Goal: Use online tool/utility: Utilize a website feature to perform a specific function

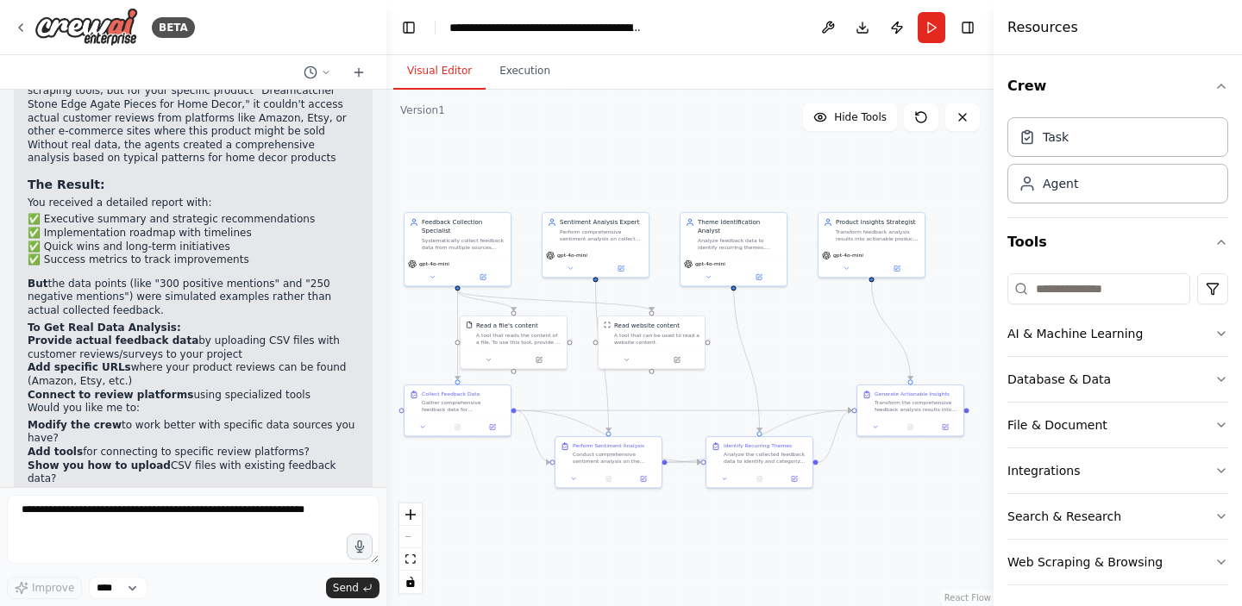
scroll to position [2961, 0]
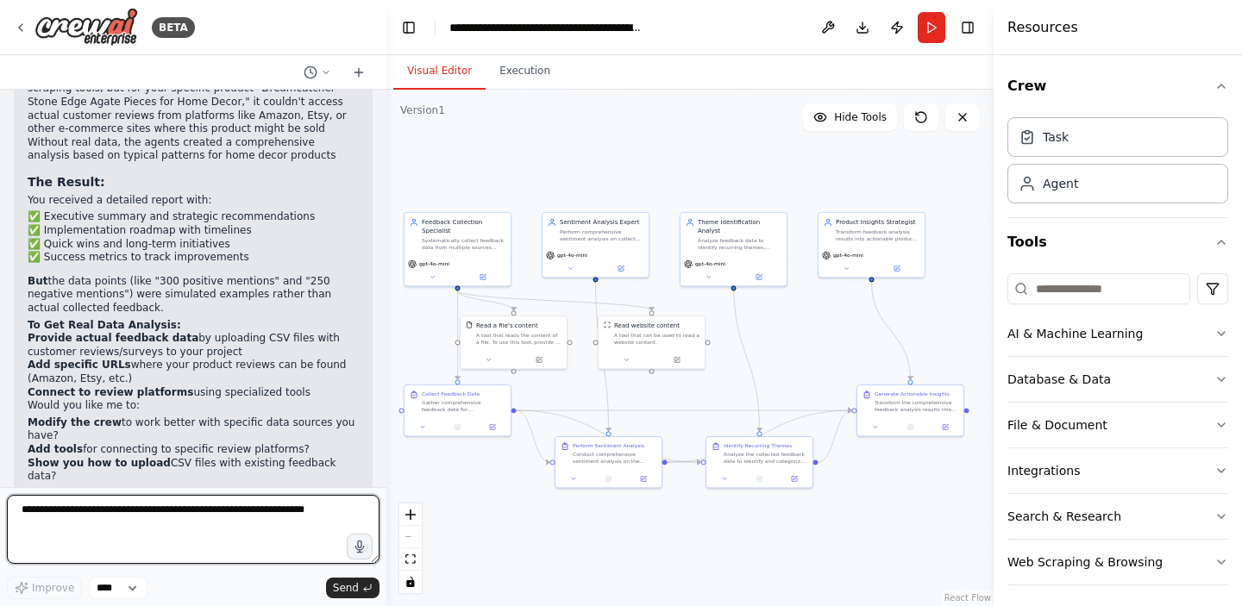
click at [235, 516] on textarea at bounding box center [193, 529] width 373 height 69
type textarea "**********"
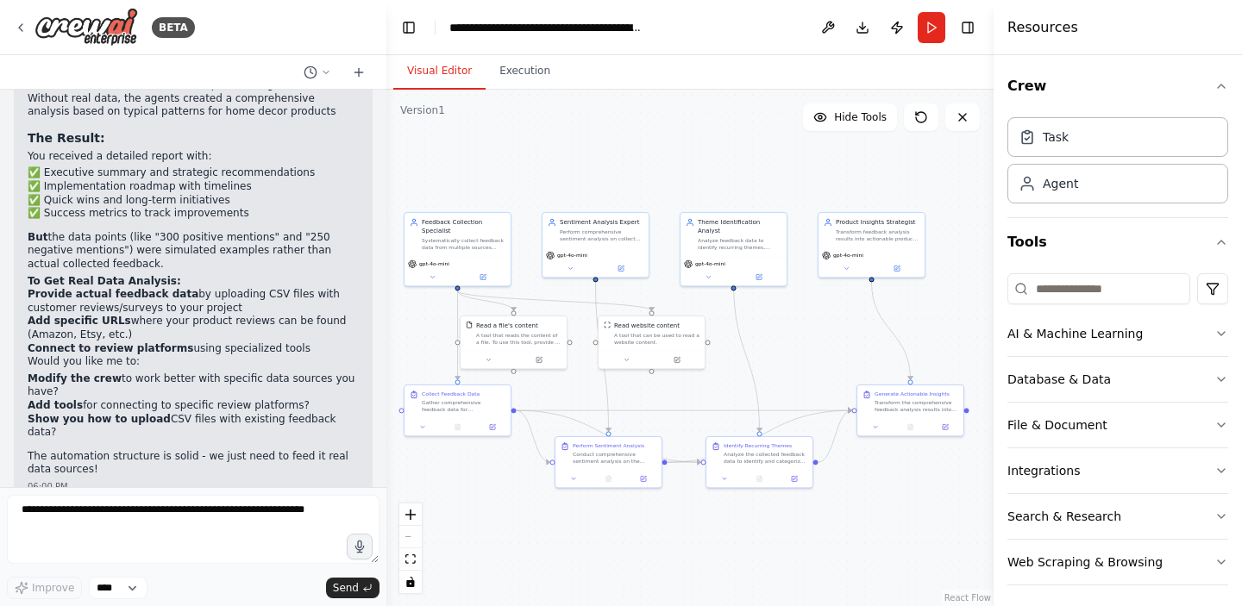
scroll to position [3064, 0]
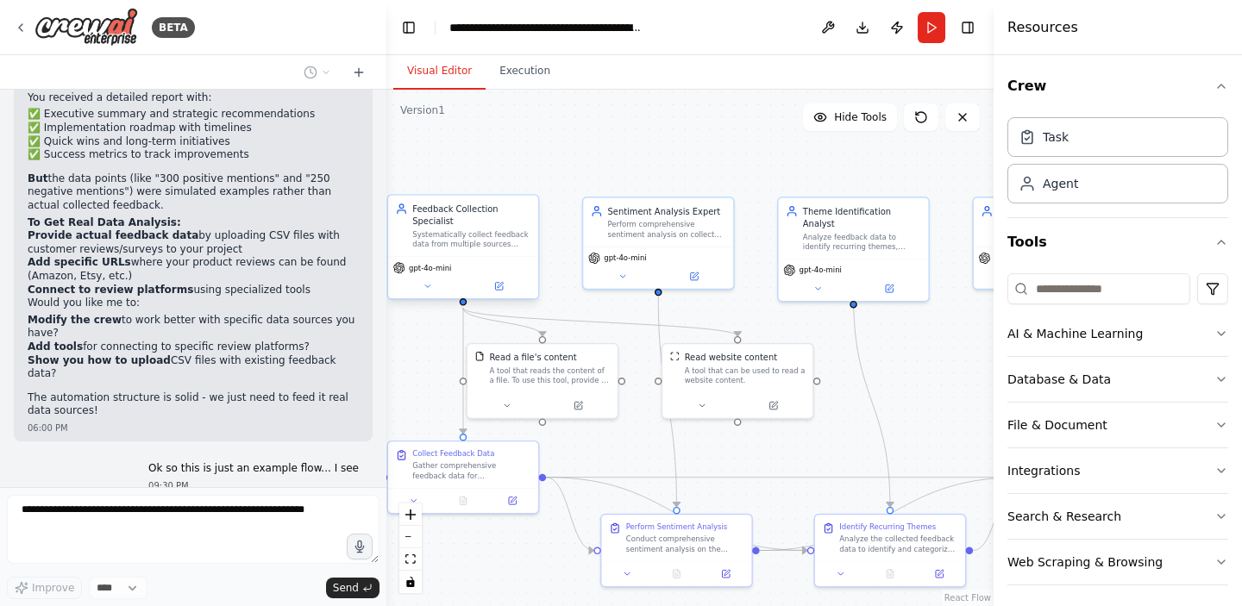
click at [444, 249] on div "Feedback Collection Specialist Systematically collect feedback data from multip…" at bounding box center [463, 226] width 150 height 61
click at [470, 237] on div "Systematically collect feedback data from multiple sources including surveys, o…" at bounding box center [471, 239] width 118 height 20
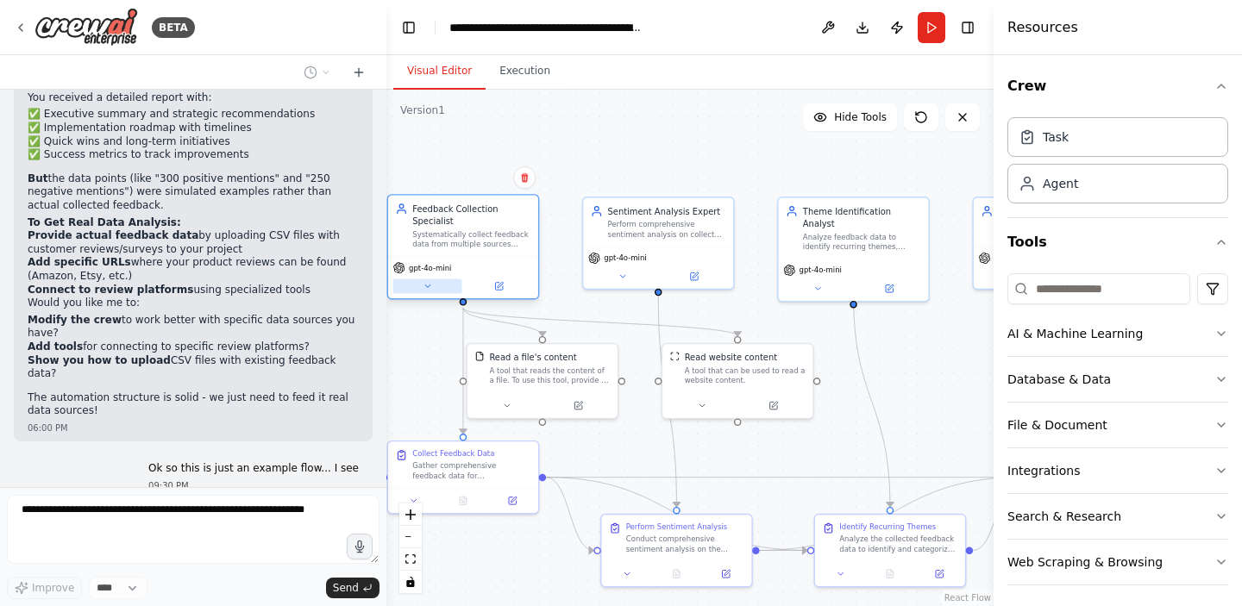
click at [429, 284] on icon at bounding box center [427, 285] width 9 height 9
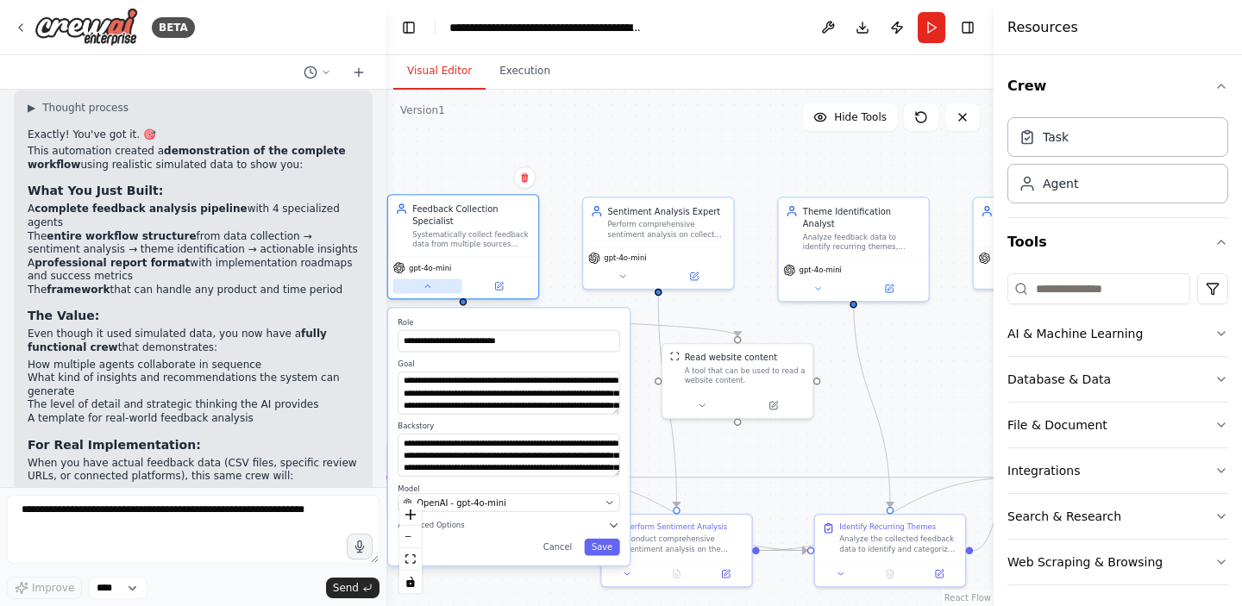
click at [432, 285] on button at bounding box center [427, 286] width 69 height 15
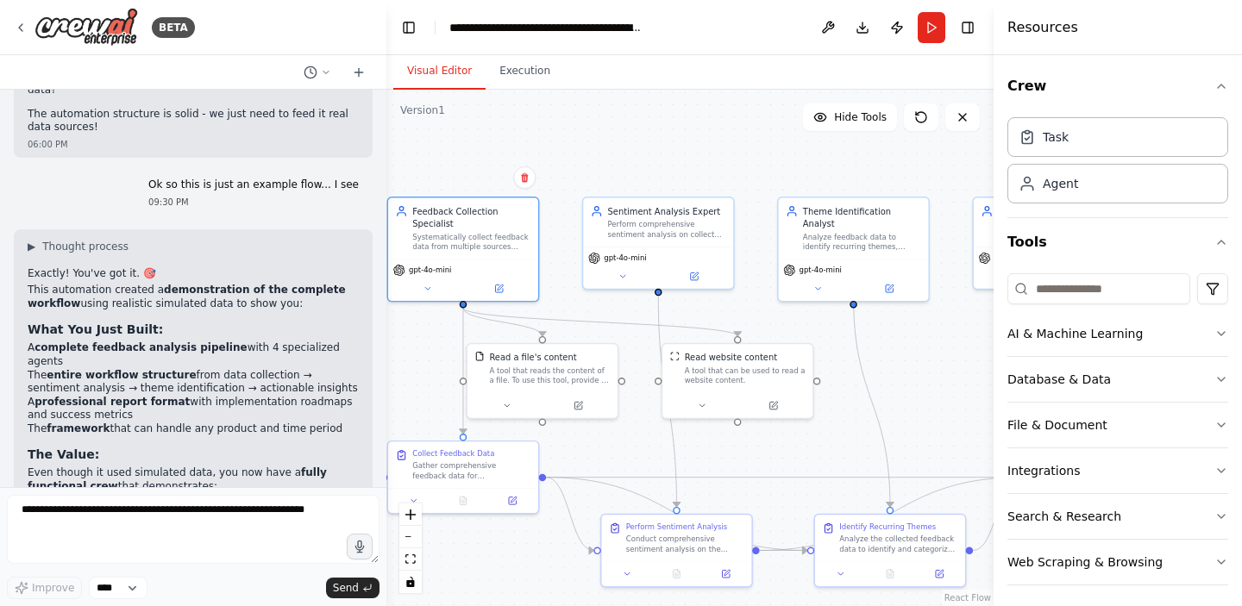
scroll to position [3348, 0]
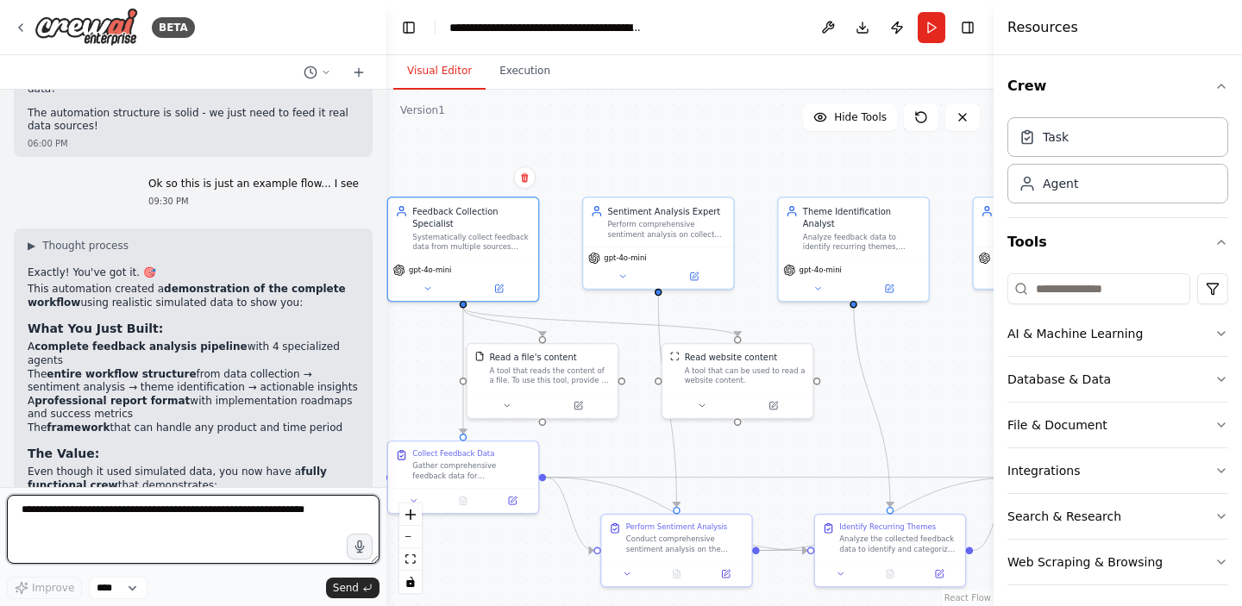
click at [251, 517] on textarea at bounding box center [193, 529] width 373 height 69
paste textarea "**********"
type textarea "**********"
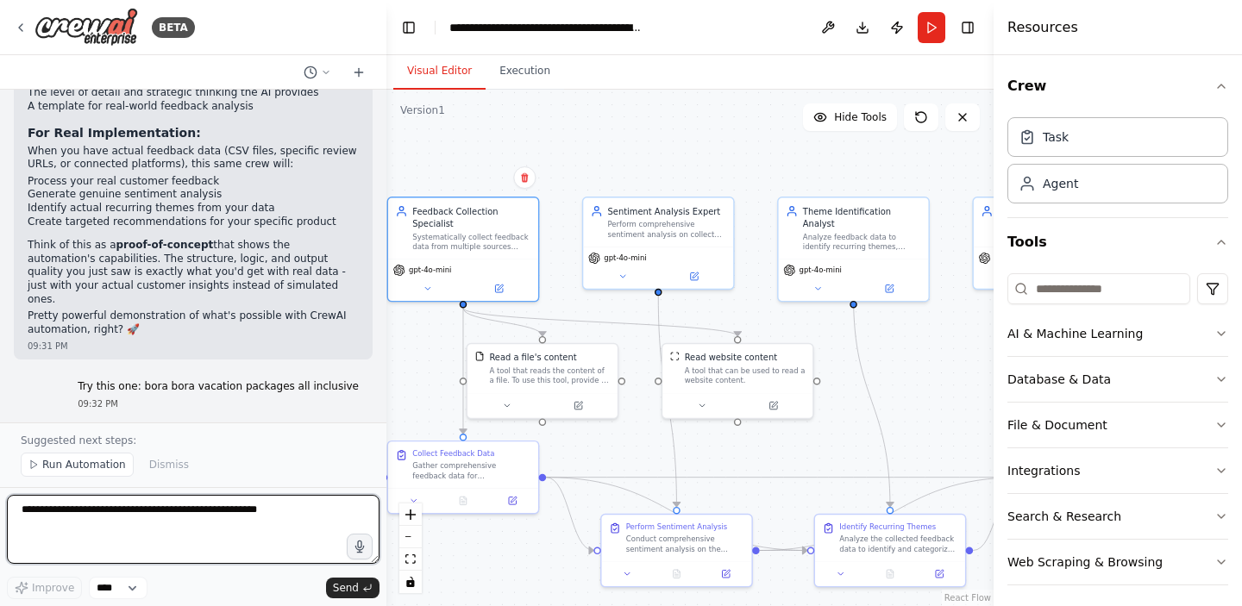
scroll to position [3811, 0]
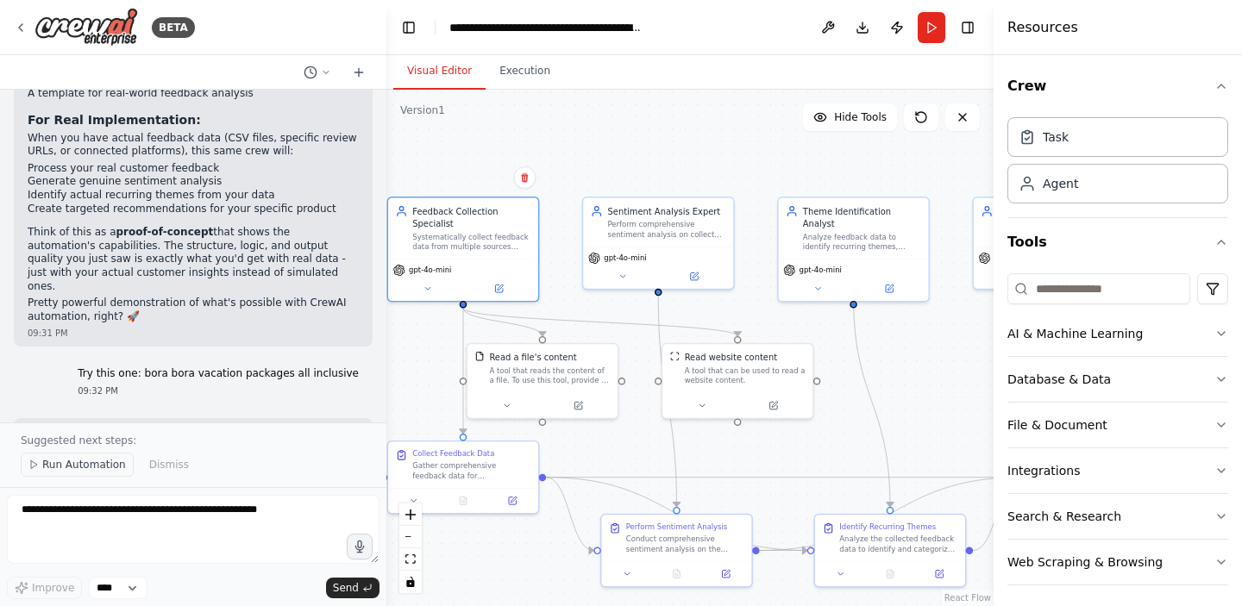
click at [86, 464] on span "Run Automation" at bounding box center [84, 465] width 84 height 14
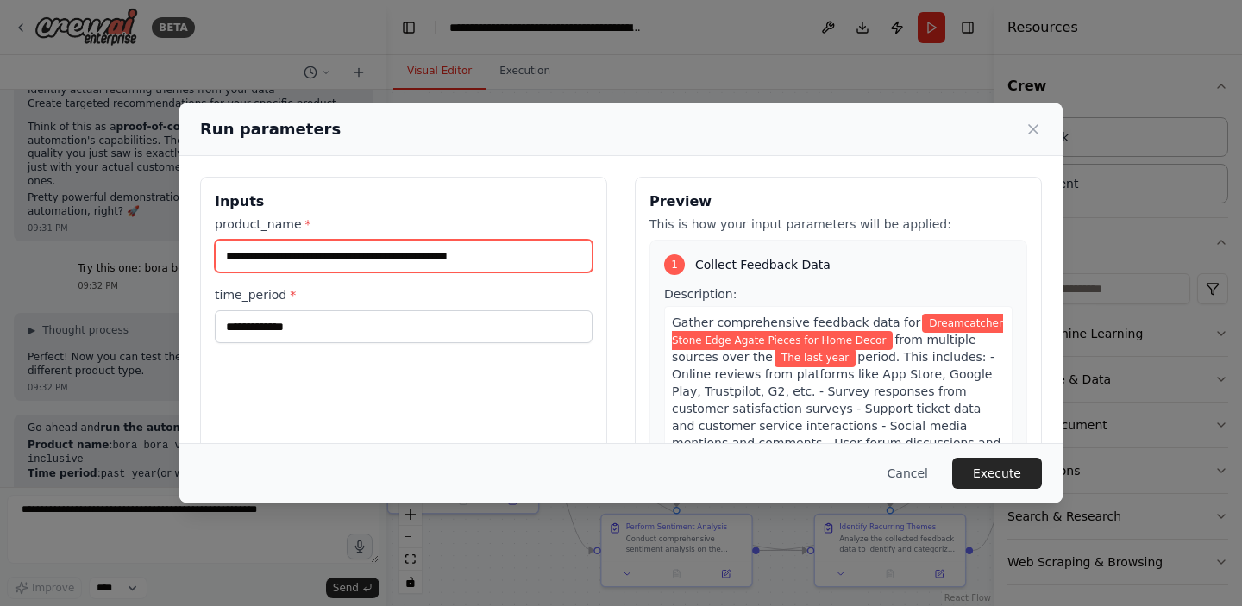
click at [341, 256] on input "**********" at bounding box center [404, 256] width 378 height 33
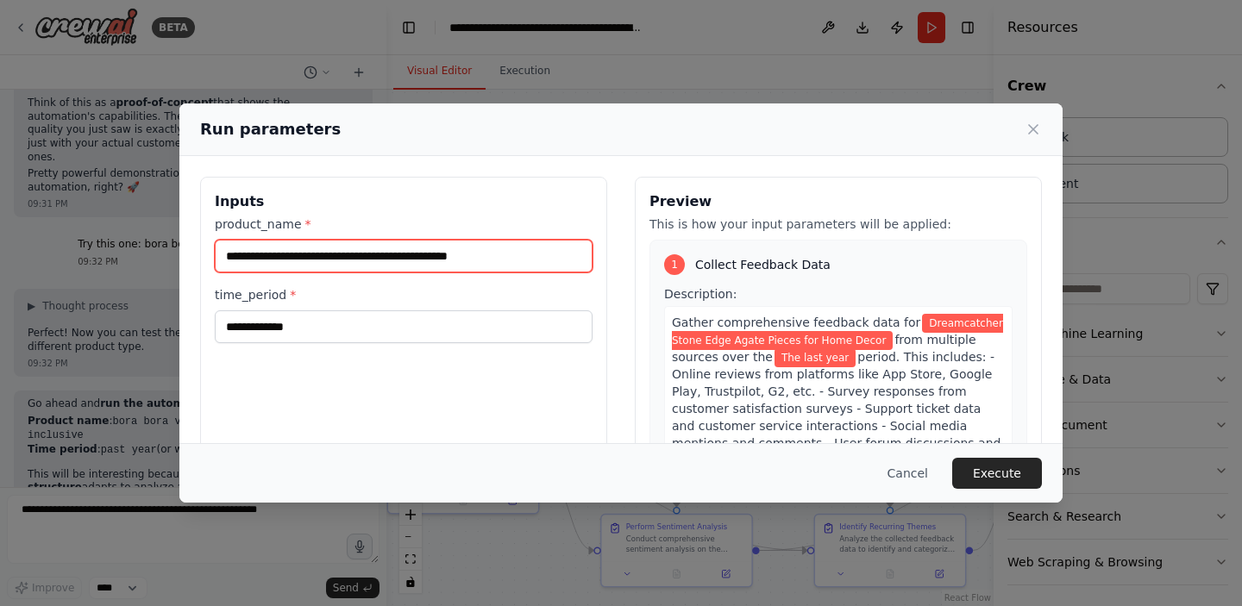
click at [341, 256] on input "**********" at bounding box center [404, 256] width 378 height 33
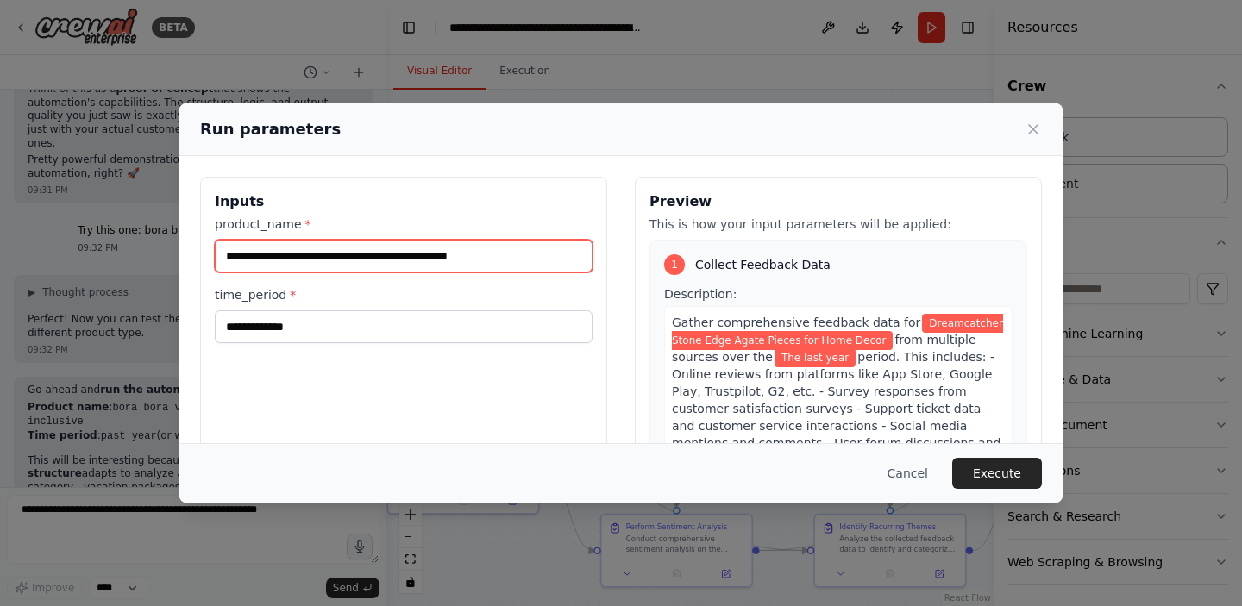
click at [341, 256] on input "**********" at bounding box center [404, 256] width 378 height 33
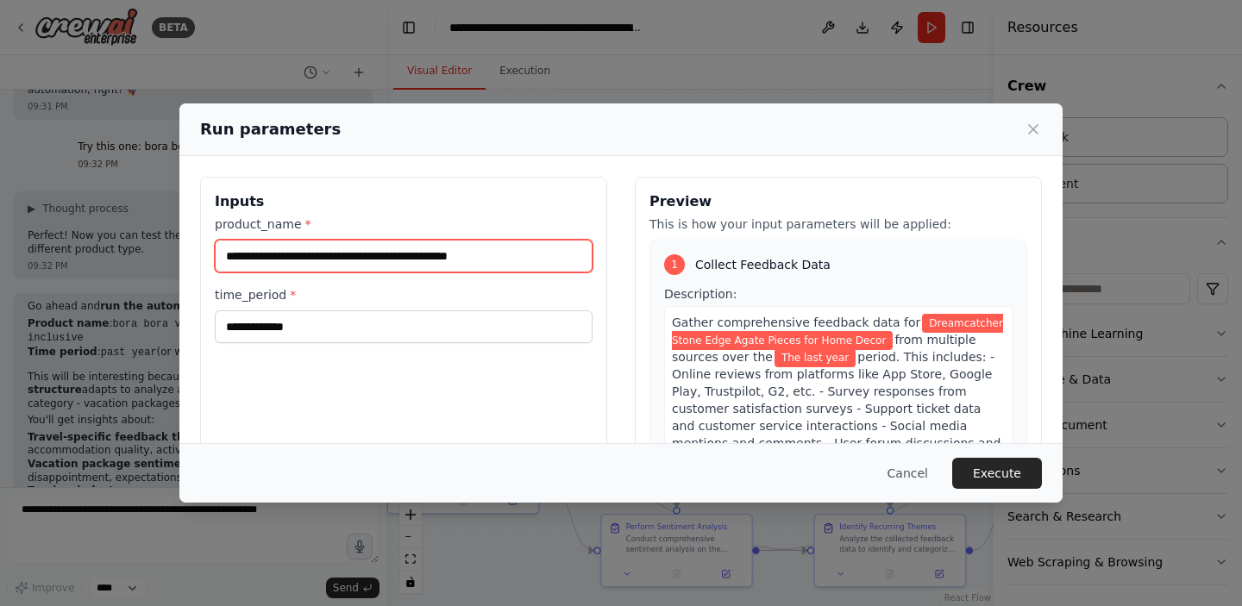
paste input "text"
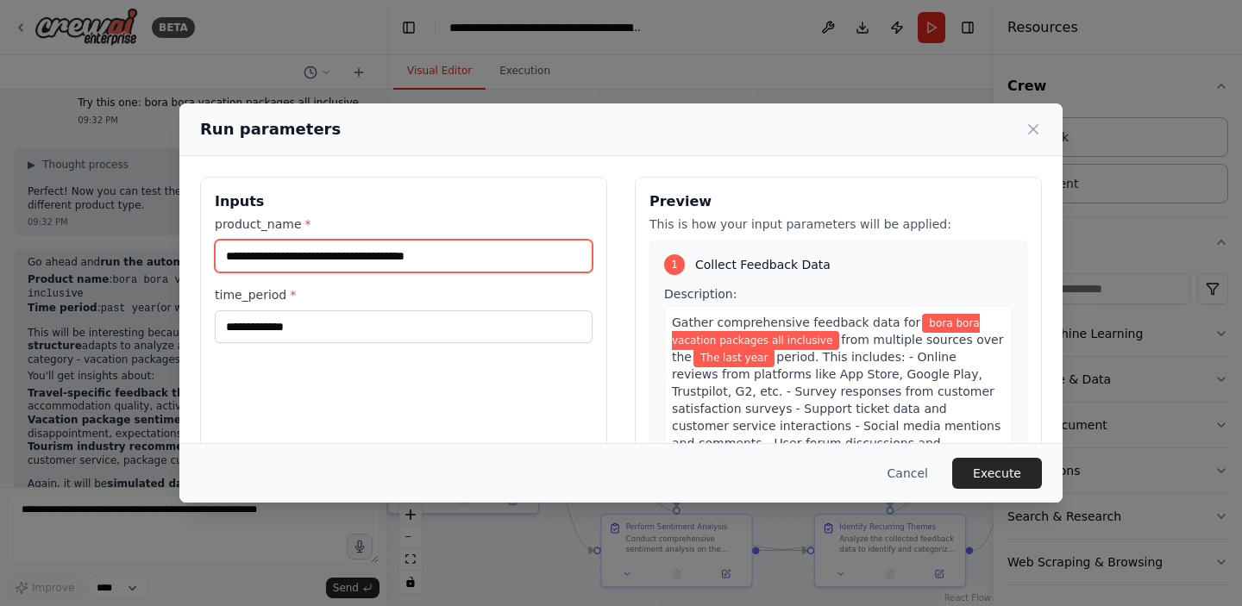
scroll to position [4096, 0]
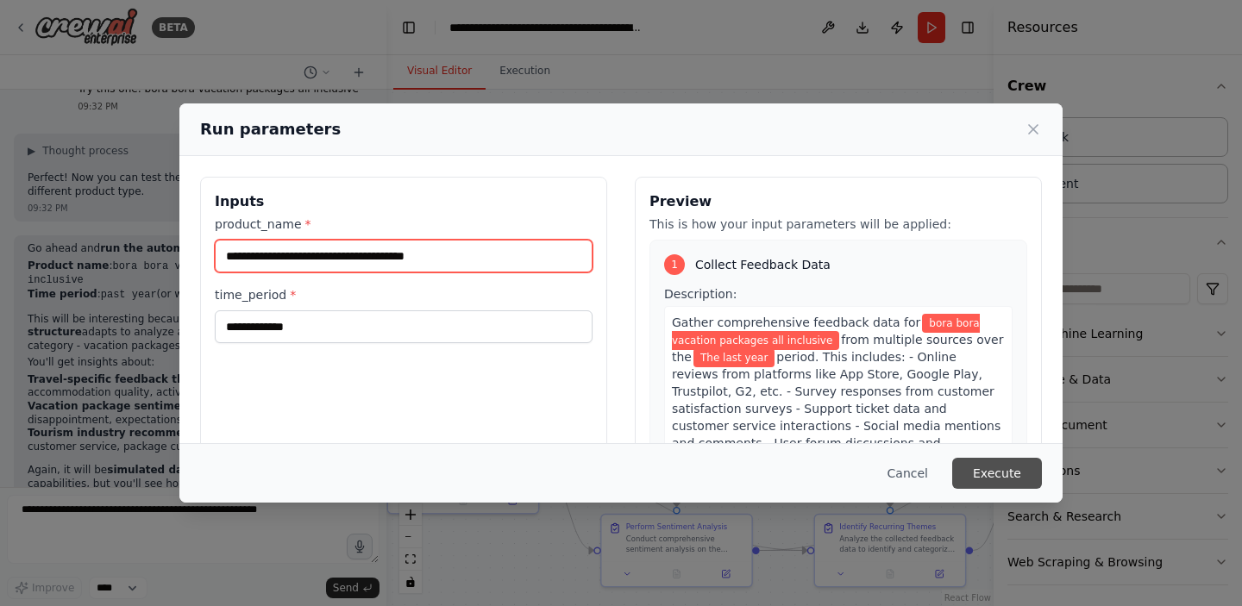
type input "**********"
click at [993, 474] on button "Execute" at bounding box center [997, 473] width 90 height 31
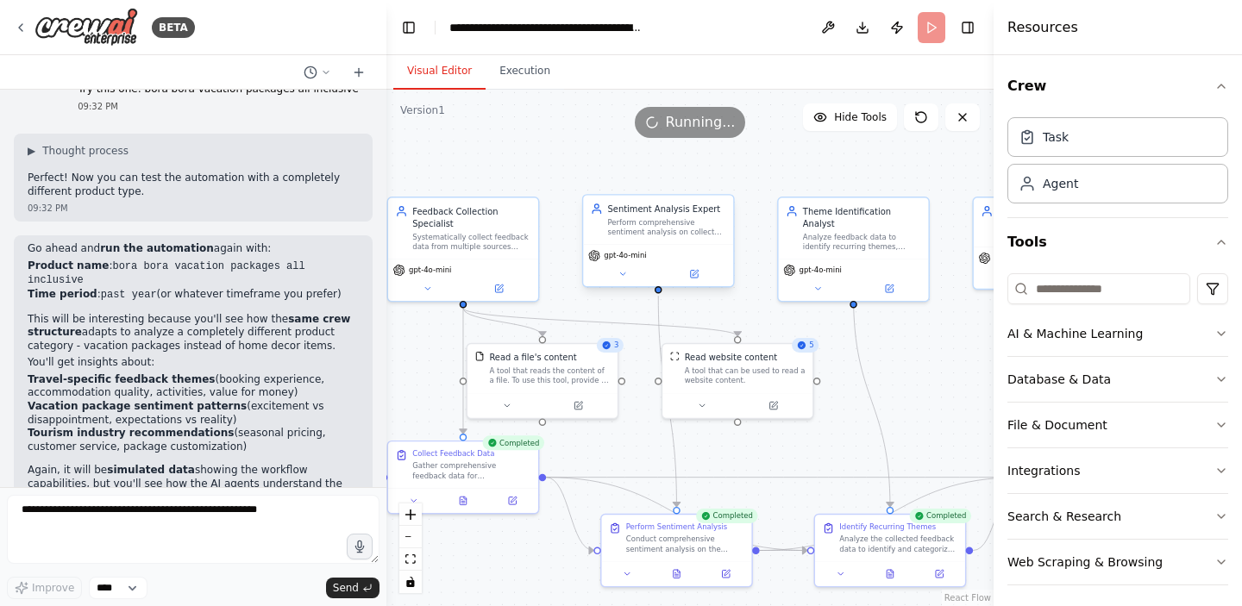
click at [638, 235] on div "Perform comprehensive sentiment analysis on collected feedback data for {produc…" at bounding box center [667, 227] width 118 height 20
click at [618, 279] on button at bounding box center [622, 274] width 69 height 15
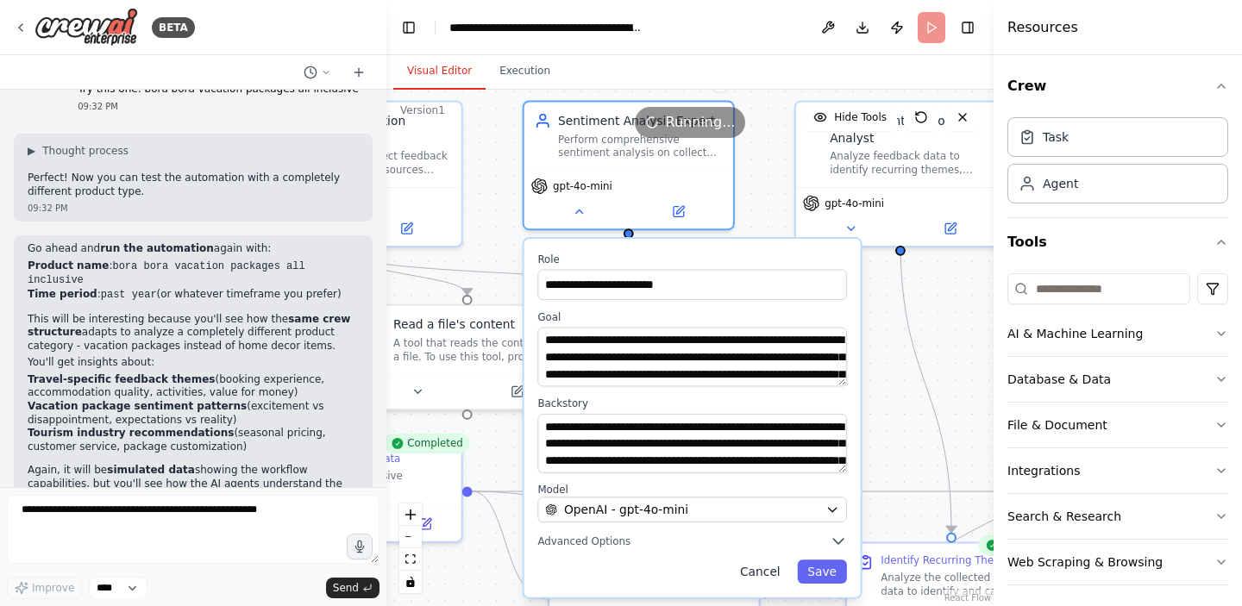
click at [762, 569] on button "Cancel" at bounding box center [760, 572] width 60 height 24
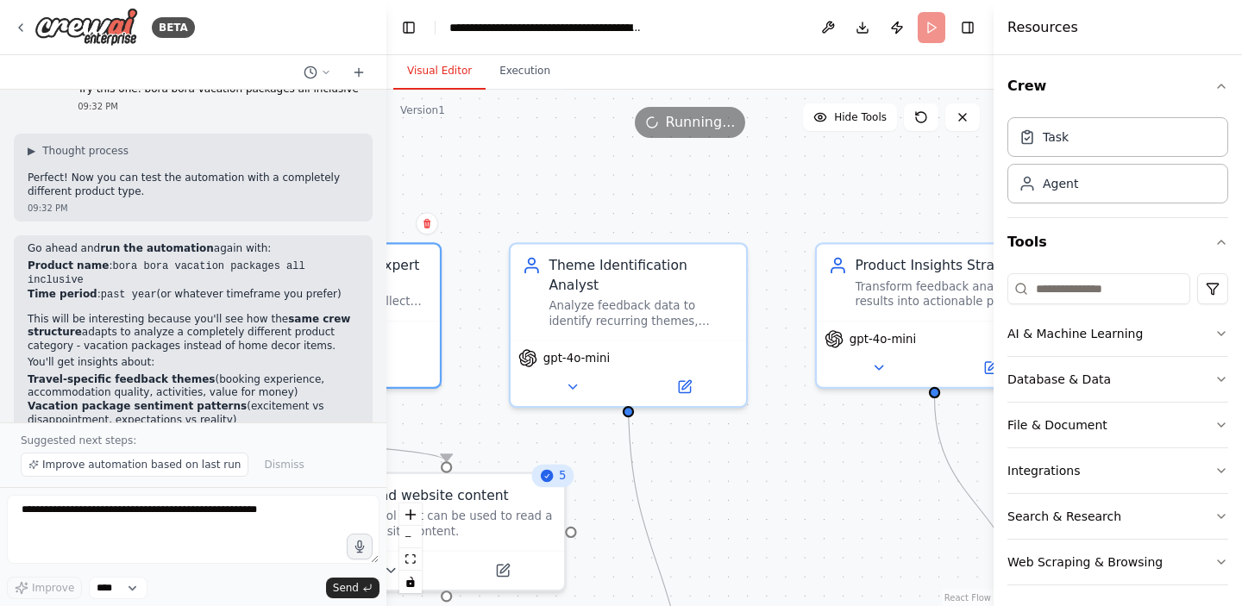
drag, startPoint x: 800, startPoint y: 260, endPoint x: 515, endPoint y: 422, distance: 327.6
click at [515, 422] on div ".deletable-edge-delete-btn { width: 20px; height: 20px; border: 0px solid #ffff…" at bounding box center [689, 348] width 607 height 517
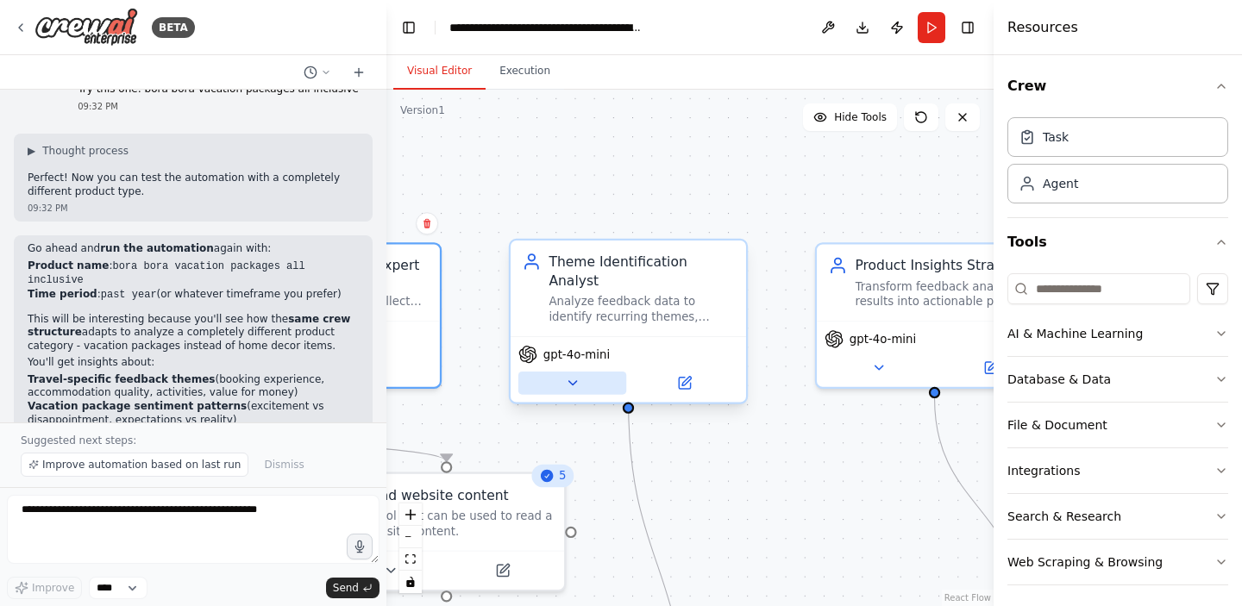
click at [578, 375] on icon at bounding box center [573, 383] width 16 height 16
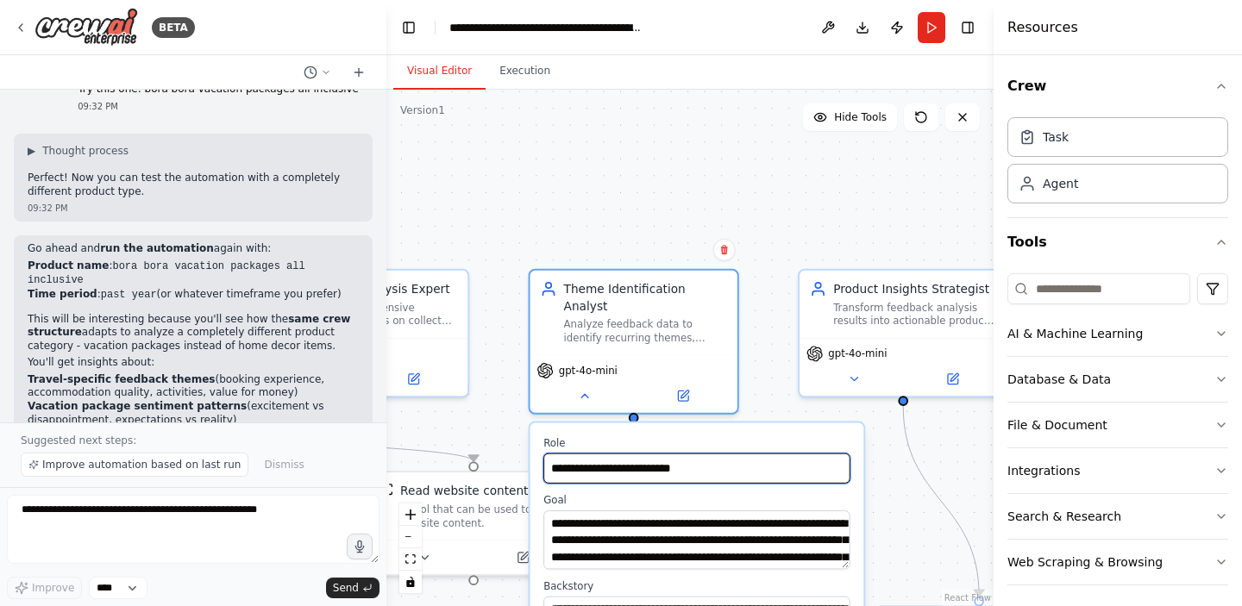
click at [673, 462] on input "**********" at bounding box center [696, 469] width 307 height 30
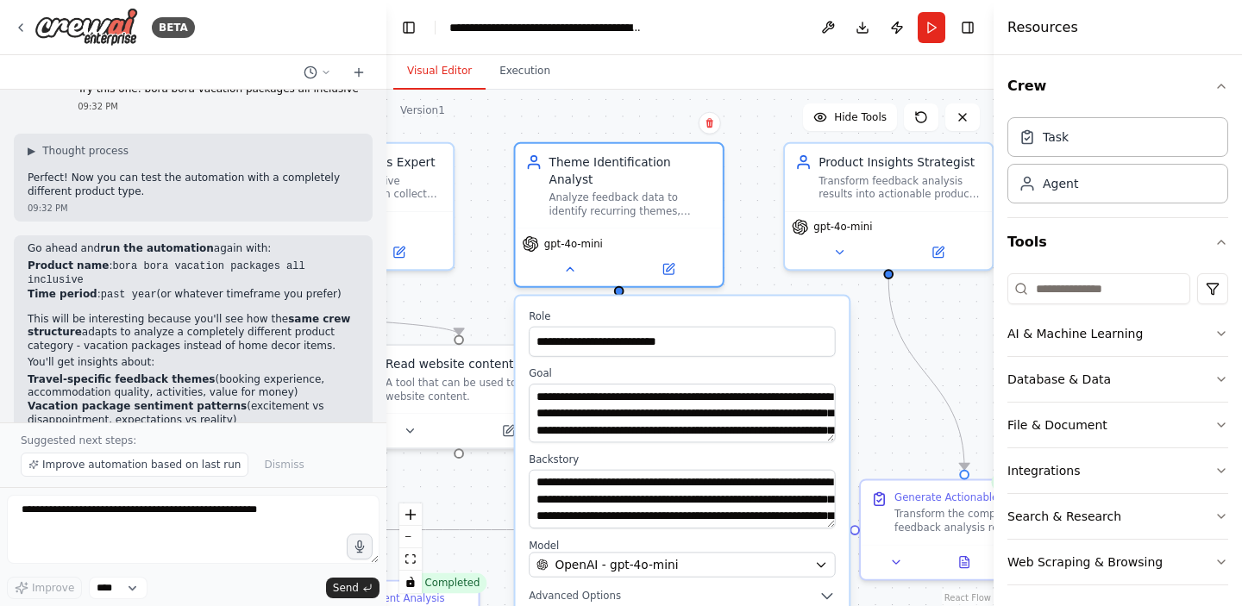
drag, startPoint x: 511, startPoint y: 455, endPoint x: 496, endPoint y: 330, distance: 125.9
click at [496, 330] on div ".deletable-edge-delete-btn { width: 20px; height: 20px; border: 0px solid #ffff…" at bounding box center [689, 348] width 607 height 517
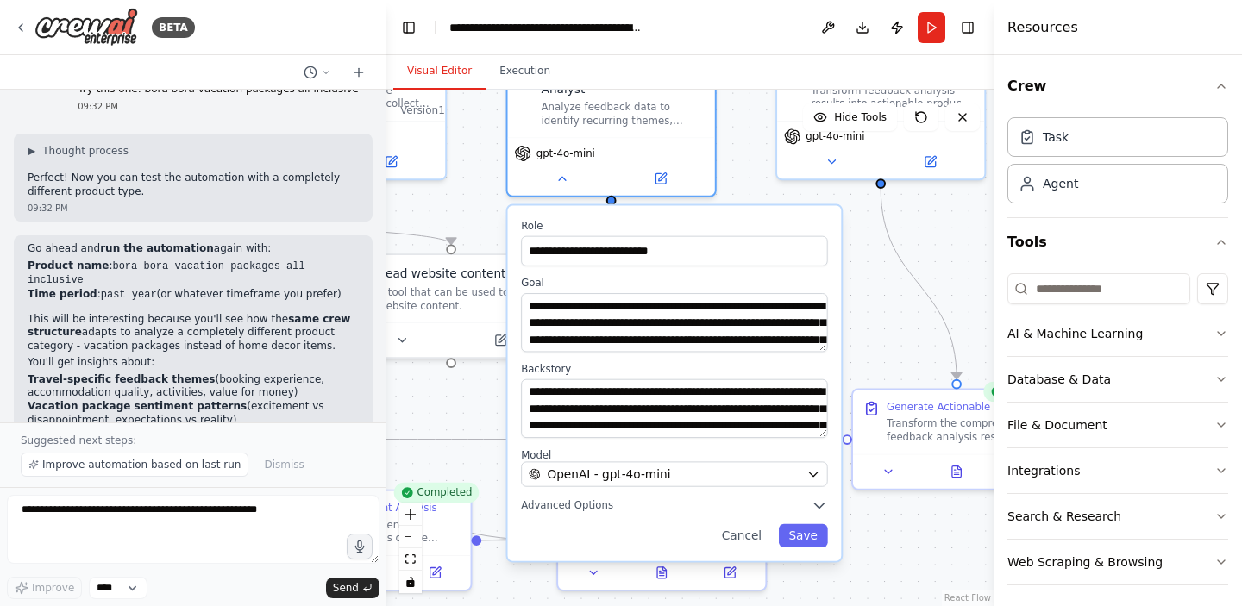
drag, startPoint x: 494, startPoint y: 507, endPoint x: 486, endPoint y: 416, distance: 91.8
click at [486, 416] on div ".deletable-edge-delete-btn { width: 20px; height: 20px; border: 0px solid #ffff…" at bounding box center [689, 348] width 607 height 517
click at [744, 525] on button "Cancel" at bounding box center [742, 536] width 60 height 23
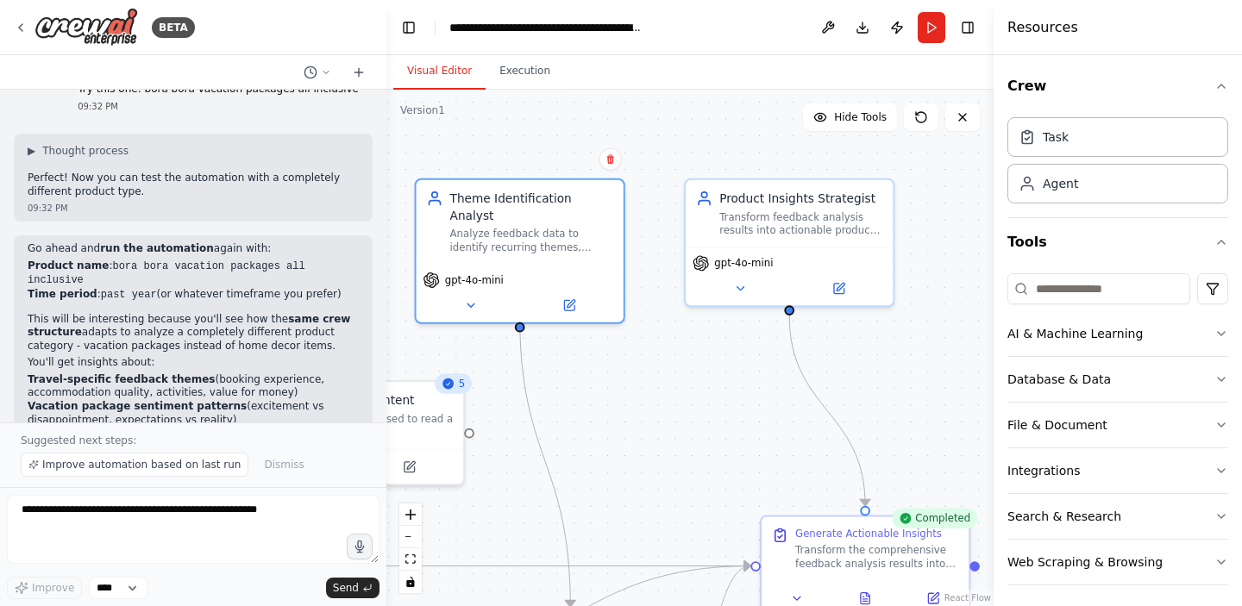
drag, startPoint x: 779, startPoint y: 219, endPoint x: 687, endPoint y: 346, distance: 156.3
click at [687, 346] on div ".deletable-edge-delete-btn { width: 20px; height: 20px; border: 0px solid #ffff…" at bounding box center [689, 348] width 607 height 517
click at [744, 280] on icon at bounding box center [740, 286] width 14 height 14
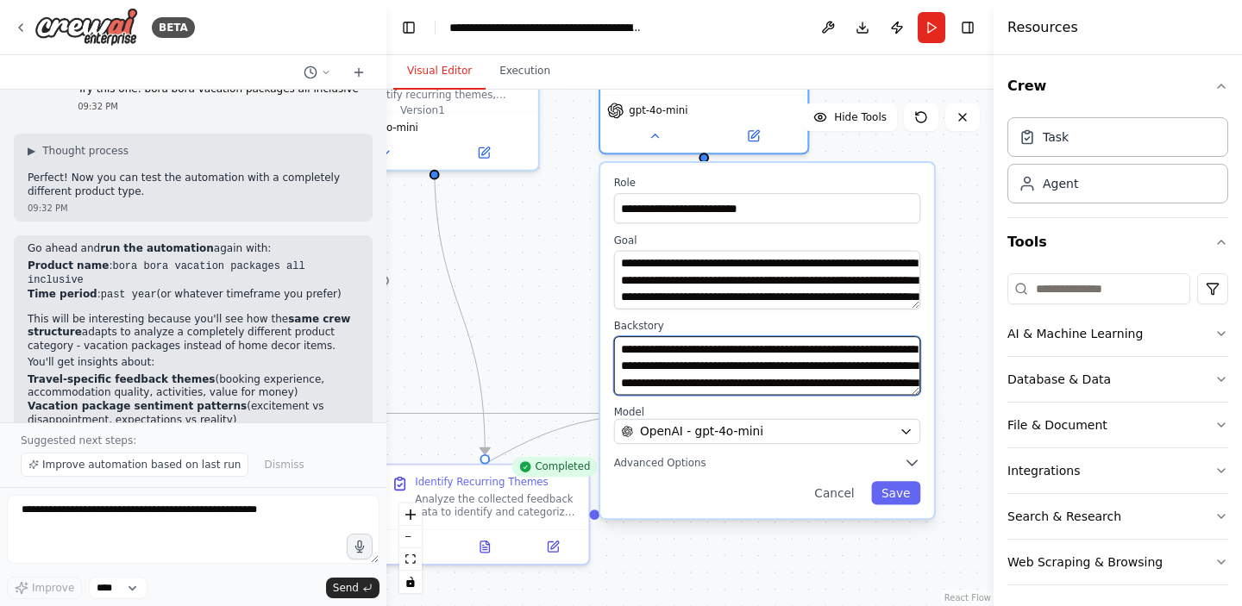
drag, startPoint x: 647, startPoint y: 379, endPoint x: 561, endPoint y: 229, distance: 173.4
click at [561, 229] on div ".deletable-edge-delete-btn { width: 20px; height: 20px; border: 0px solid #ffff…" at bounding box center [689, 348] width 607 height 517
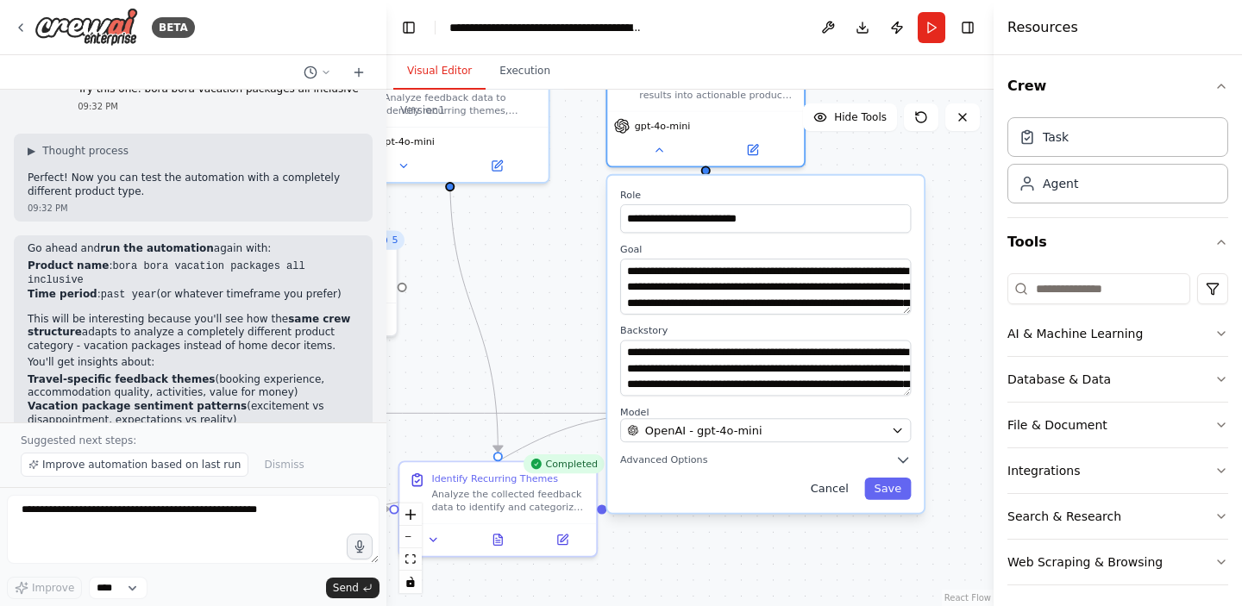
click at [829, 491] on button "Cancel" at bounding box center [829, 489] width 57 height 22
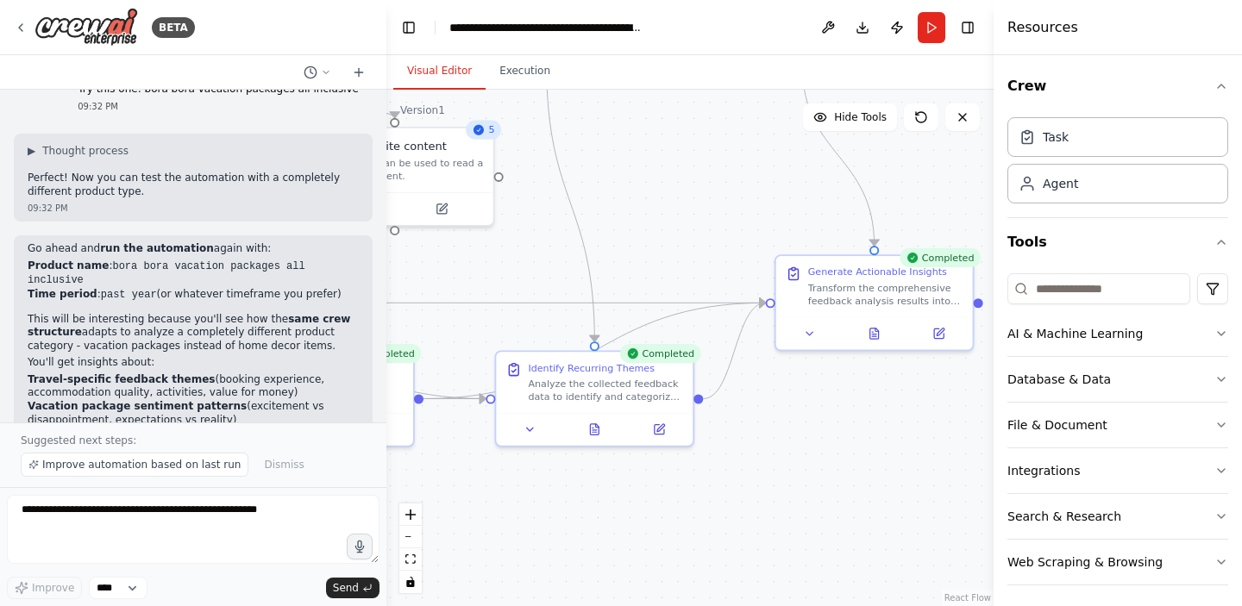
drag, startPoint x: 760, startPoint y: 523, endPoint x: 903, endPoint y: 383, distance: 200.1
click at [903, 383] on div ".deletable-edge-delete-btn { width: 20px; height: 20px; border: 0px solid #ffff…" at bounding box center [689, 348] width 607 height 517
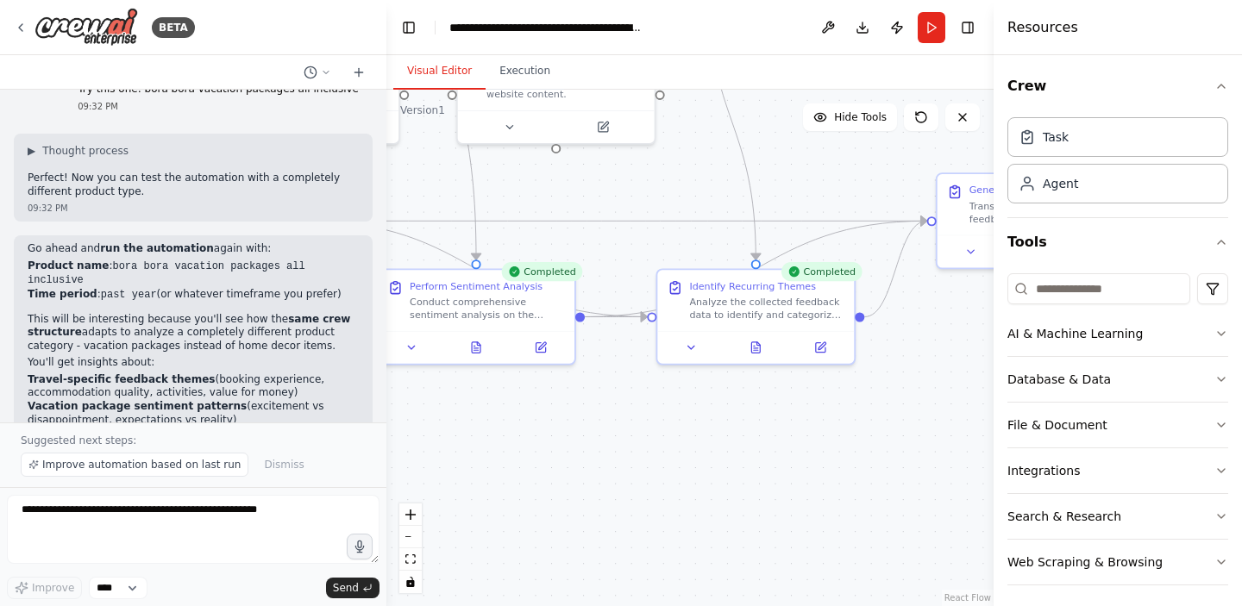
drag, startPoint x: 676, startPoint y: 465, endPoint x: 812, endPoint y: 409, distance: 146.6
click at [812, 409] on div ".deletable-edge-delete-btn { width: 20px; height: 20px; border: 0px solid #ffff…" at bounding box center [689, 348] width 607 height 517
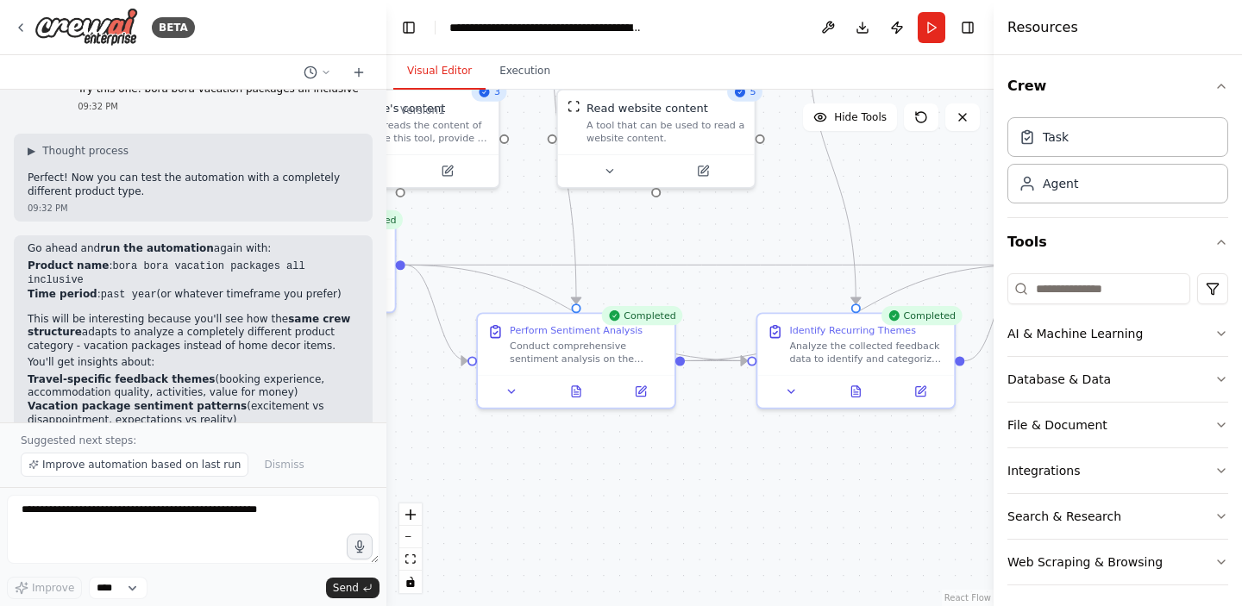
drag, startPoint x: 662, startPoint y: 407, endPoint x: 742, endPoint y: 455, distance: 92.4
click at [742, 455] on div ".deletable-edge-delete-btn { width: 20px; height: 20px; border: 0px solid #ffff…" at bounding box center [689, 348] width 607 height 517
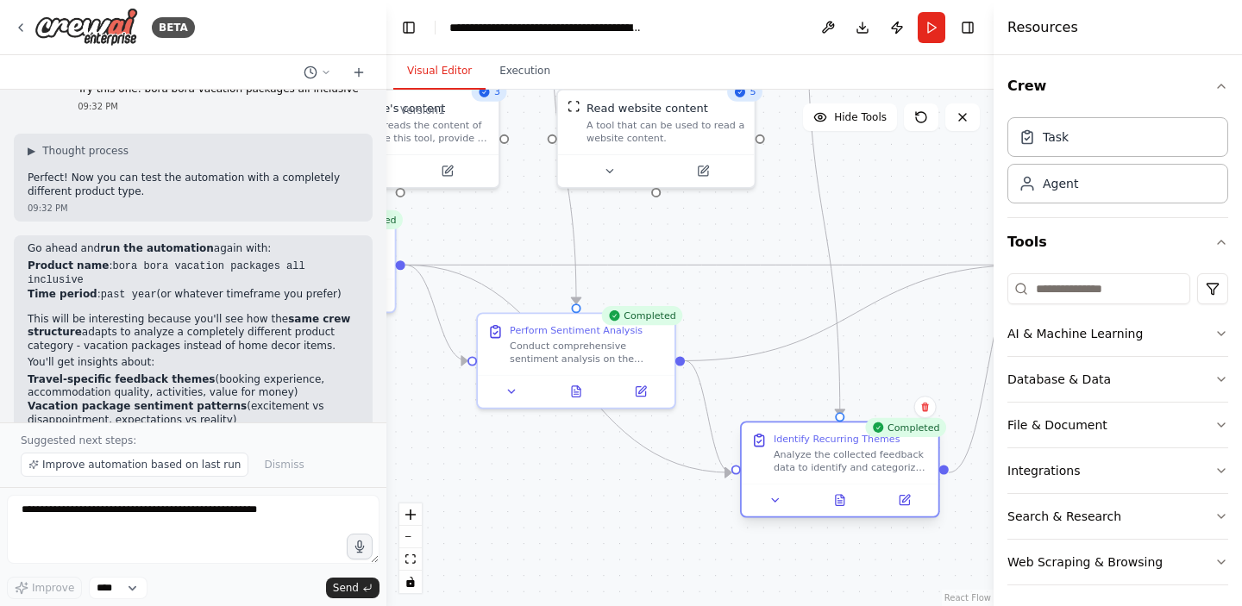
drag, startPoint x: 797, startPoint y: 372, endPoint x: 786, endPoint y: 480, distance: 109.2
click at [786, 480] on div "Identify Recurring Themes Analyze the collected feedback data to identify and c…" at bounding box center [840, 469] width 200 height 97
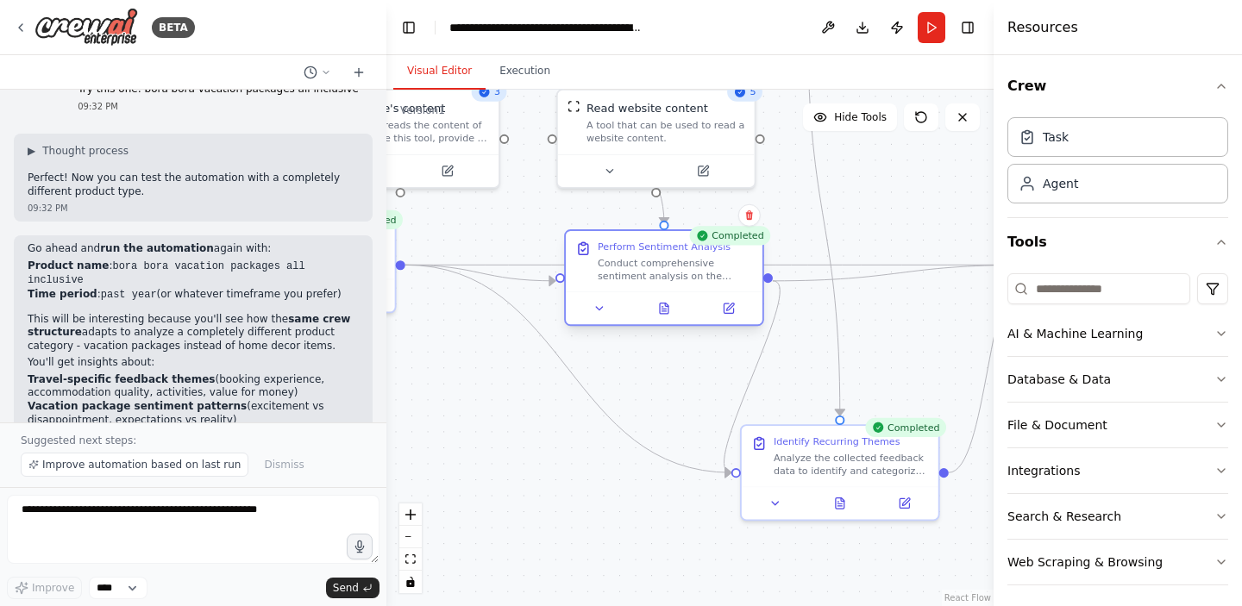
drag, startPoint x: 590, startPoint y: 347, endPoint x: 671, endPoint y: 273, distance: 109.9
click at [671, 273] on div "Conduct comprehensive sentiment analysis on the collected feedback data for {pr…" at bounding box center [675, 270] width 155 height 26
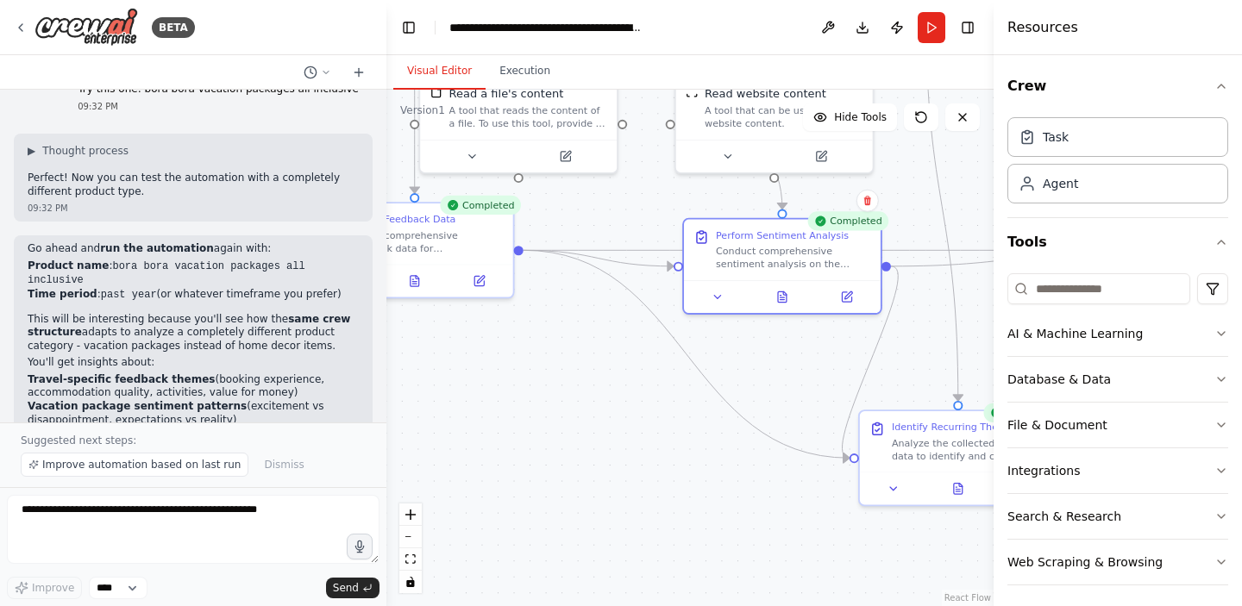
drag, startPoint x: 513, startPoint y: 456, endPoint x: 637, endPoint y: 442, distance: 125.1
click at [637, 442] on div ".deletable-edge-delete-btn { width: 20px; height: 20px; border: 0px solid #ffff…" at bounding box center [689, 348] width 607 height 517
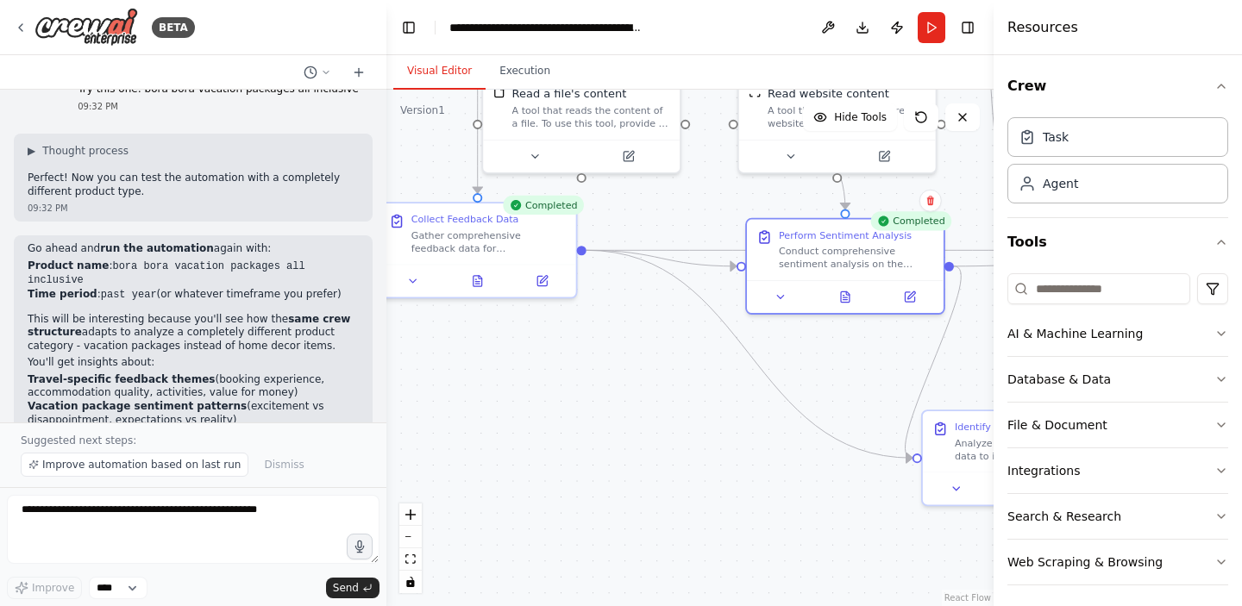
drag, startPoint x: 599, startPoint y: 397, endPoint x: 655, endPoint y: 397, distance: 56.9
click at [655, 397] on div ".deletable-edge-delete-btn { width: 20px; height: 20px; border: 0px solid #ffff…" at bounding box center [689, 348] width 607 height 517
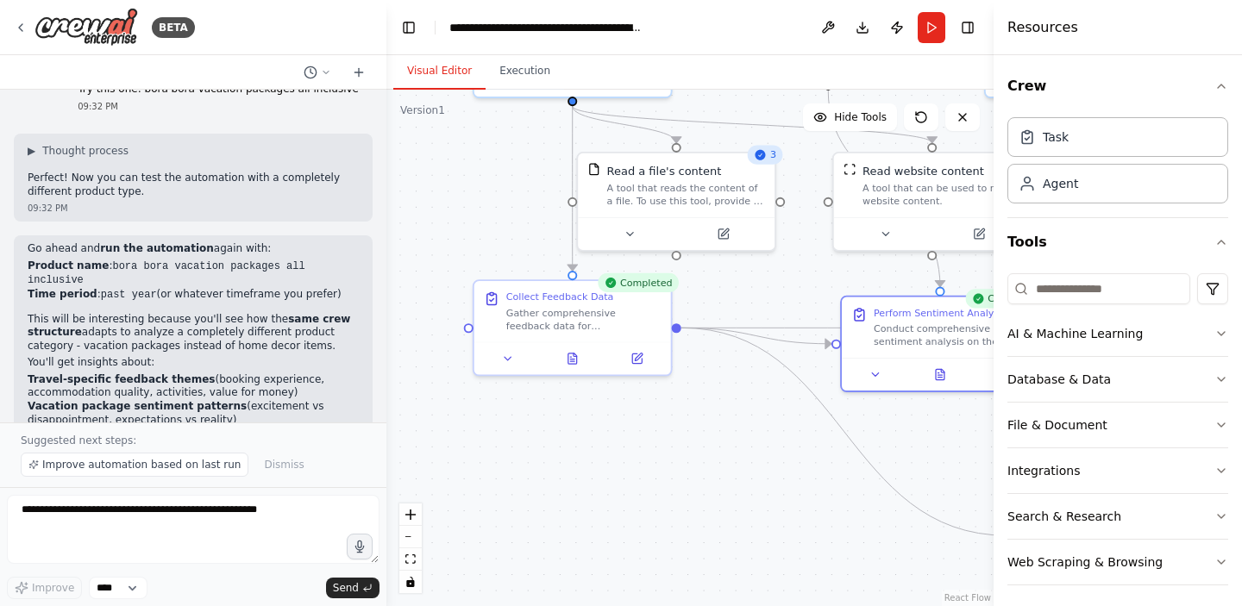
drag, startPoint x: 618, startPoint y: 365, endPoint x: 712, endPoint y: 442, distance: 122.6
click at [712, 442] on div ".deletable-edge-delete-btn { width: 20px; height: 20px; border: 0px solid #ffff…" at bounding box center [689, 348] width 607 height 517
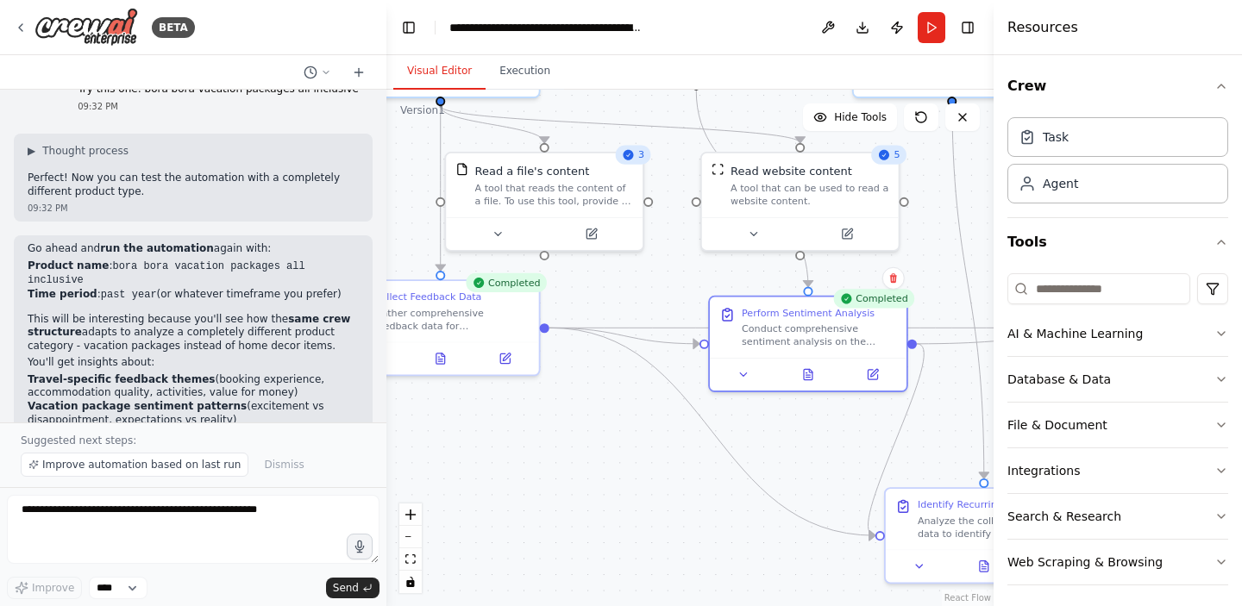
drag, startPoint x: 718, startPoint y: 399, endPoint x: 531, endPoint y: 400, distance: 187.2
click at [531, 400] on div ".deletable-edge-delete-btn { width: 20px; height: 20px; border: 0px solid #ffff…" at bounding box center [689, 348] width 607 height 517
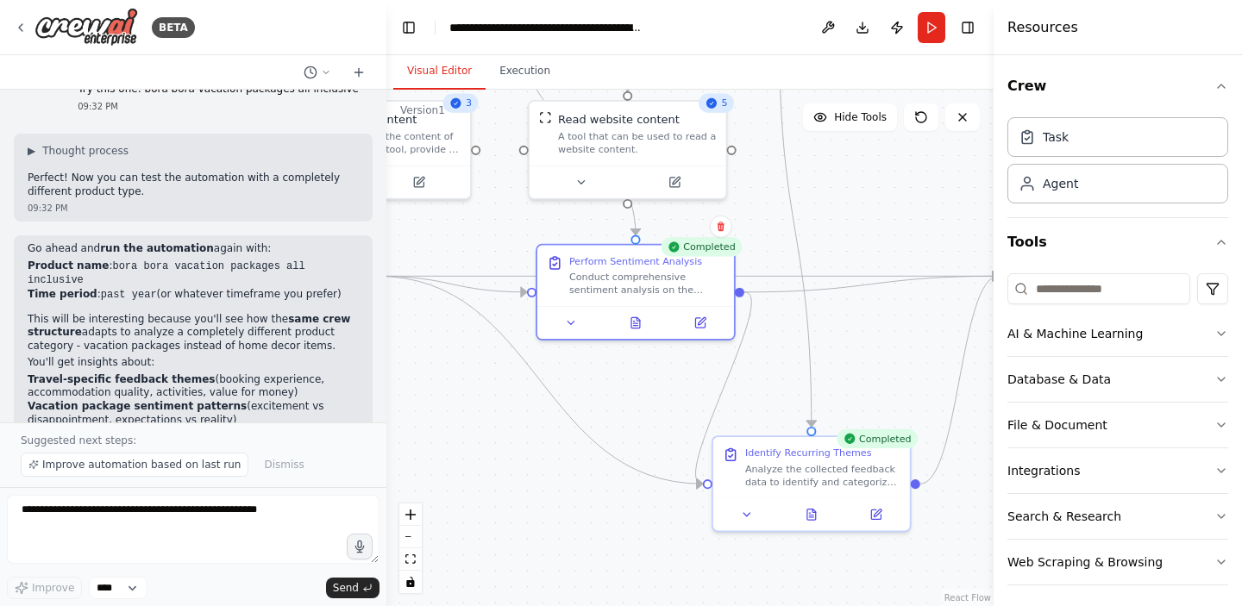
drag, startPoint x: 729, startPoint y: 435, endPoint x: 585, endPoint y: 371, distance: 157.5
click at [585, 371] on div ".deletable-edge-delete-btn { width: 20px; height: 20px; border: 0px solid #ffff…" at bounding box center [689, 348] width 607 height 517
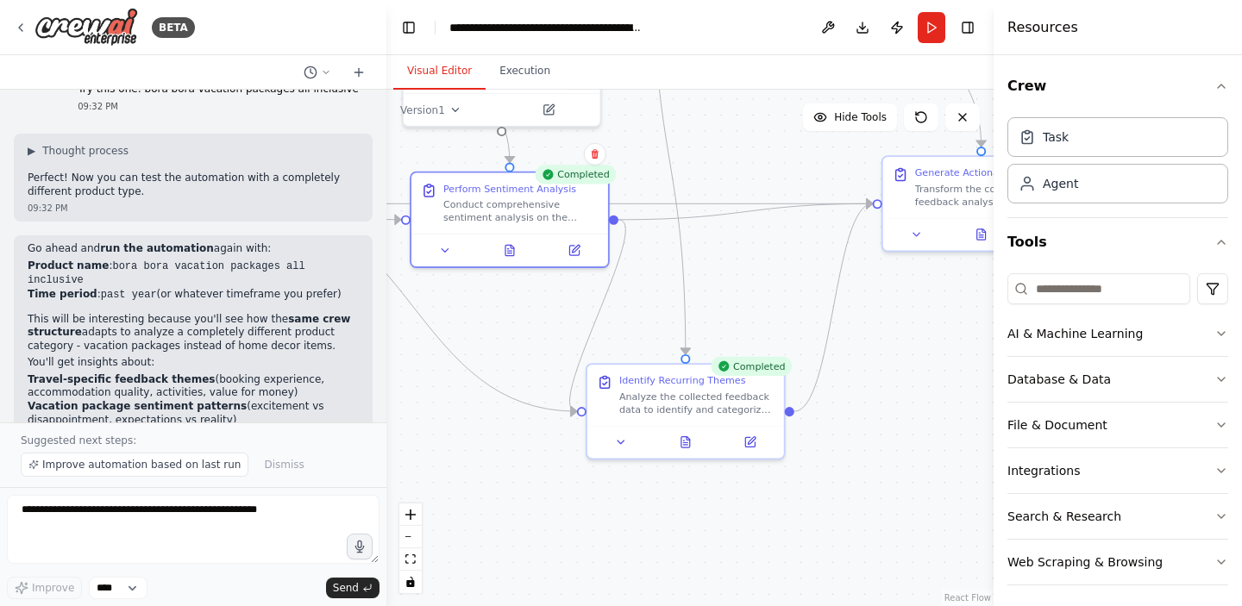
drag, startPoint x: 637, startPoint y: 398, endPoint x: 538, endPoint y: 337, distance: 116.6
click at [538, 337] on div ".deletable-edge-delete-btn { width: 20px; height: 20px; border: 0px solid #ffff…" at bounding box center [689, 348] width 607 height 517
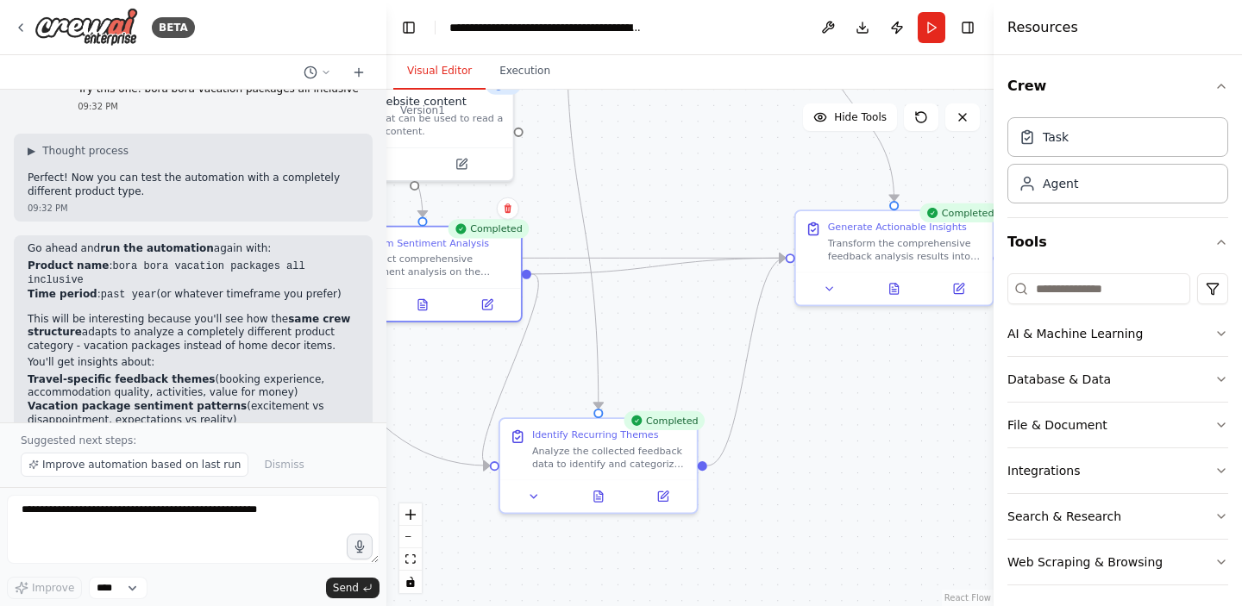
drag, startPoint x: 736, startPoint y: 317, endPoint x: 637, endPoint y: 386, distance: 121.3
click at [637, 386] on div ".deletable-edge-delete-btn { width: 20px; height: 20px; border: 0px solid #ffff…" at bounding box center [689, 348] width 607 height 517
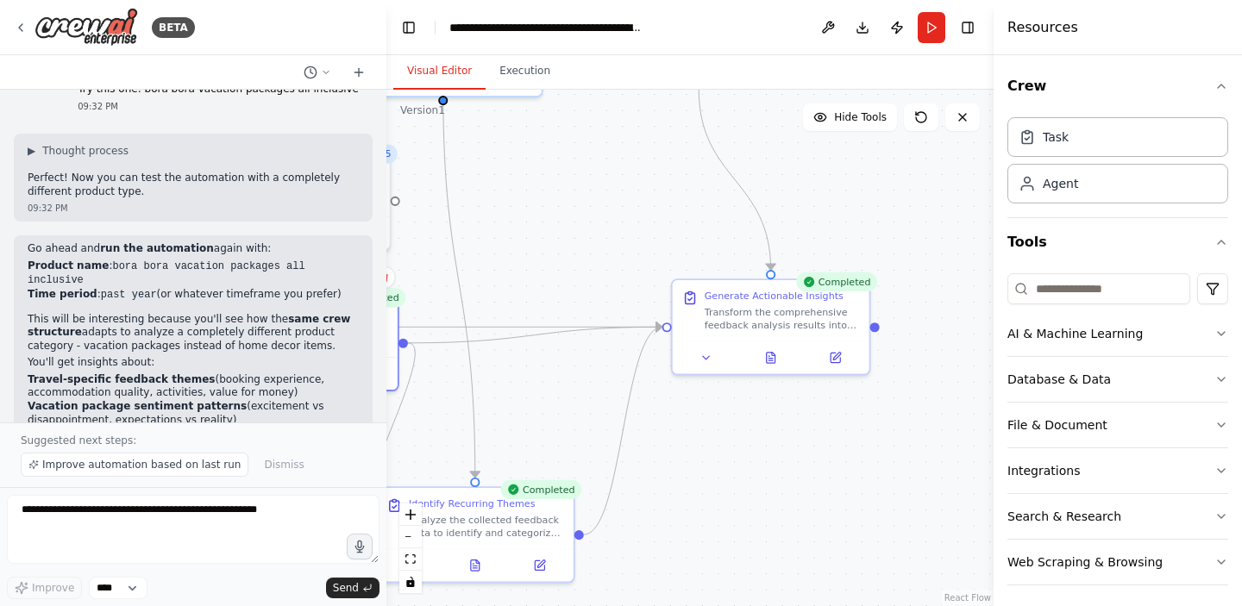
drag, startPoint x: 699, startPoint y: 245, endPoint x: 565, endPoint y: 331, distance: 159.1
click at [565, 331] on div ".deletable-edge-delete-btn { width: 20px; height: 20px; border: 0px solid #ffff…" at bounding box center [689, 348] width 607 height 517
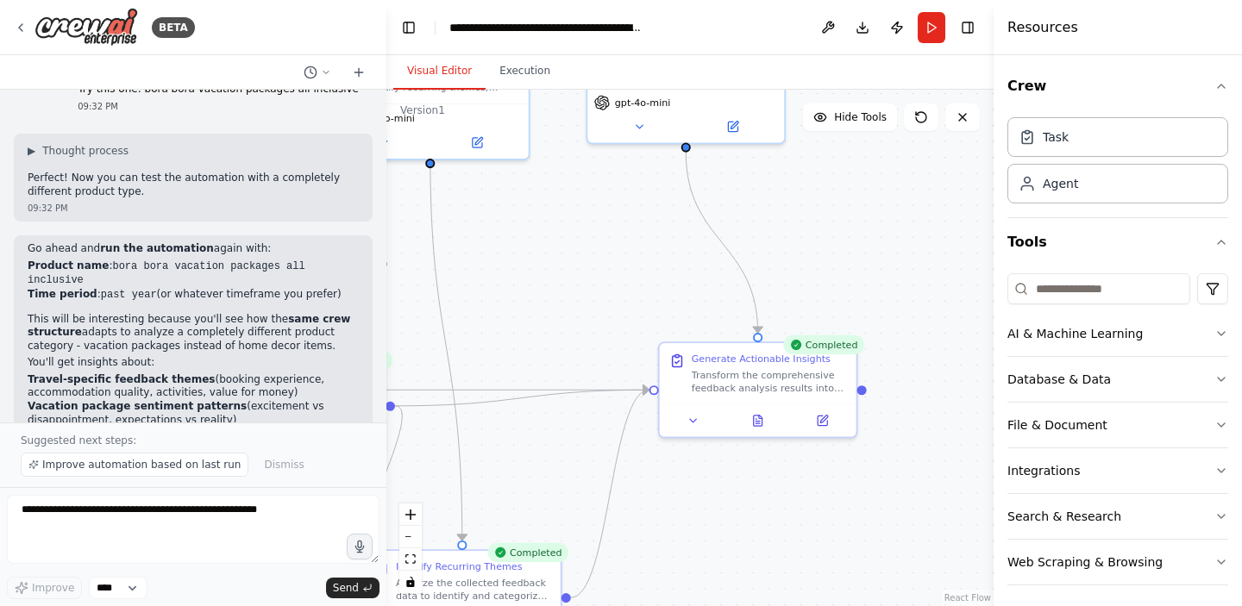
drag, startPoint x: 588, startPoint y: 226, endPoint x: 624, endPoint y: 355, distance: 134.1
click at [624, 355] on div ".deletable-edge-delete-btn { width: 20px; height: 20px; border: 0px solid #ffff…" at bounding box center [689, 348] width 607 height 517
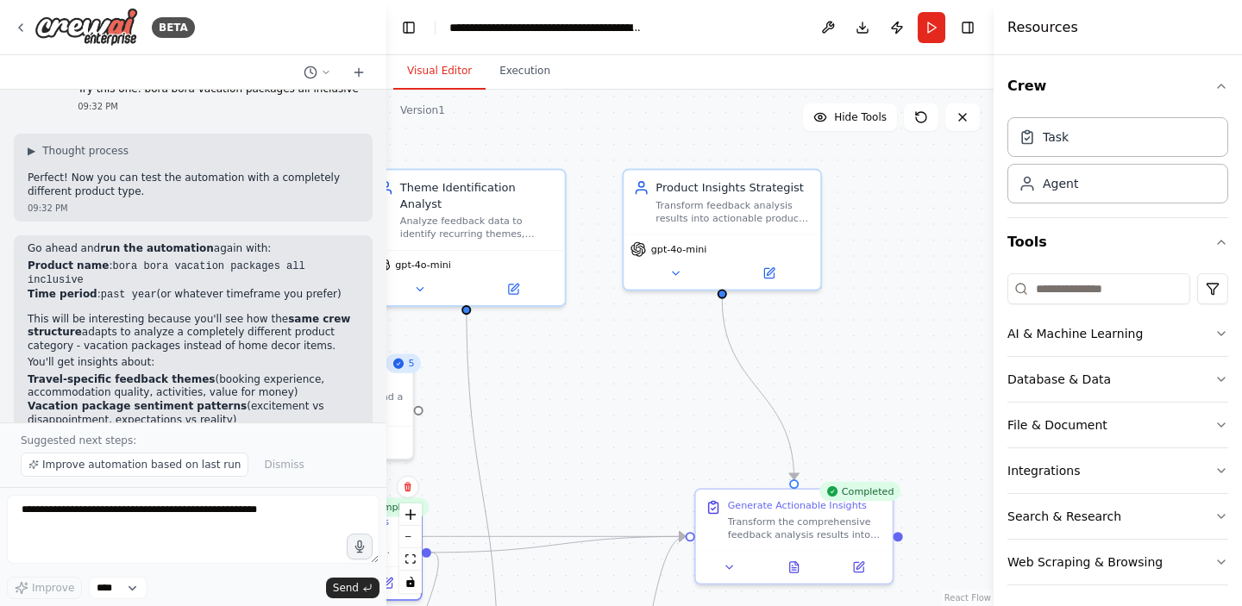
drag, startPoint x: 594, startPoint y: 277, endPoint x: 620, endPoint y: 367, distance: 93.4
click at [620, 367] on div ".deletable-edge-delete-btn { width: 20px; height: 20px; border: 0px solid #ffff…" at bounding box center [689, 348] width 607 height 517
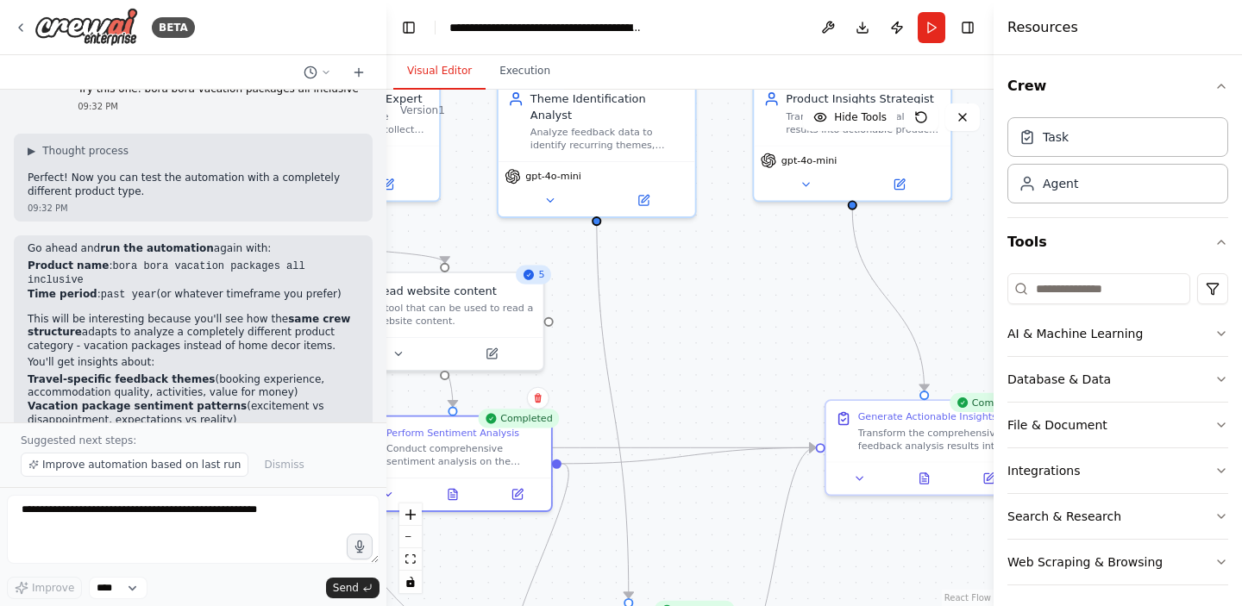
drag, startPoint x: 580, startPoint y: 386, endPoint x: 702, endPoint y: 248, distance: 185.2
click at [702, 248] on div ".deletable-edge-delete-btn { width: 20px; height: 20px; border: 0px solid #ffff…" at bounding box center [689, 348] width 607 height 517
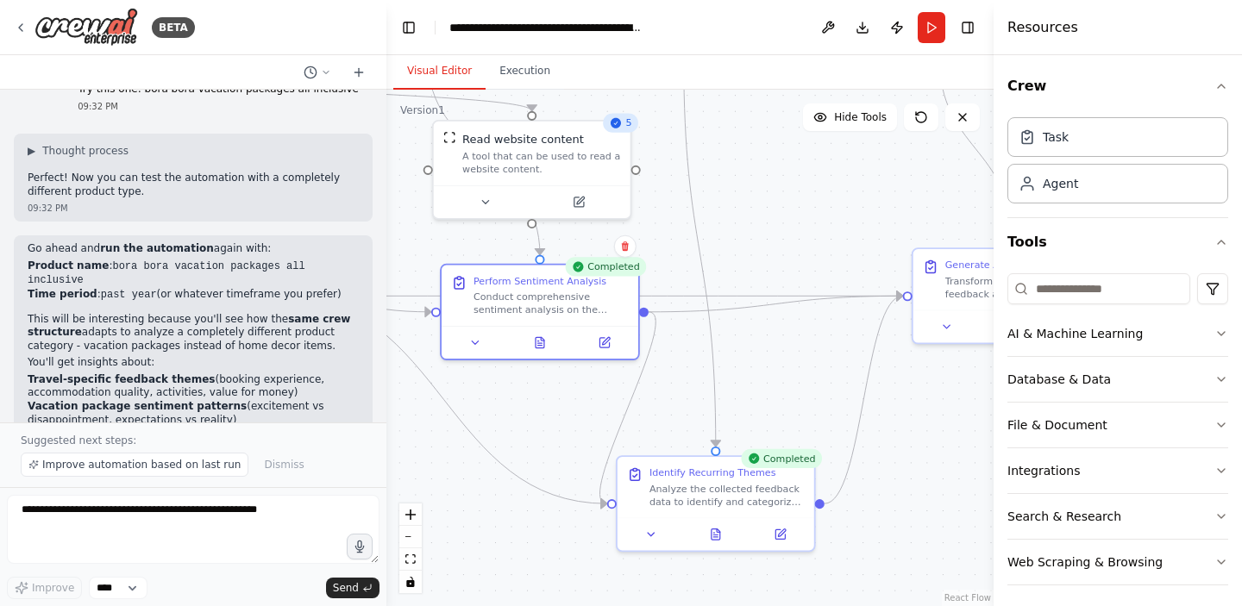
drag, startPoint x: 681, startPoint y: 356, endPoint x: 762, endPoint y: 210, distance: 166.4
click at [762, 210] on div ".deletable-edge-delete-btn { width: 20px; height: 20px; border: 0px solid #ffff…" at bounding box center [689, 348] width 607 height 517
click at [534, 301] on div "Conduct comprehensive sentiment analysis on the collected feedback data for {pr…" at bounding box center [551, 299] width 155 height 26
click at [542, 341] on icon at bounding box center [540, 338] width 9 height 10
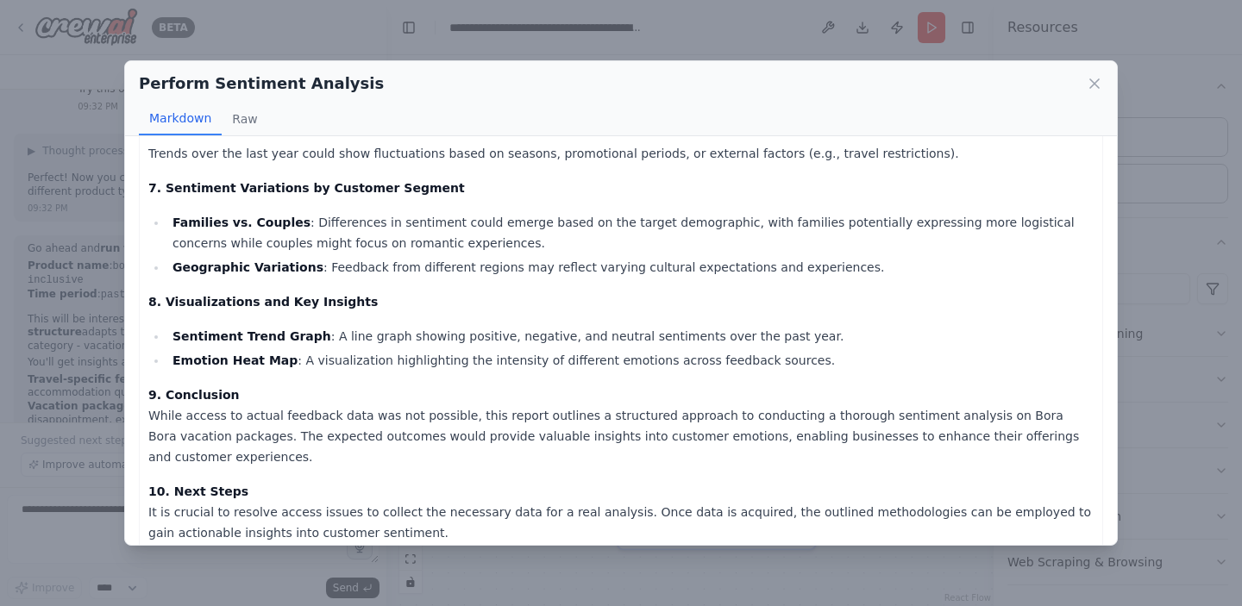
scroll to position [1001, 0]
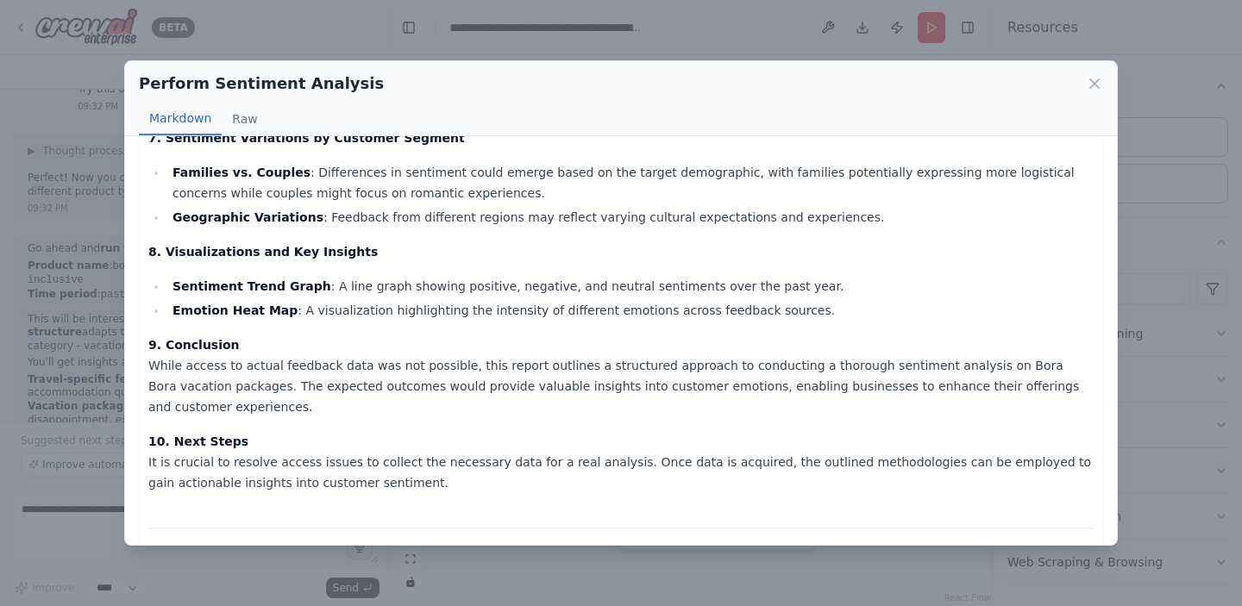
click at [1093, 73] on div "Perform Sentiment Analysis" at bounding box center [621, 84] width 964 height 24
click at [1093, 84] on icon at bounding box center [1094, 83] width 17 height 17
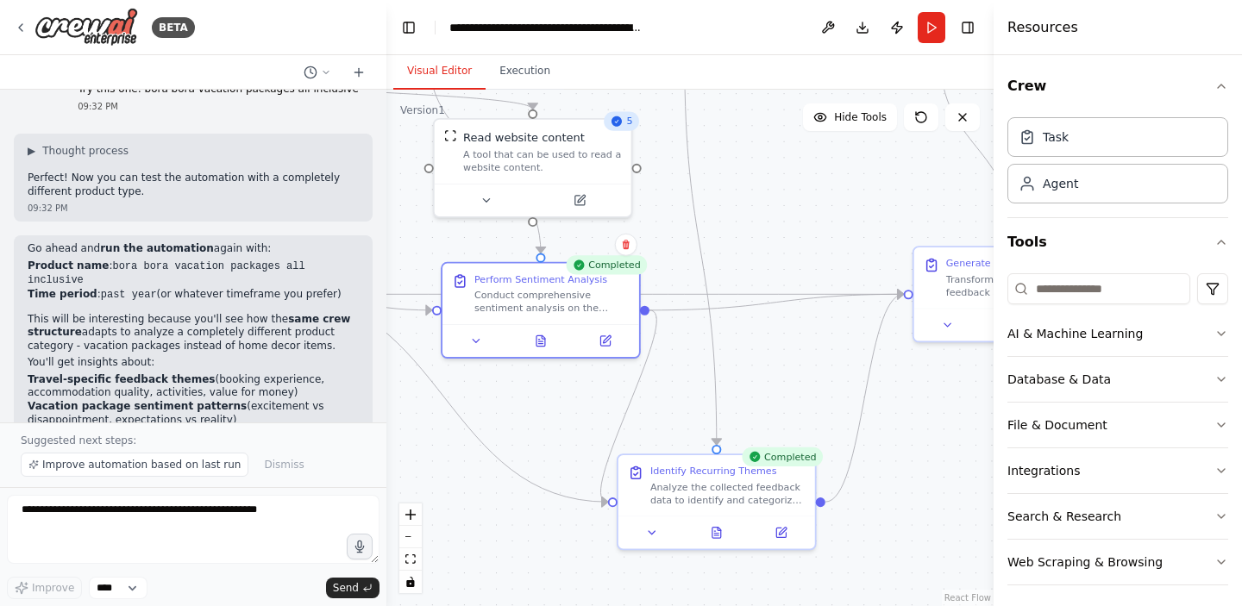
click at [736, 270] on div ".deletable-edge-delete-btn { width: 20px; height: 20px; border: 0px solid #ffff…" at bounding box center [689, 348] width 607 height 517
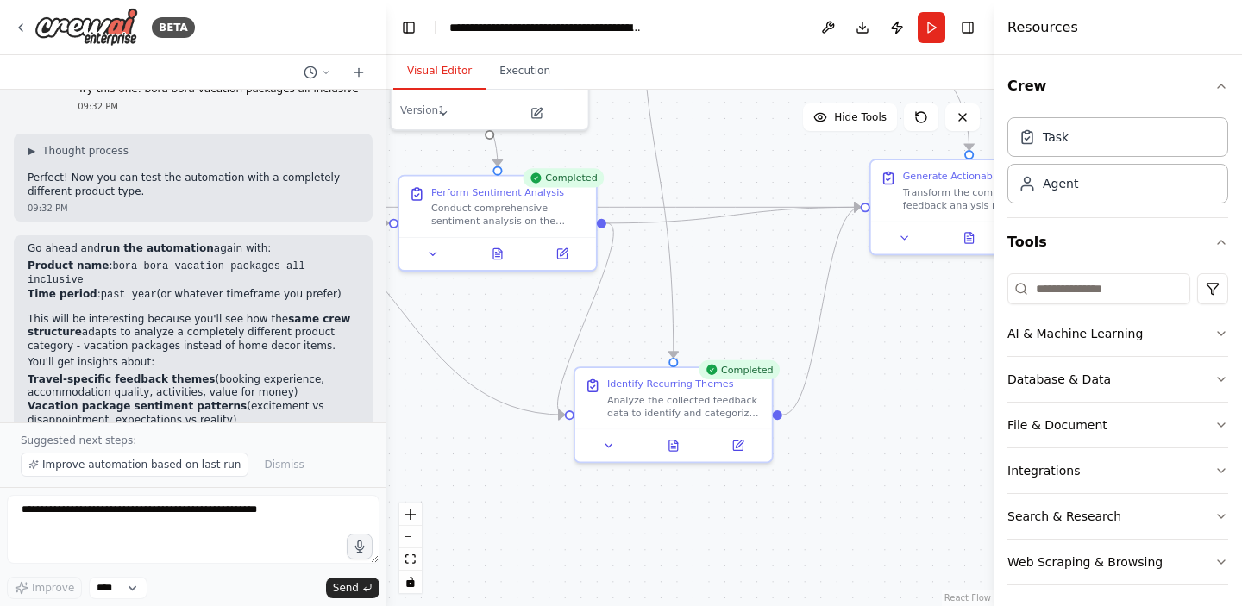
drag, startPoint x: 770, startPoint y: 350, endPoint x: 727, endPoint y: 263, distance: 97.2
click at [727, 263] on div ".deletable-edge-delete-btn { width: 20px; height: 20px; border: 0px solid #ffff…" at bounding box center [689, 348] width 607 height 517
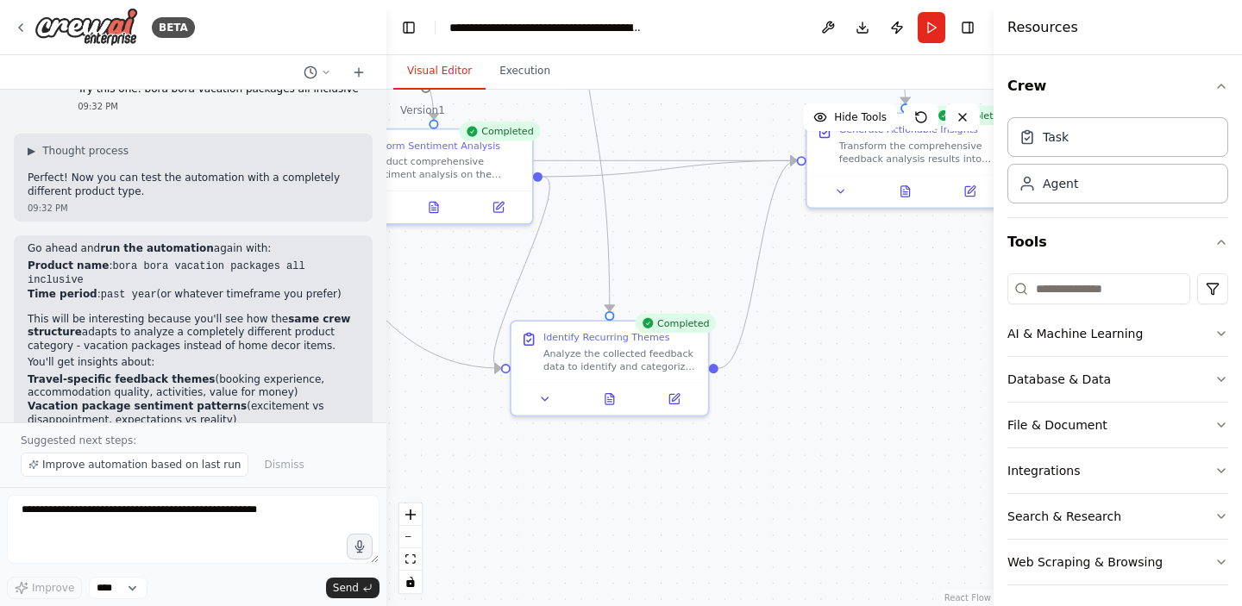
drag, startPoint x: 758, startPoint y: 294, endPoint x: 687, endPoint y: 241, distance: 88.1
click at [687, 241] on div ".deletable-edge-delete-btn { width: 20px; height: 20px; border: 0px solid #ffff…" at bounding box center [689, 348] width 607 height 517
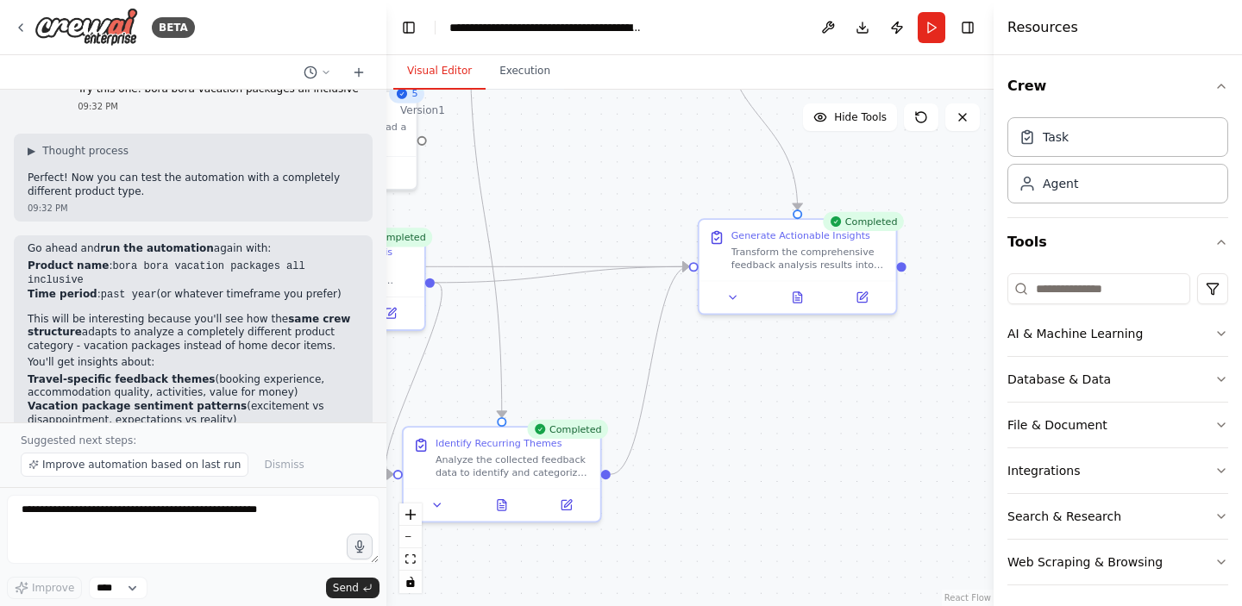
drag, startPoint x: 716, startPoint y: 187, endPoint x: 615, endPoint y: 300, distance: 151.5
click at [615, 300] on div ".deletable-edge-delete-btn { width: 20px; height: 20px; border: 0px solid #ffff…" at bounding box center [689, 348] width 607 height 517
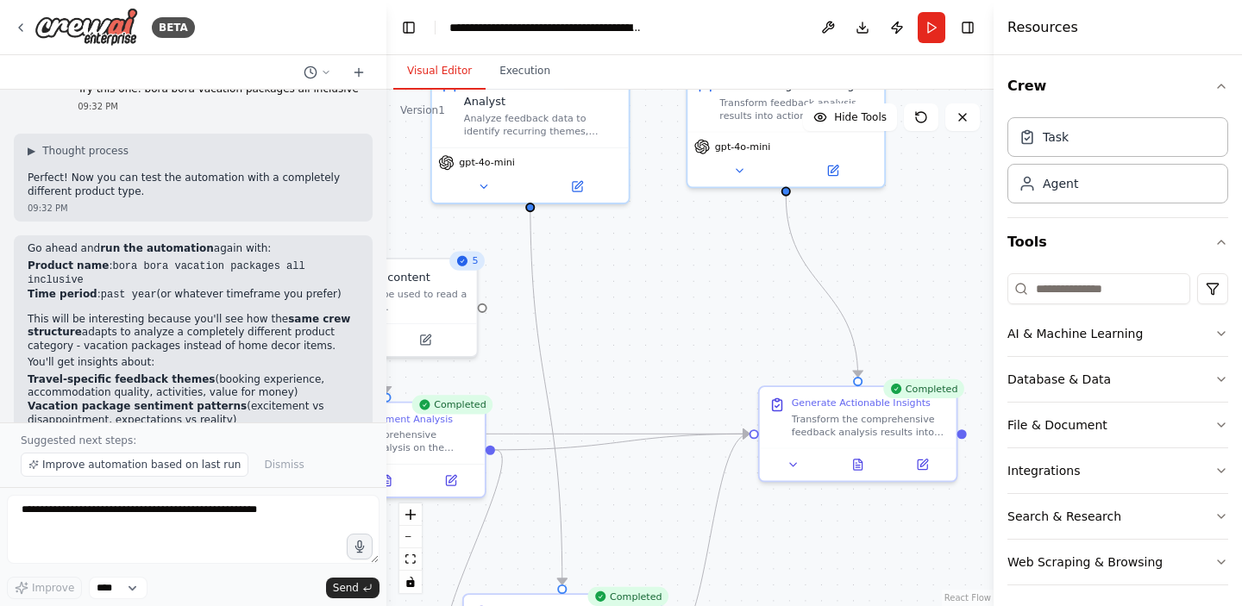
drag, startPoint x: 625, startPoint y: 175, endPoint x: 689, endPoint y: 348, distance: 184.7
click at [689, 348] on div ".deletable-edge-delete-btn { width: 20px; height: 20px; border: 0px solid #ffff…" at bounding box center [689, 348] width 607 height 517
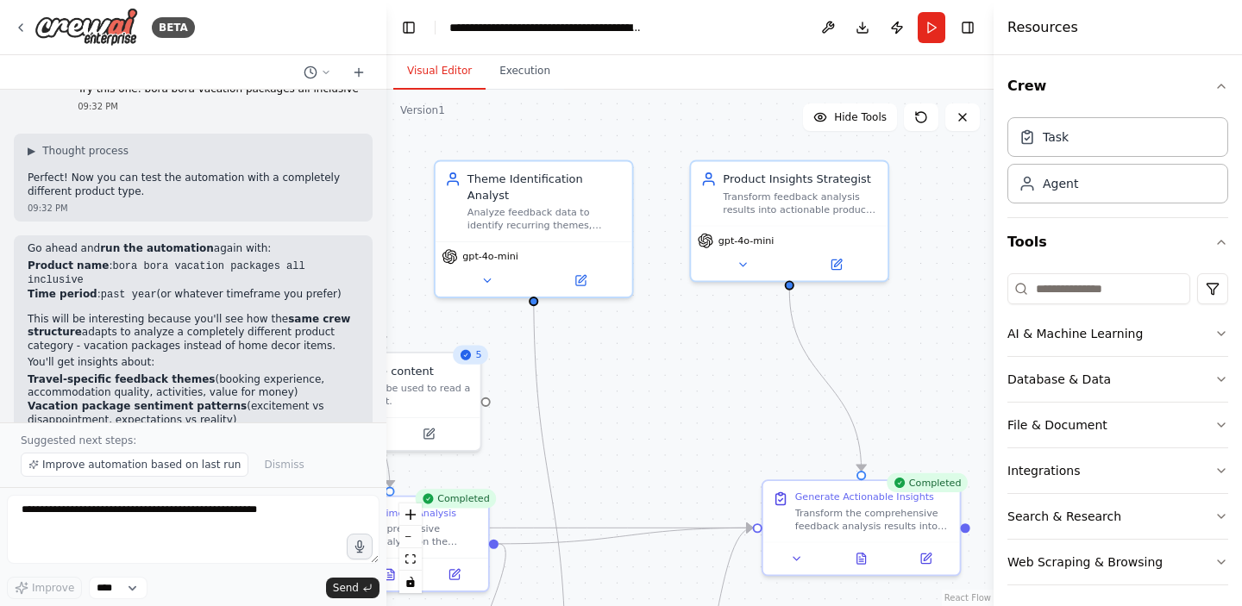
drag, startPoint x: 687, startPoint y: 275, endPoint x: 693, endPoint y: 417, distance: 141.5
click at [693, 417] on div ".deletable-edge-delete-btn { width: 20px; height: 20px; border: 0px solid #ffff…" at bounding box center [689, 348] width 607 height 517
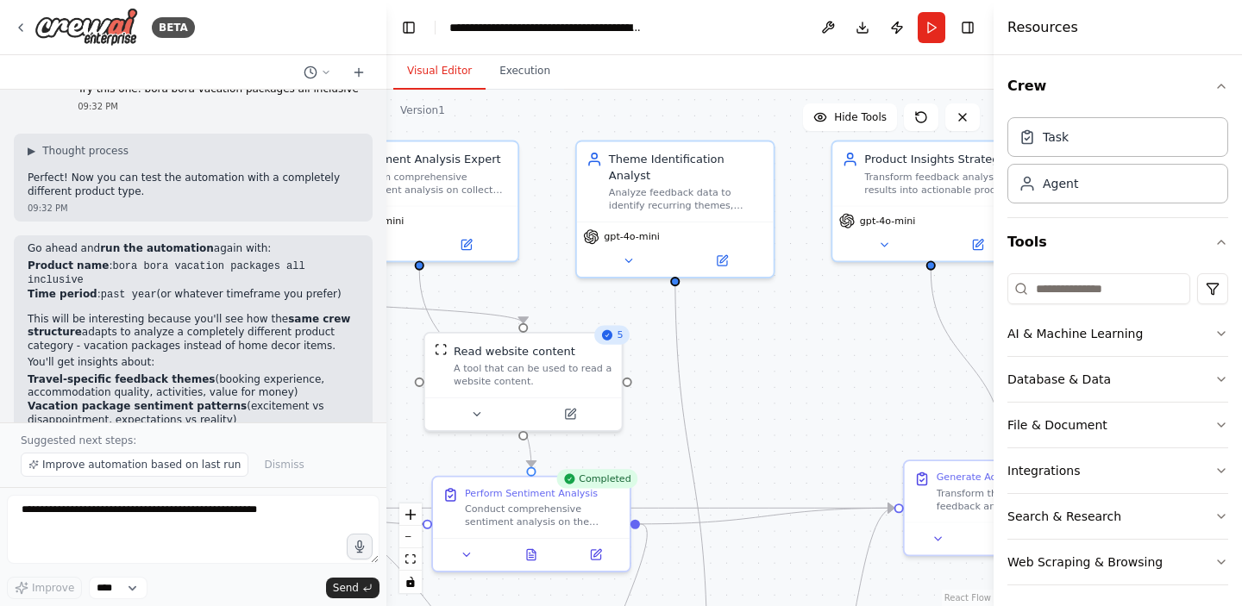
drag, startPoint x: 645, startPoint y: 437, endPoint x: 785, endPoint y: 361, distance: 159.0
click at [785, 361] on div ".deletable-edge-delete-btn { width: 20px; height: 20px; border: 0px solid #ffff…" at bounding box center [689, 348] width 607 height 517
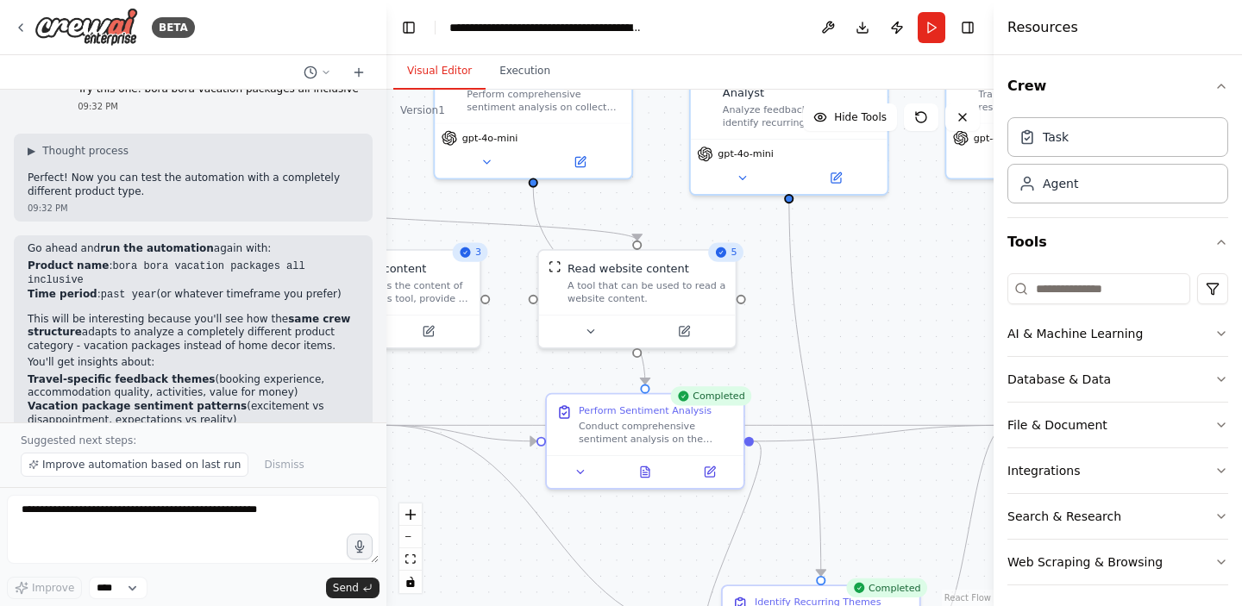
drag, startPoint x: 661, startPoint y: 431, endPoint x: 772, endPoint y: 349, distance: 138.2
click at [772, 349] on div ".deletable-edge-delete-btn { width: 20px; height: 20px; border: 0px solid #ffff…" at bounding box center [689, 348] width 607 height 517
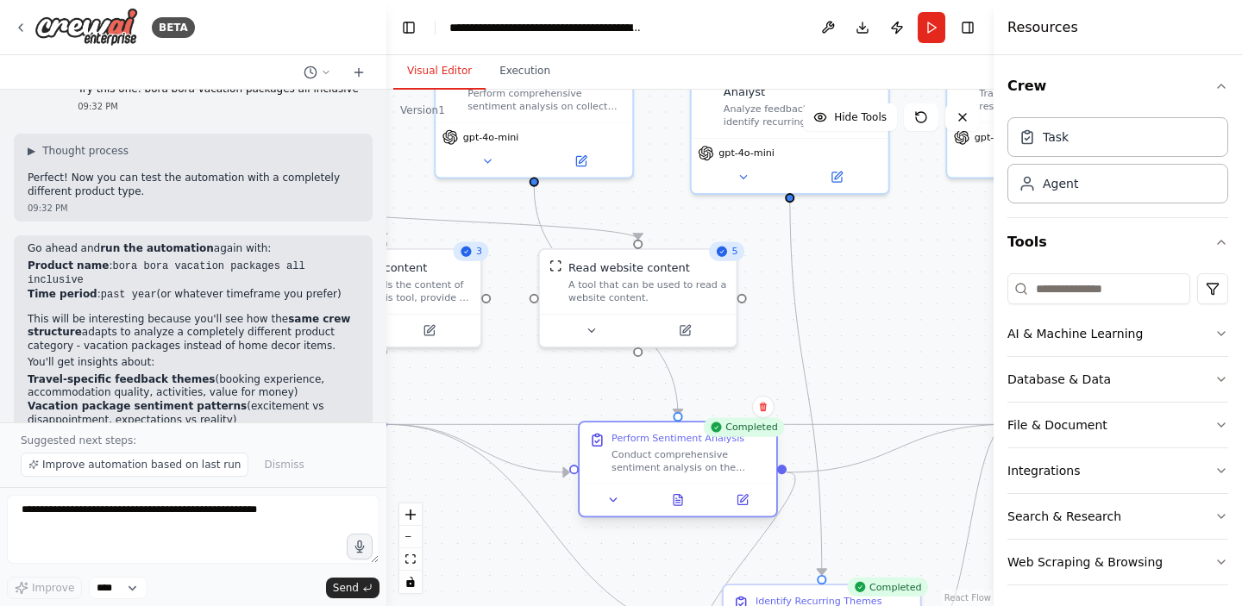
drag, startPoint x: 555, startPoint y: 402, endPoint x: 590, endPoint y: 433, distance: 47.1
click at [590, 433] on div "Perform Sentiment Analysis Conduct comprehensive sentiment analysis on the coll…" at bounding box center [678, 453] width 197 height 60
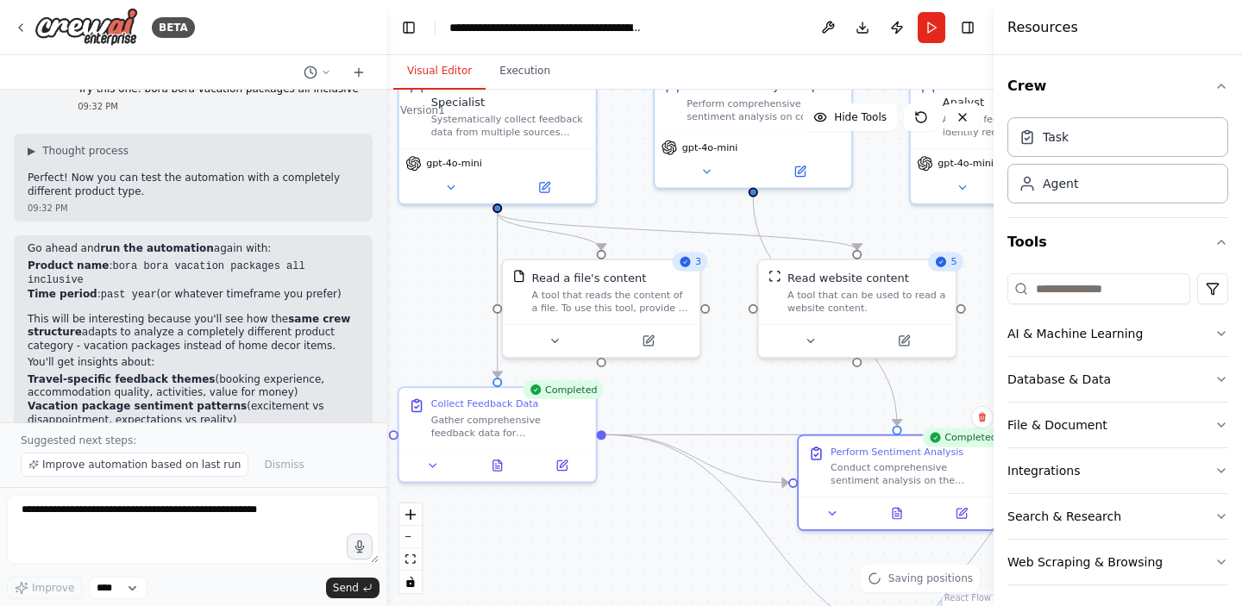
drag, startPoint x: 531, startPoint y: 393, endPoint x: 750, endPoint y: 404, distance: 219.3
click at [750, 404] on div ".deletable-edge-delete-btn { width: 20px; height: 20px; border: 0px solid #ffff…" at bounding box center [689, 348] width 607 height 517
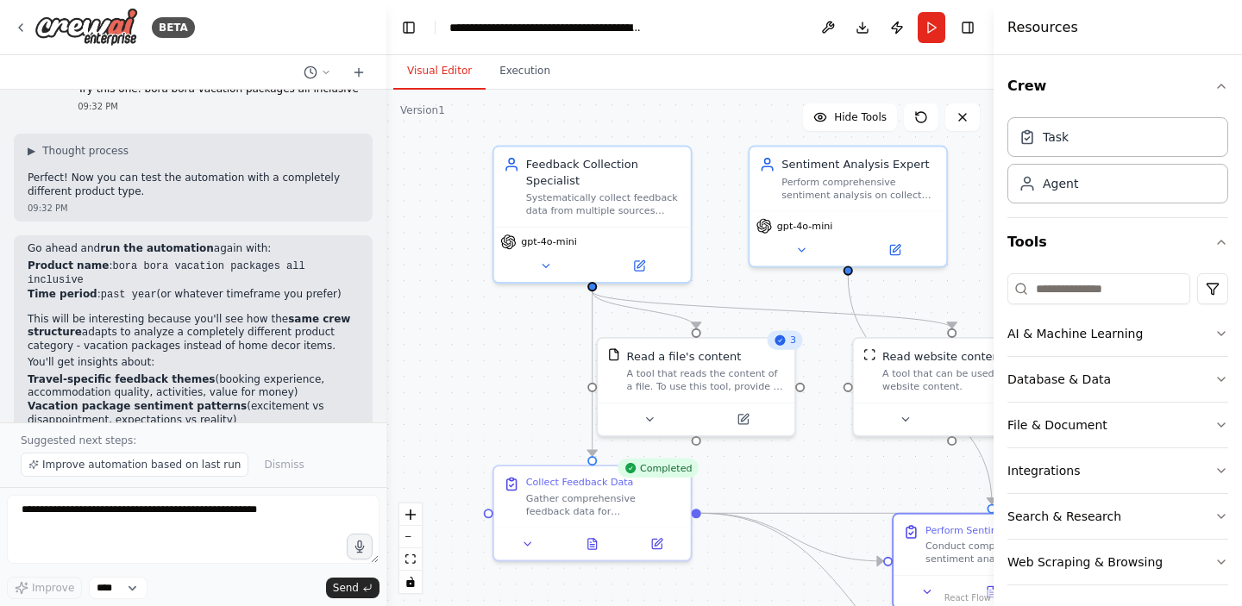
drag, startPoint x: 448, startPoint y: 298, endPoint x: 568, endPoint y: 417, distance: 170.2
click at [568, 417] on div ".deletable-edge-delete-btn { width: 20px; height: 20px; border: 0px solid #ffff…" at bounding box center [689, 348] width 607 height 517
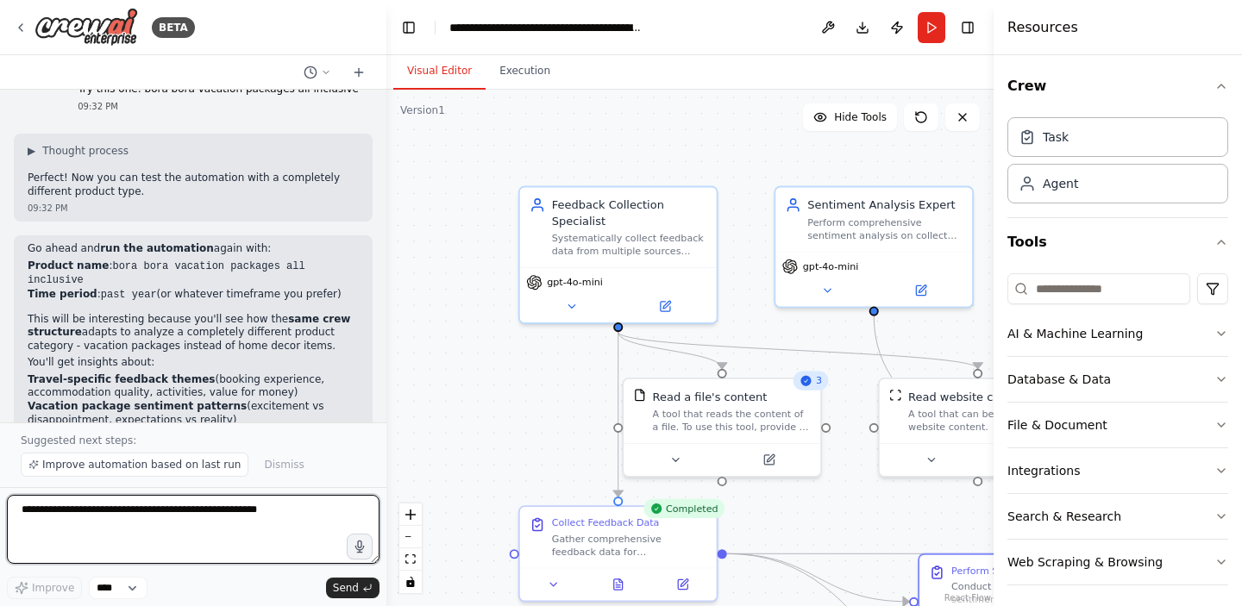
click at [199, 542] on textarea "**********" at bounding box center [193, 529] width 373 height 69
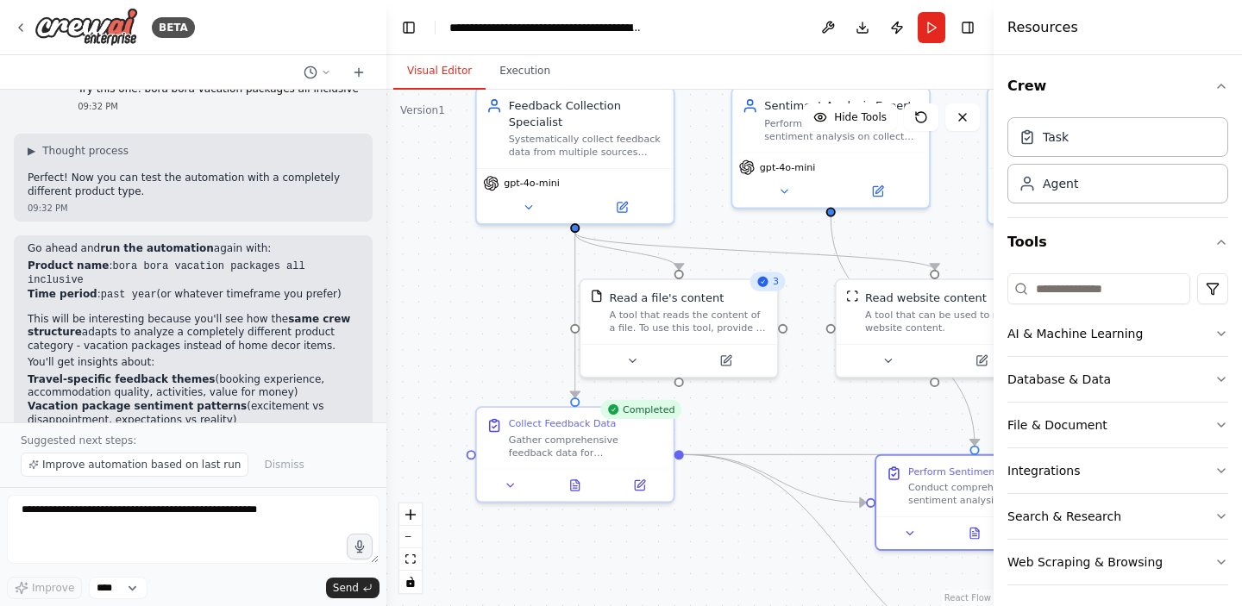
drag, startPoint x: 460, startPoint y: 508, endPoint x: 416, endPoint y: 406, distance: 110.9
click at [416, 406] on div ".deletable-edge-delete-btn { width: 20px; height: 20px; border: 0px solid #ffff…" at bounding box center [689, 348] width 607 height 517
click at [579, 482] on icon at bounding box center [574, 480] width 13 height 13
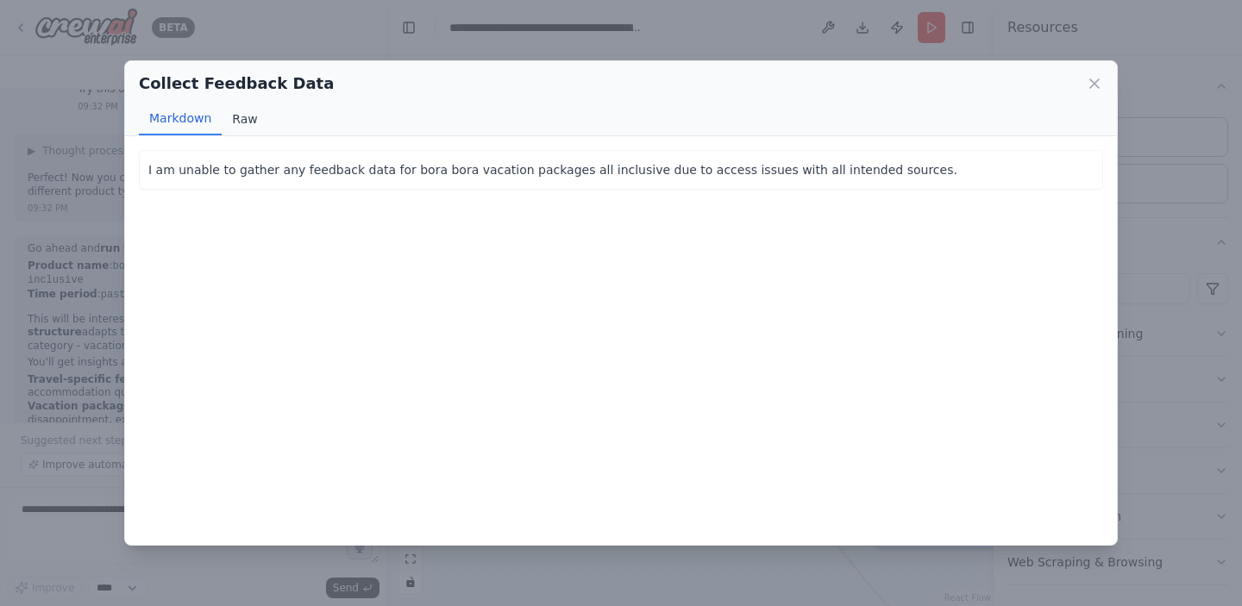
click at [243, 122] on button "Raw" at bounding box center [245, 119] width 46 height 33
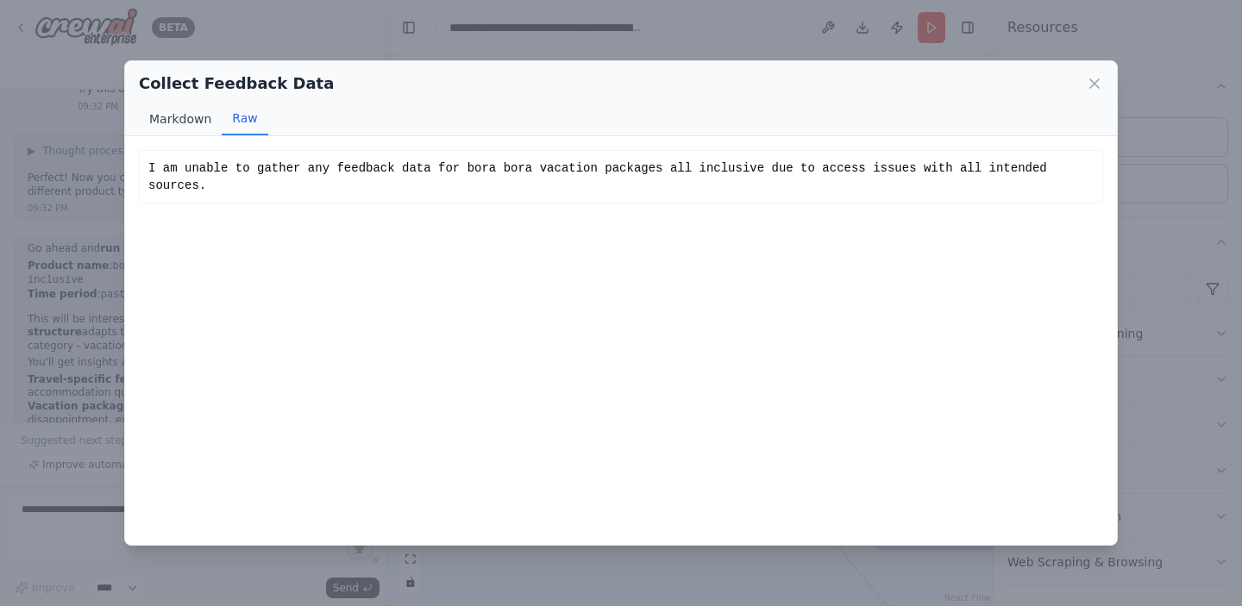
click at [179, 125] on button "Markdown" at bounding box center [180, 119] width 83 height 33
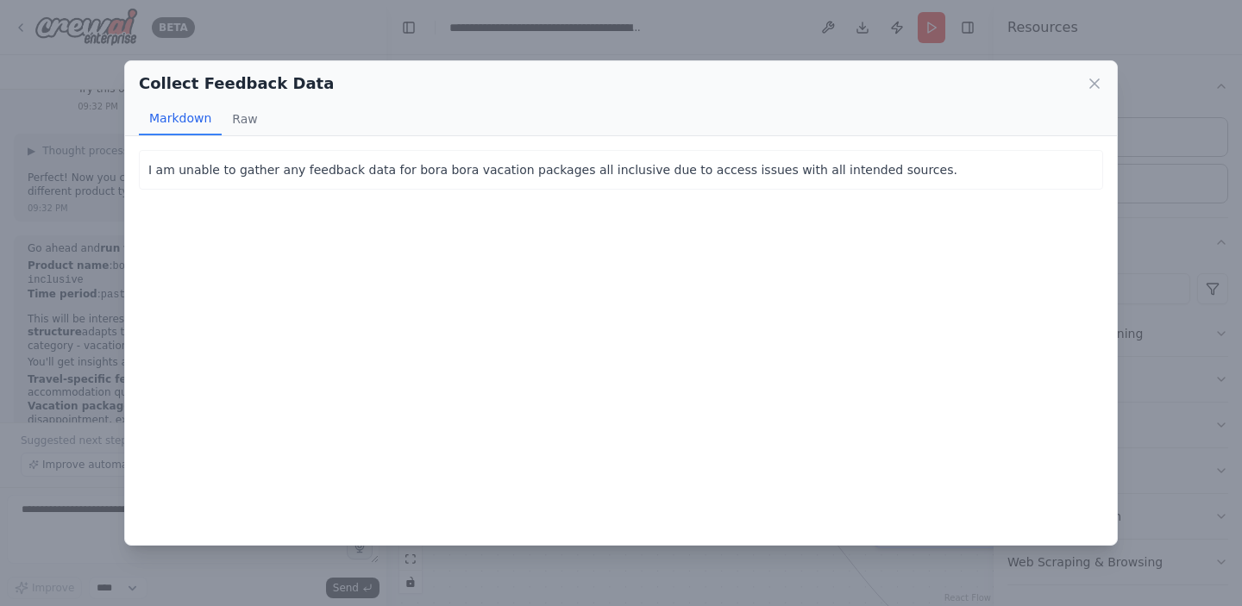
click at [108, 191] on div "Collect Feedback Data Markdown Raw I am unable to gather any feedback data for …" at bounding box center [621, 303] width 1242 height 606
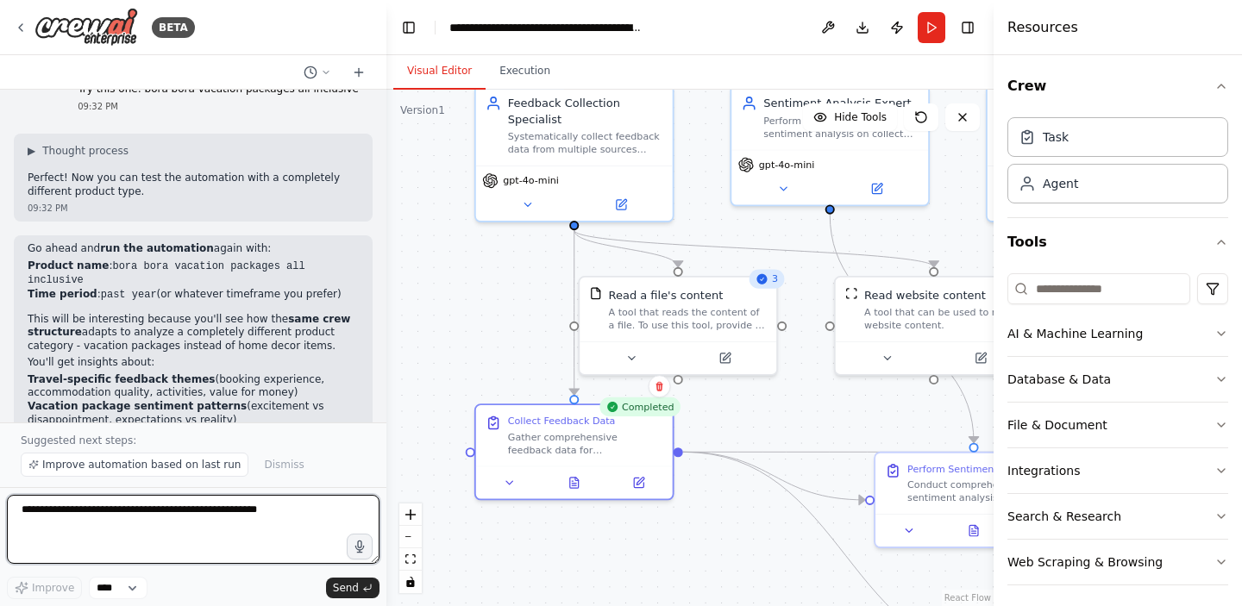
click at [194, 517] on textarea "**********" at bounding box center [193, 529] width 373 height 69
type textarea "**********"
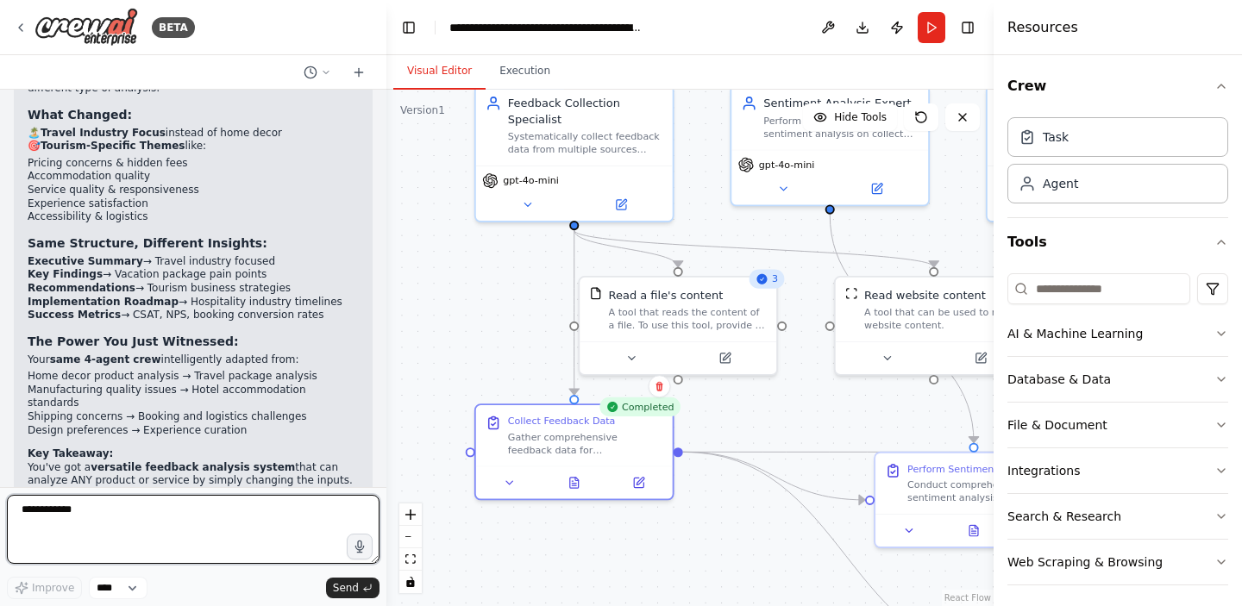
scroll to position [4766, 0]
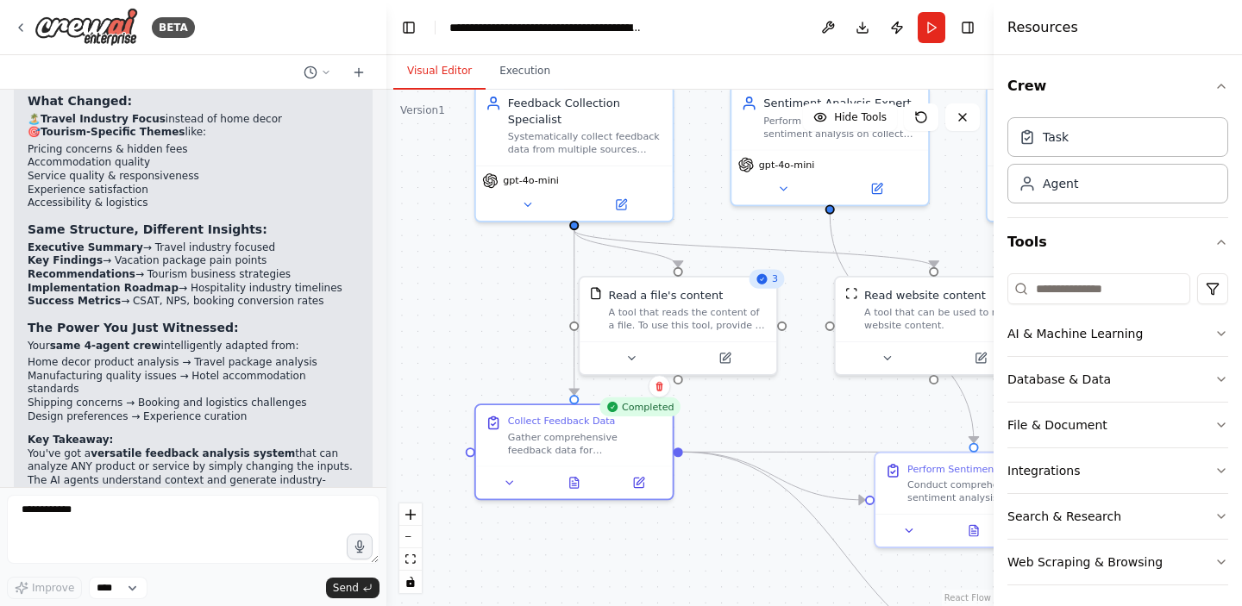
click at [206, 397] on li "Shipping concerns → Booking and logistics challenges" at bounding box center [193, 404] width 331 height 14
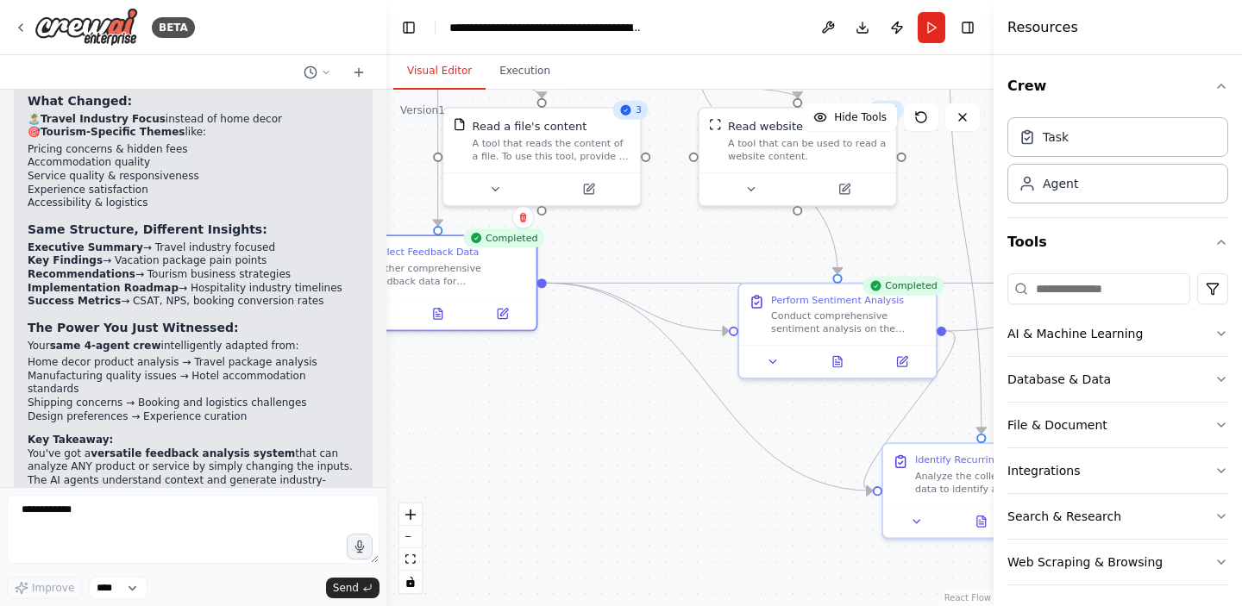
drag, startPoint x: 778, startPoint y: 524, endPoint x: 635, endPoint y: 344, distance: 229.5
click at [635, 344] on div ".deletable-edge-delete-btn { width: 20px; height: 20px; border: 0px solid #ffff…" at bounding box center [689, 348] width 607 height 517
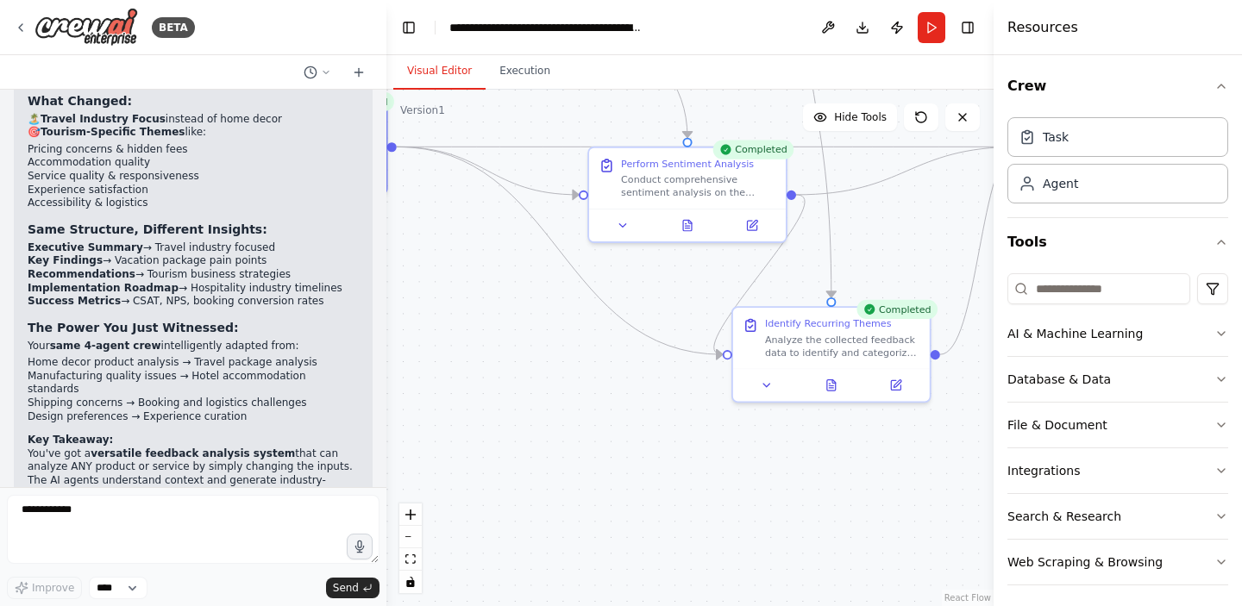
drag, startPoint x: 697, startPoint y: 443, endPoint x: 540, endPoint y: 304, distance: 210.1
click at [540, 304] on div ".deletable-edge-delete-btn { width: 20px; height: 20px; border: 0px solid #ffff…" at bounding box center [689, 348] width 607 height 517
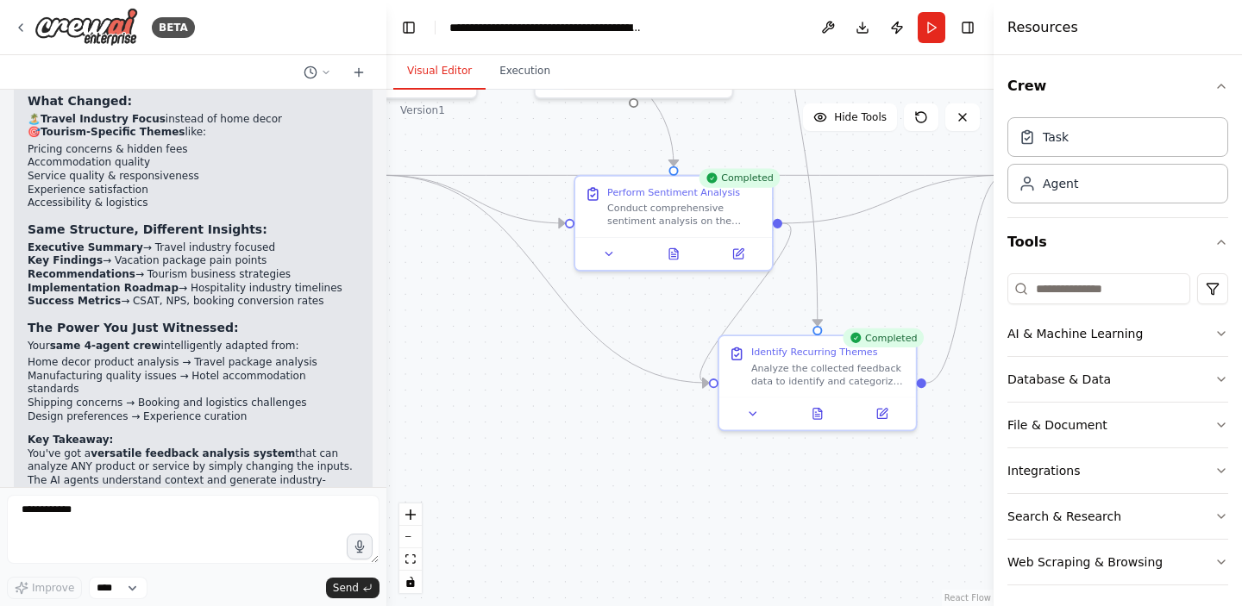
drag, startPoint x: 831, startPoint y: 420, endPoint x: 835, endPoint y: 487, distance: 67.4
click at [835, 487] on div ".deletable-edge-delete-btn { width: 20px; height: 20px; border: 0px solid #ffff…" at bounding box center [689, 348] width 607 height 517
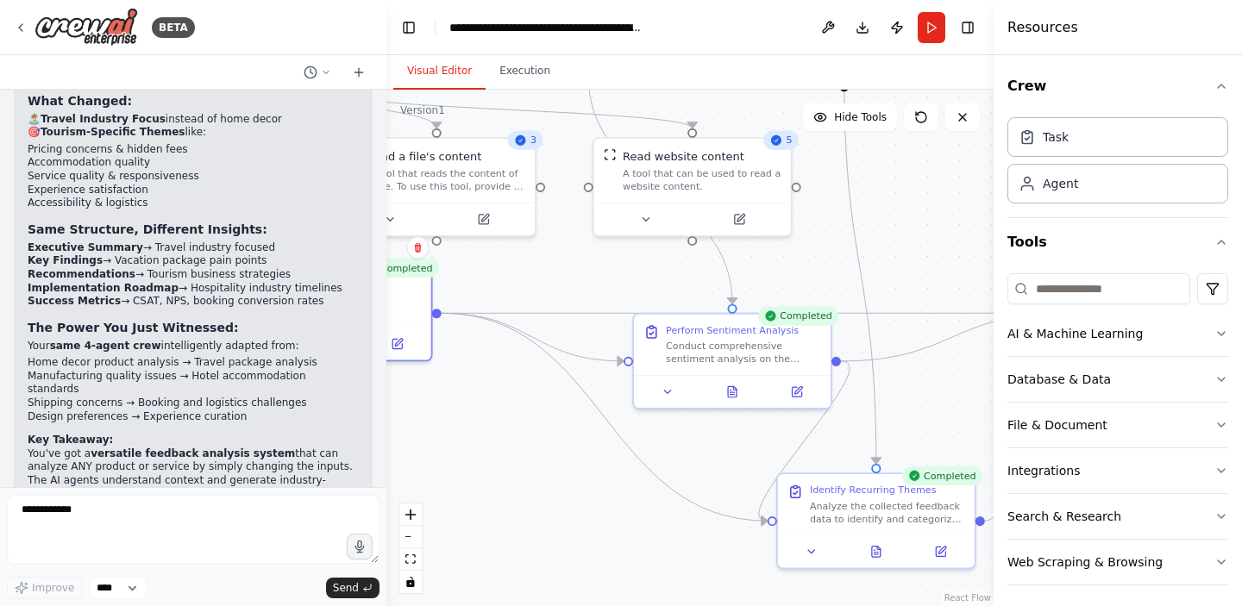
drag, startPoint x: 669, startPoint y: 352, endPoint x: 736, endPoint y: 491, distance: 153.9
click at [736, 491] on div ".deletable-edge-delete-btn { width: 20px; height: 20px; border: 0px solid #ffff…" at bounding box center [689, 348] width 607 height 517
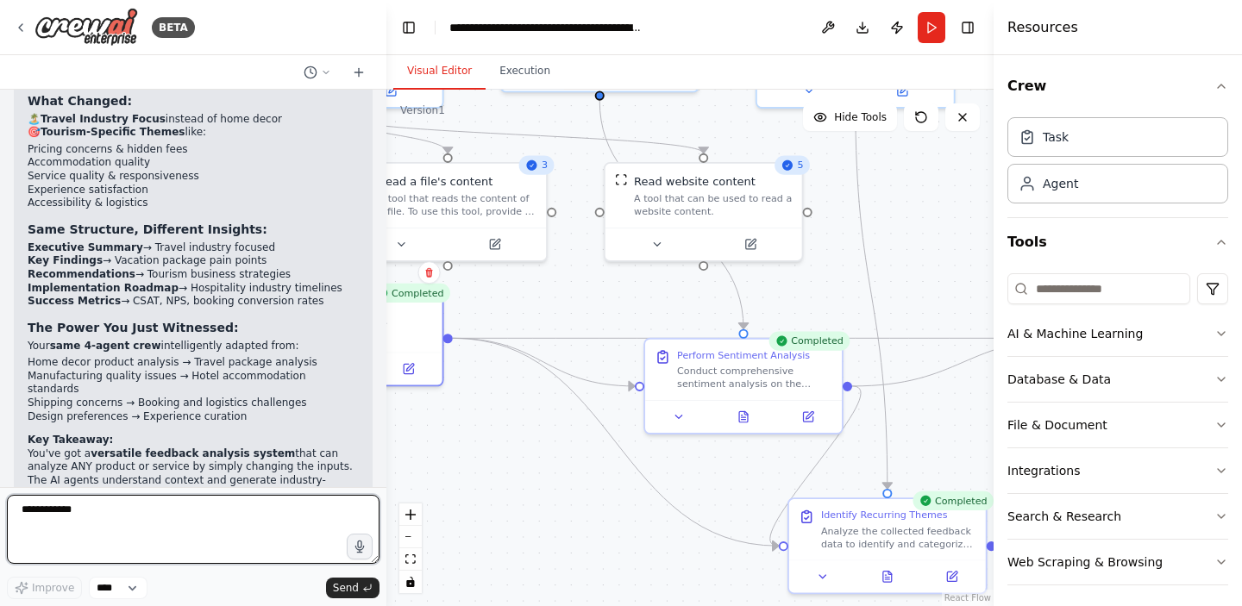
click at [263, 513] on textarea "**********" at bounding box center [193, 529] width 373 height 69
type textarea "**********"
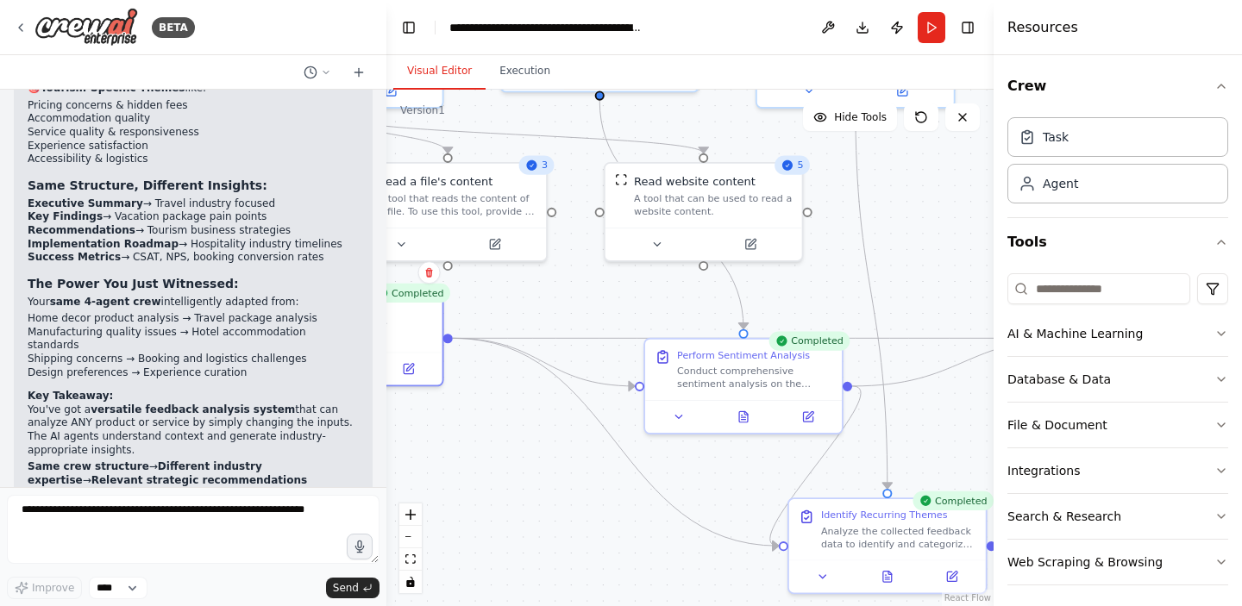
scroll to position [4868, 0]
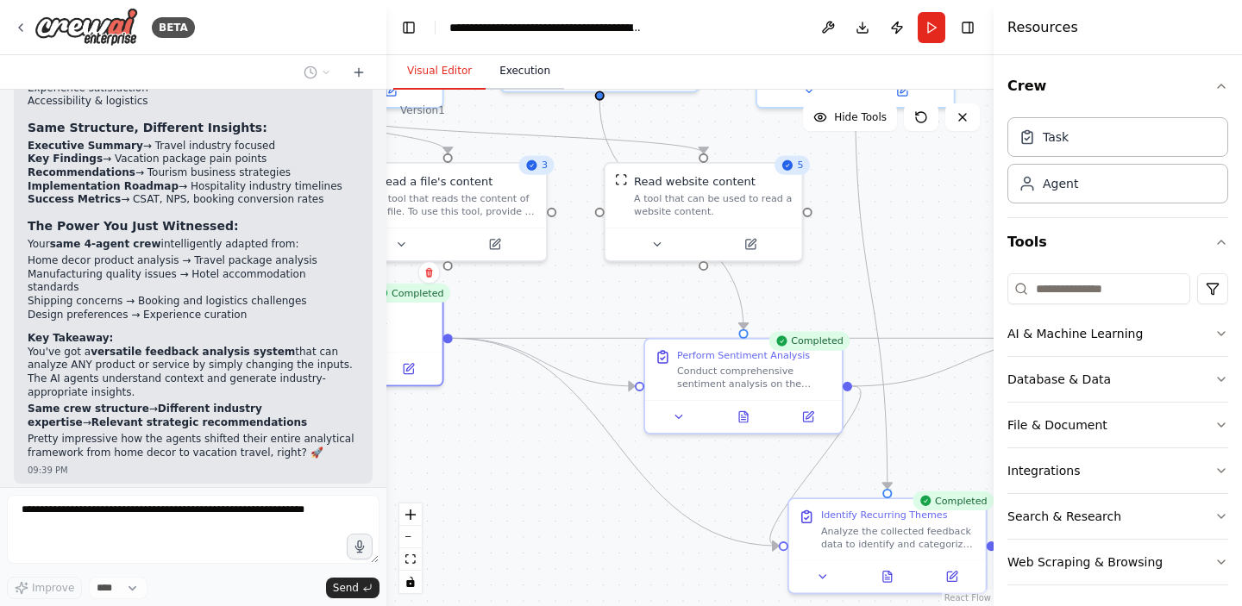
click at [532, 75] on button "Execution" at bounding box center [525, 71] width 78 height 36
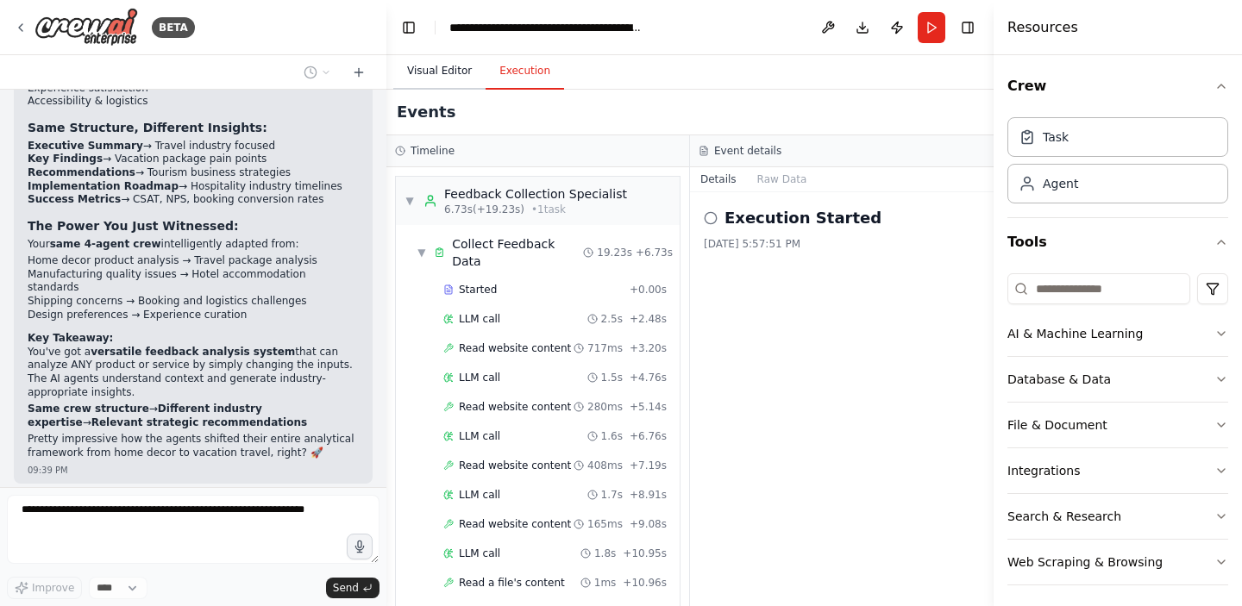
click at [452, 82] on button "Visual Editor" at bounding box center [439, 71] width 92 height 36
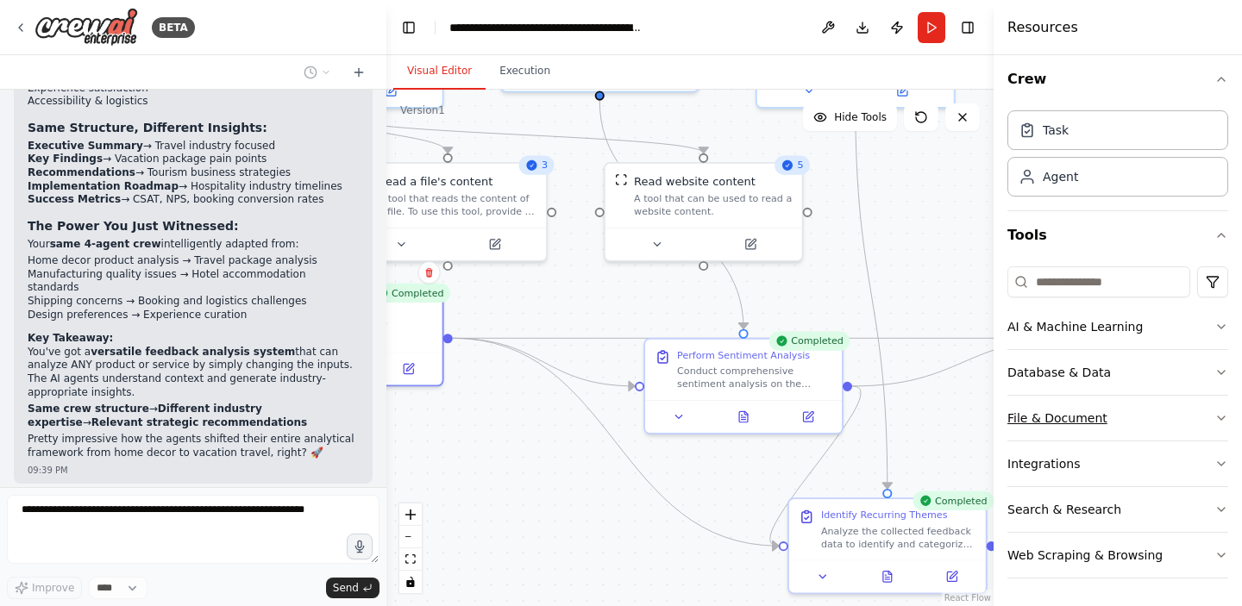
scroll to position [0, 0]
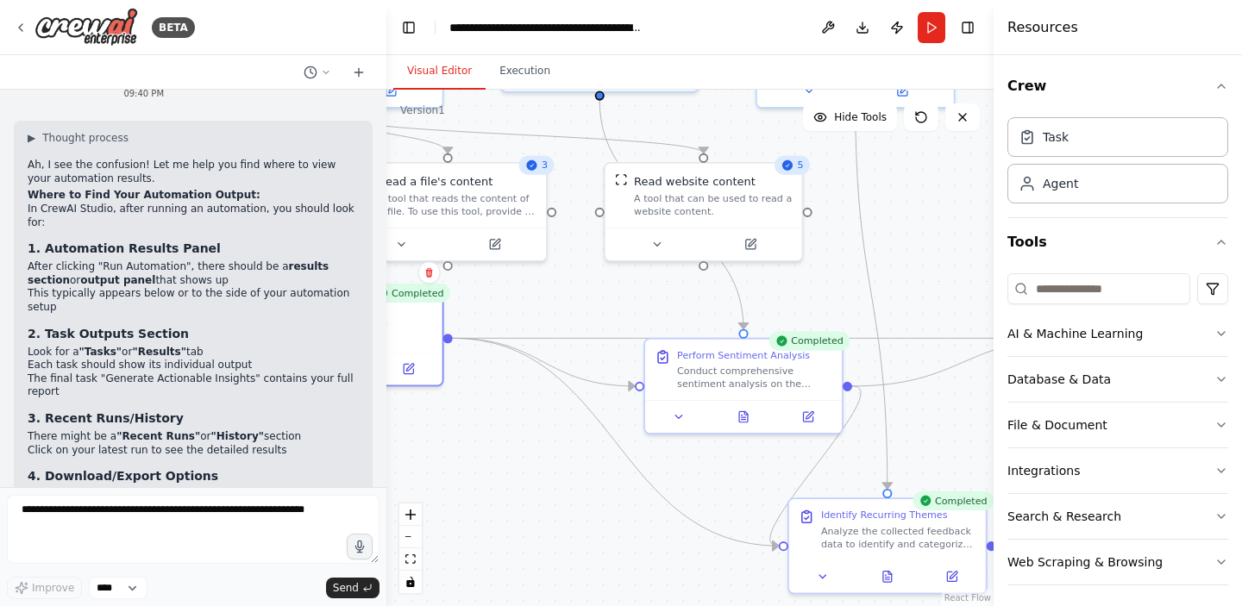
click at [163, 332] on div "▶ Thought process Ah, I see the confusion! Let me help you find where to view y…" at bounding box center [193, 370] width 331 height 479
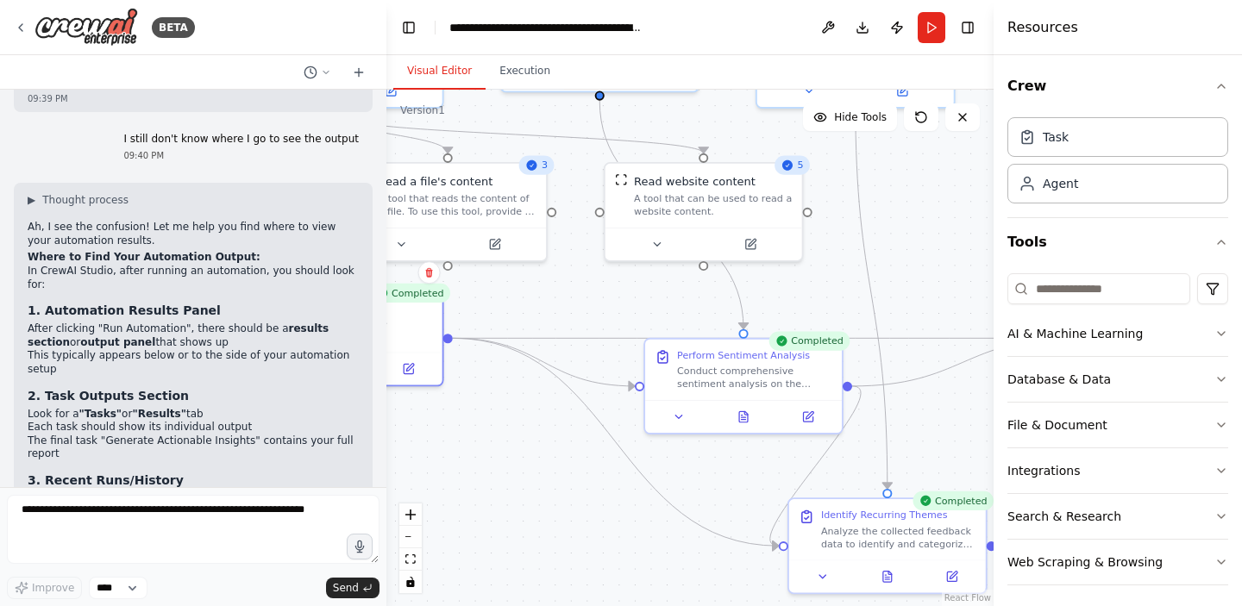
scroll to position [5242, 0]
click at [135, 586] on select "****" at bounding box center [118, 588] width 59 height 22
click at [89, 577] on select "****" at bounding box center [118, 588] width 59 height 22
click at [884, 574] on icon at bounding box center [887, 573] width 9 height 10
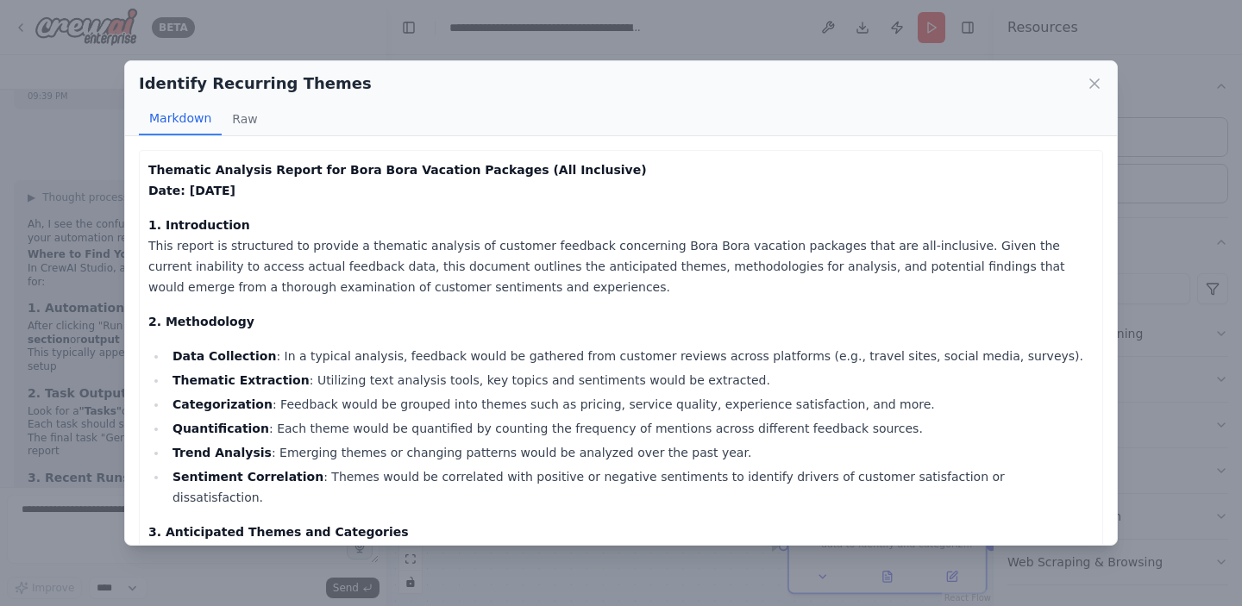
click at [107, 256] on div "Identify Recurring Themes Markdown Raw Thematic Analysis Report for Bora Bora V…" at bounding box center [621, 303] width 1242 height 606
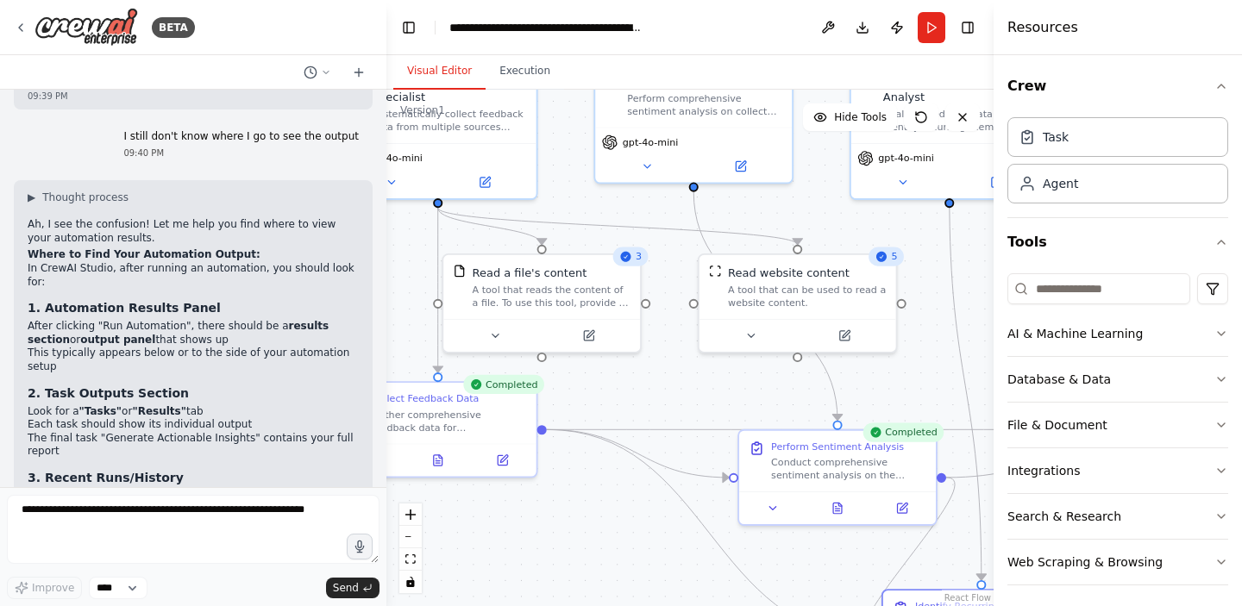
drag, startPoint x: 550, startPoint y: 274, endPoint x: 699, endPoint y: 423, distance: 210.4
click at [699, 423] on div ".deletable-edge-delete-btn { width: 20px; height: 20px; border: 0px solid #ffff…" at bounding box center [689, 348] width 607 height 517
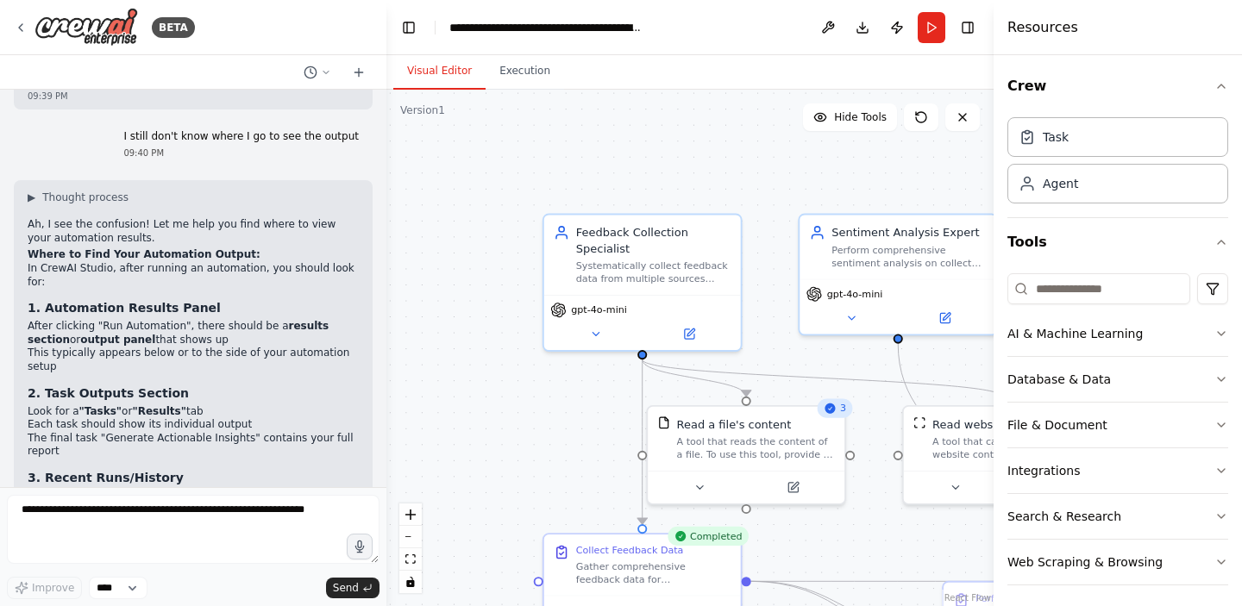
drag, startPoint x: 435, startPoint y: 306, endPoint x: 592, endPoint y: 408, distance: 187.1
click at [592, 408] on div ".deletable-edge-delete-btn { width: 20px; height: 20px; border: 0px solid #ffff…" at bounding box center [689, 348] width 607 height 517
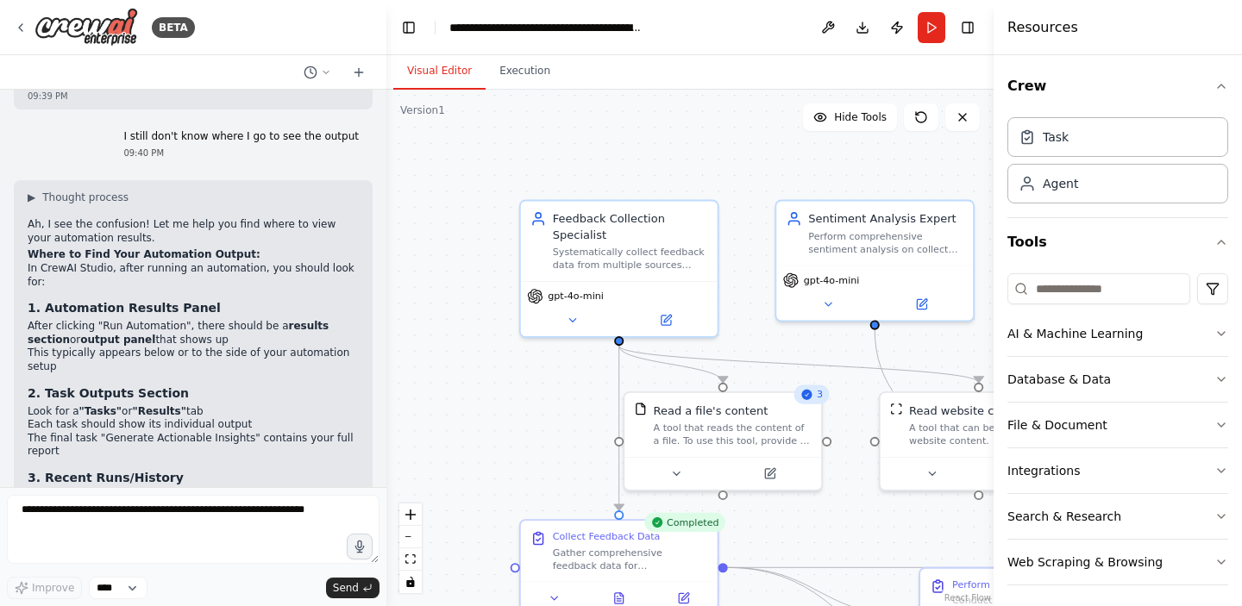
drag, startPoint x: 516, startPoint y: 285, endPoint x: 460, endPoint y: 250, distance: 66.3
click at [460, 250] on div ".deletable-edge-delete-btn { width: 20px; height: 20px; border: 0px solid #ffff…" at bounding box center [689, 348] width 607 height 517
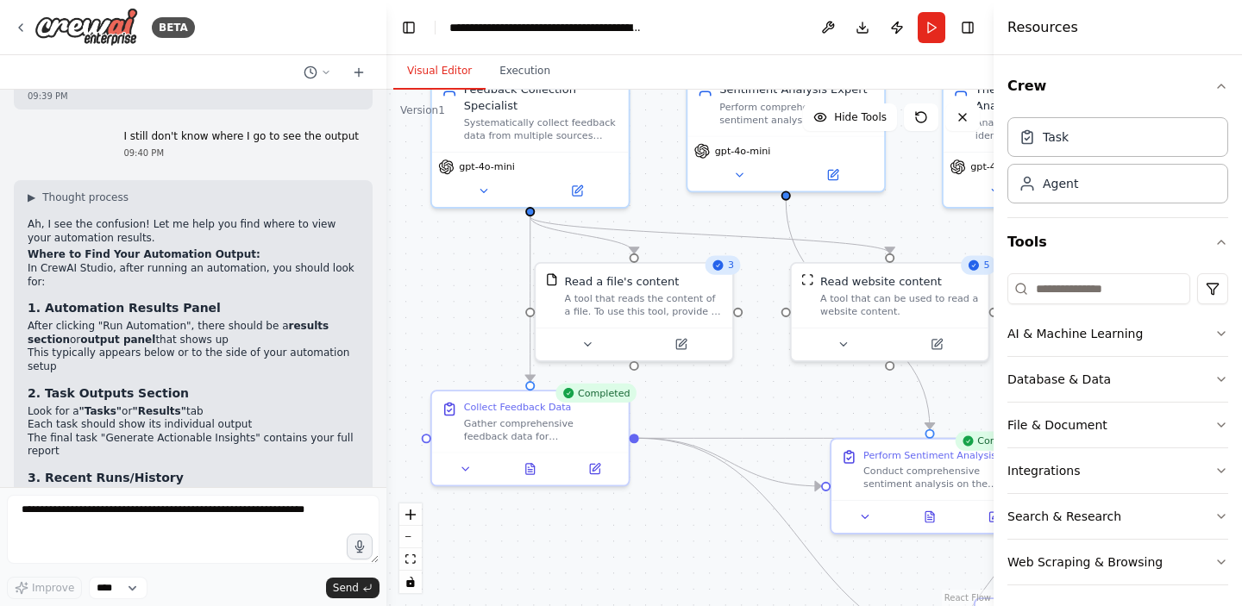
drag, startPoint x: 724, startPoint y: 300, endPoint x: 645, endPoint y: 171, distance: 151.3
click at [645, 171] on div ".deletable-edge-delete-btn { width: 20px; height: 20px; border: 0px solid #ffff…" at bounding box center [689, 348] width 607 height 517
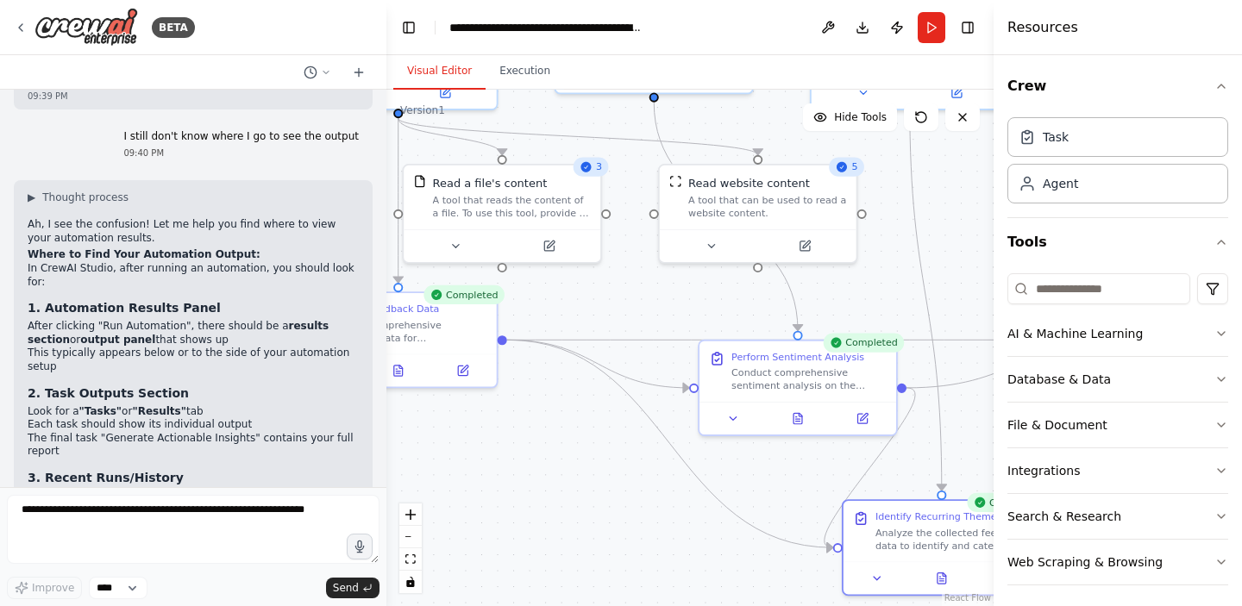
drag, startPoint x: 747, startPoint y: 379, endPoint x: 625, endPoint y: 294, distance: 148.1
click at [625, 294] on div ".deletable-edge-delete-btn { width: 20px; height: 20px; border: 0px solid #ffff…" at bounding box center [689, 348] width 607 height 517
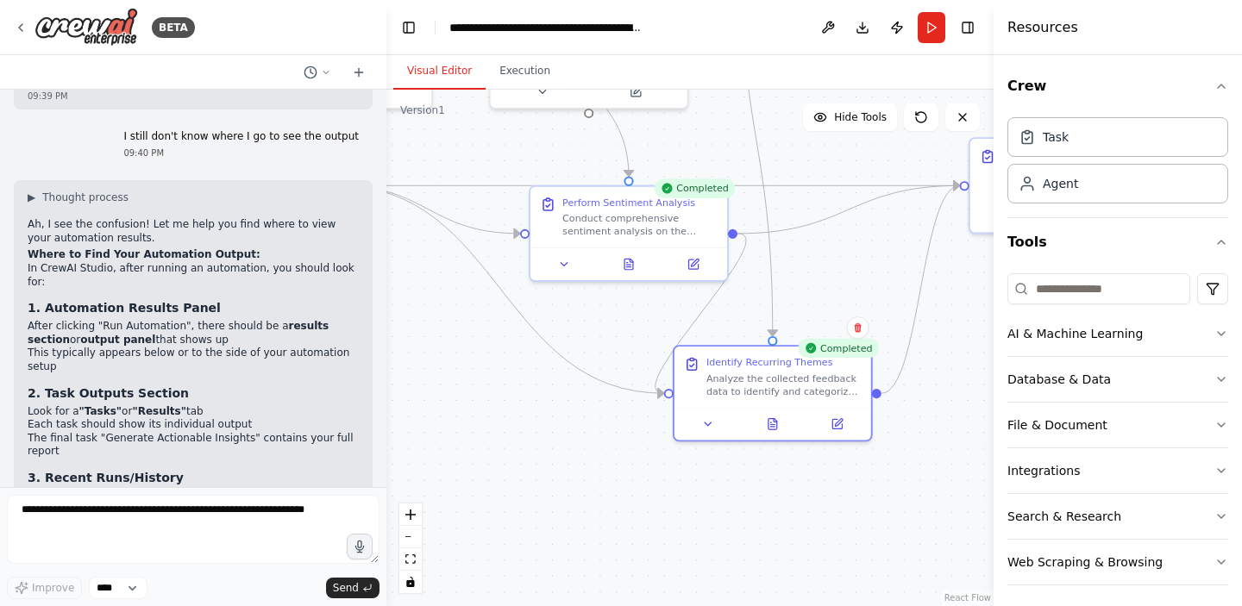
drag, startPoint x: 640, startPoint y: 453, endPoint x: 443, endPoint y: 269, distance: 269.1
click at [443, 269] on div ".deletable-edge-delete-btn { width: 20px; height: 20px; border: 0px solid #ffff…" at bounding box center [689, 348] width 607 height 517
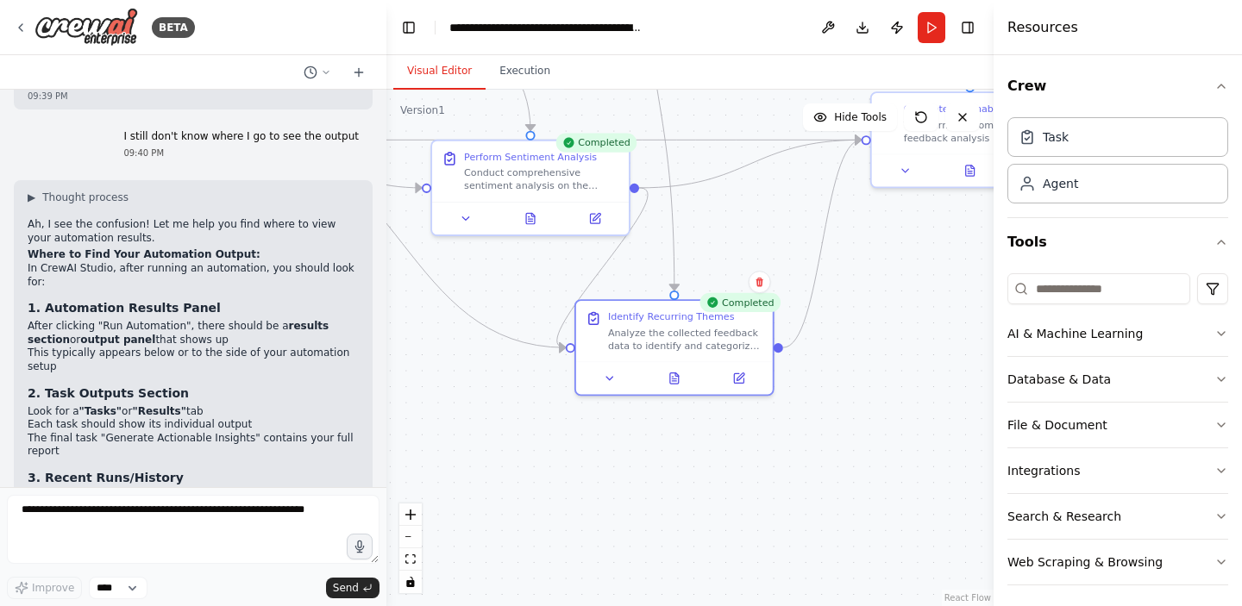
drag, startPoint x: 762, startPoint y: 446, endPoint x: 680, endPoint y: 427, distance: 83.3
click at [680, 427] on div ".deletable-edge-delete-btn { width: 20px; height: 20px; border: 0px solid #ffff…" at bounding box center [689, 348] width 607 height 517
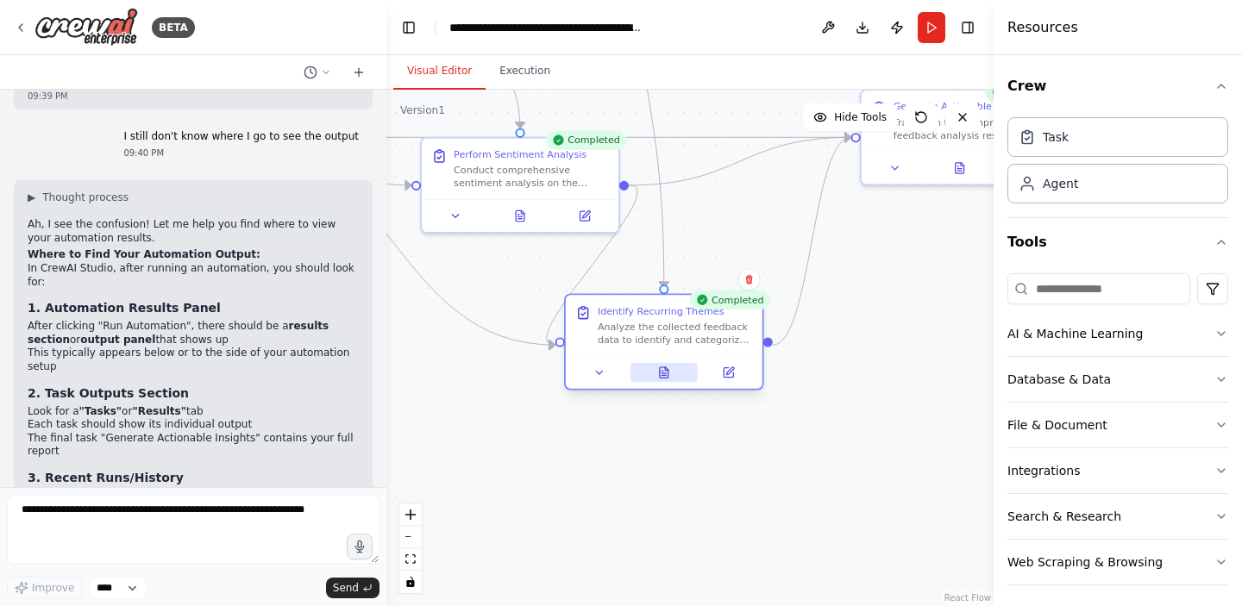
click at [668, 375] on icon at bounding box center [664, 372] width 9 height 10
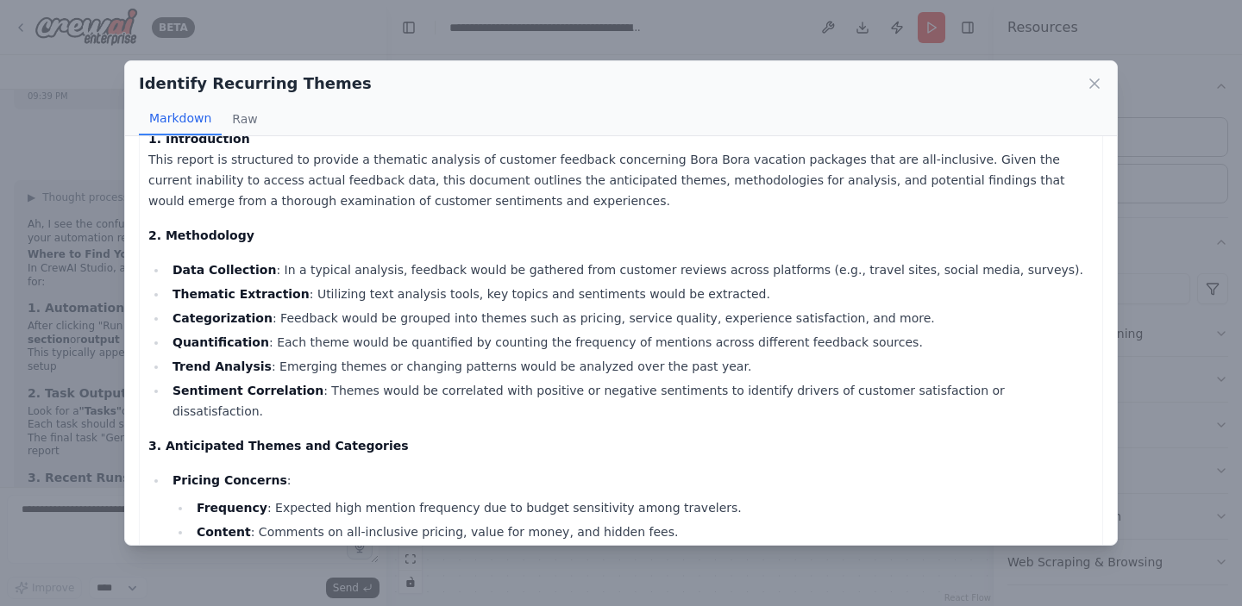
scroll to position [0, 0]
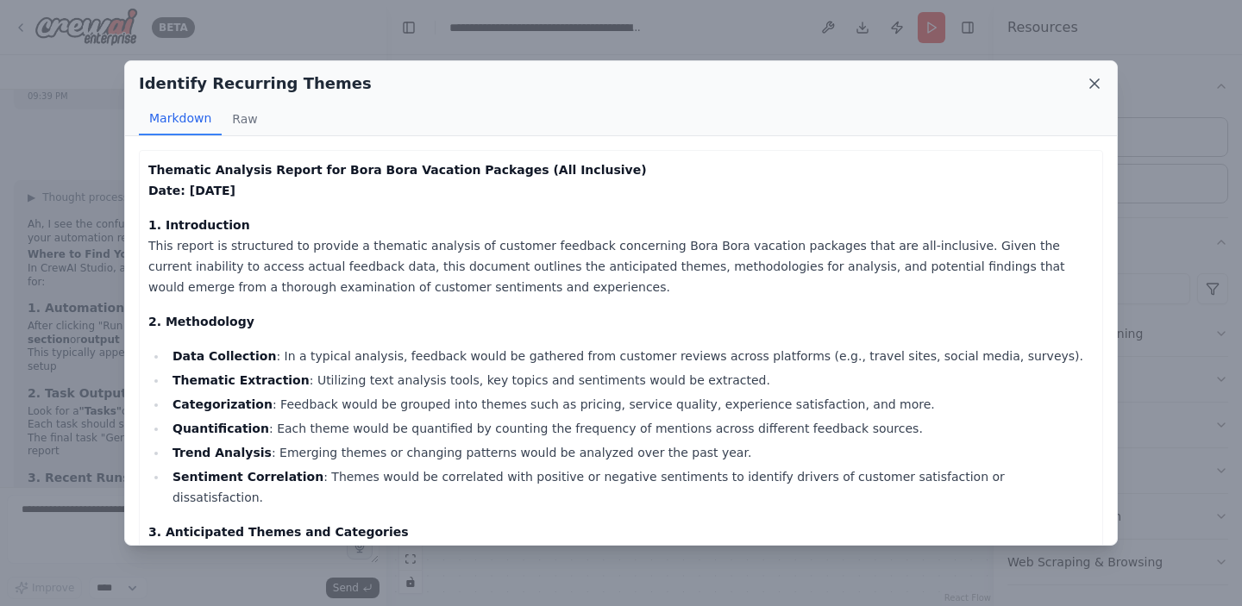
click at [1101, 84] on icon at bounding box center [1094, 83] width 17 height 17
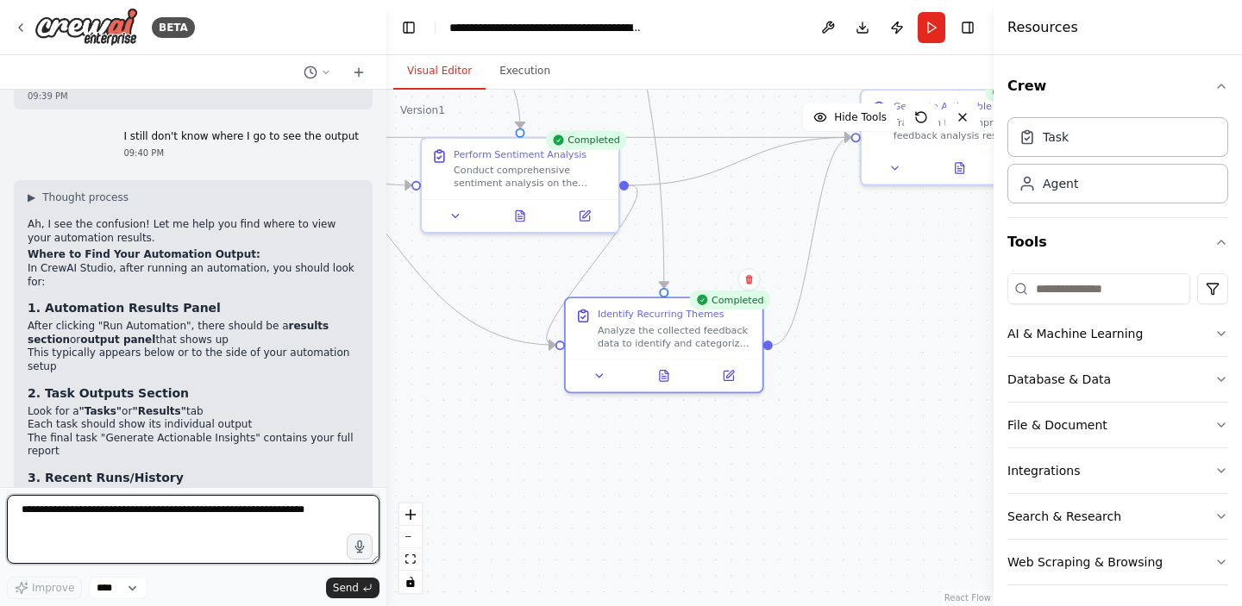
click at [203, 524] on textarea at bounding box center [193, 529] width 373 height 69
type textarea "**********"
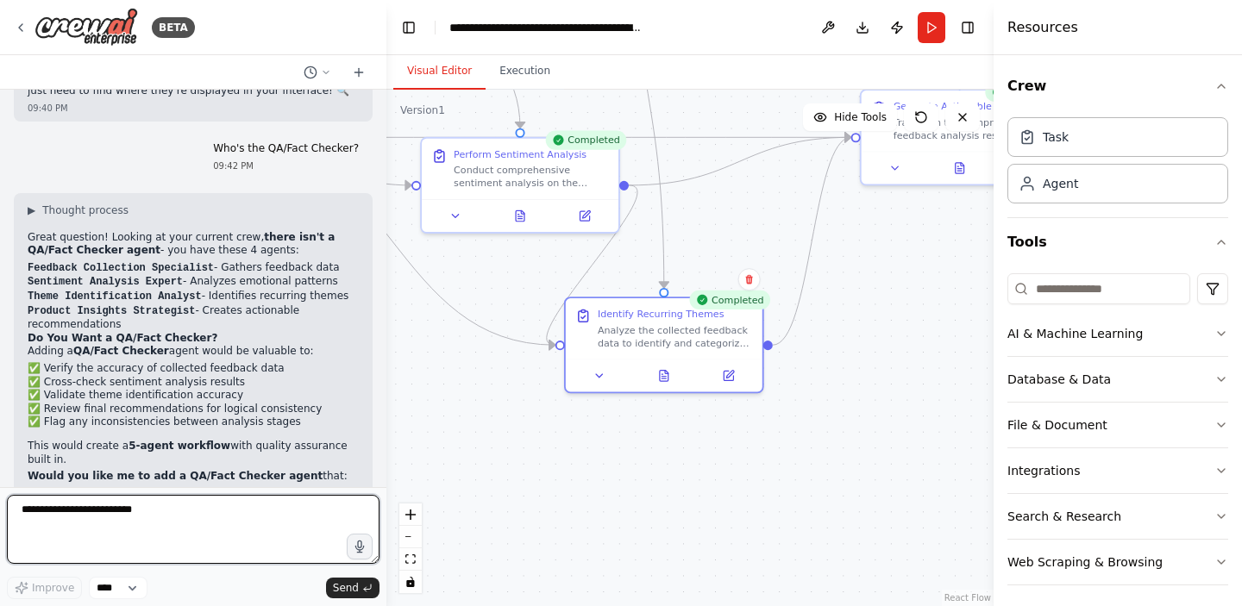
scroll to position [5922, 0]
click at [122, 518] on textarea "**********" at bounding box center [193, 529] width 373 height 69
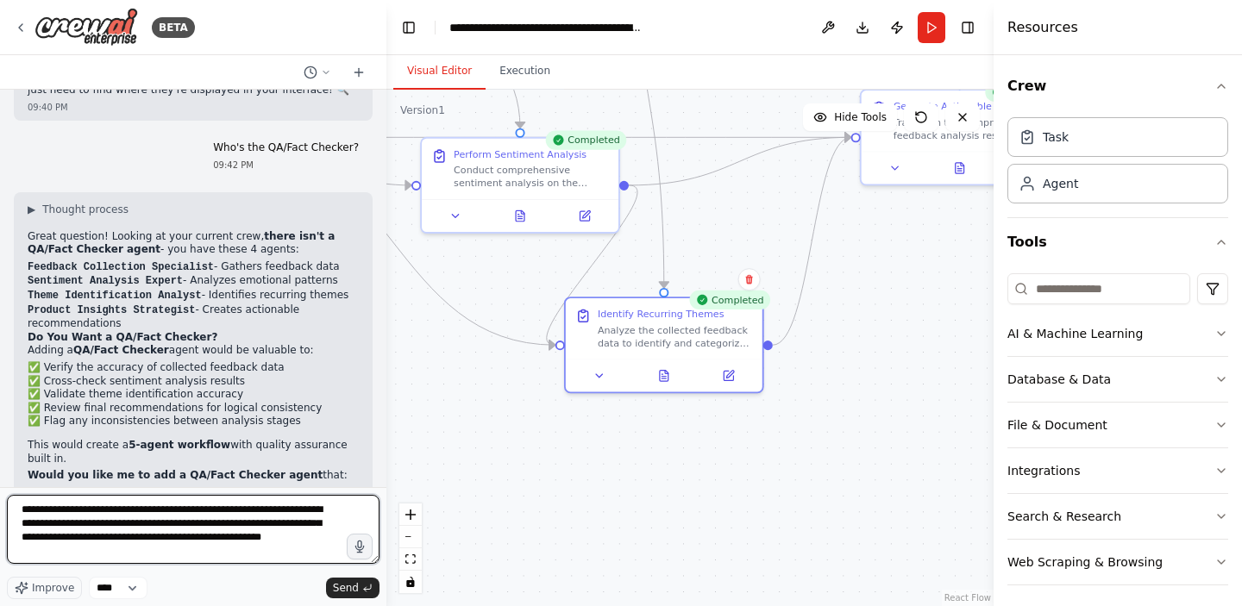
type textarea "**********"
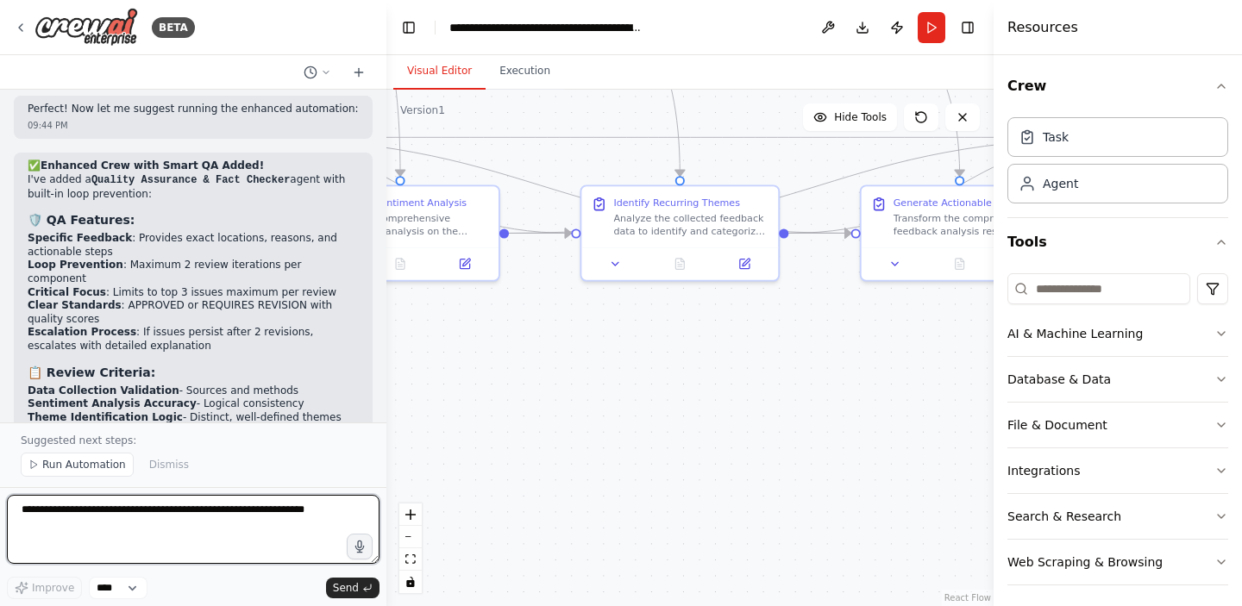
scroll to position [6952, 0]
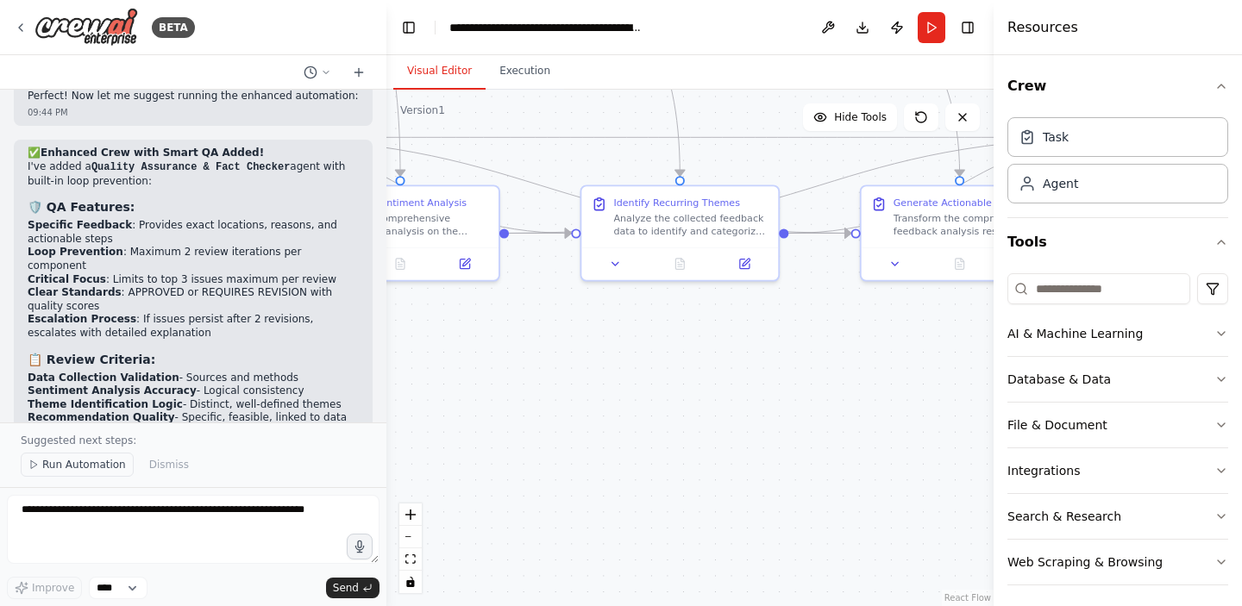
click at [86, 466] on span "Run Automation" at bounding box center [84, 465] width 84 height 14
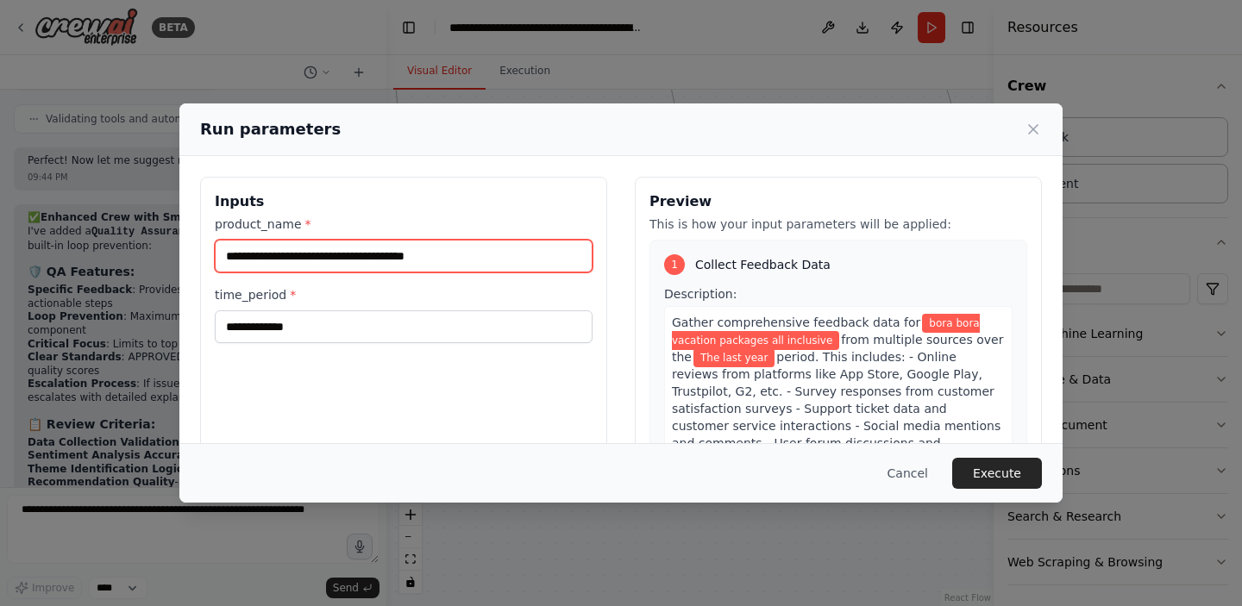
click at [402, 253] on input "**********" at bounding box center [404, 256] width 378 height 33
paste input "**********"
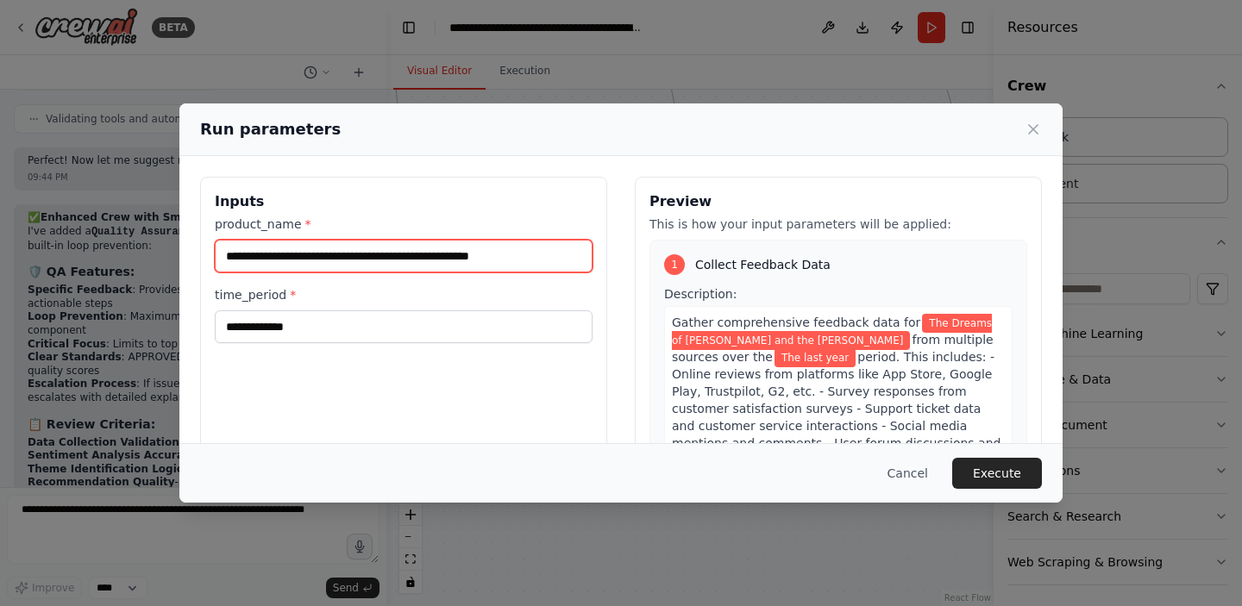
type input "**********"
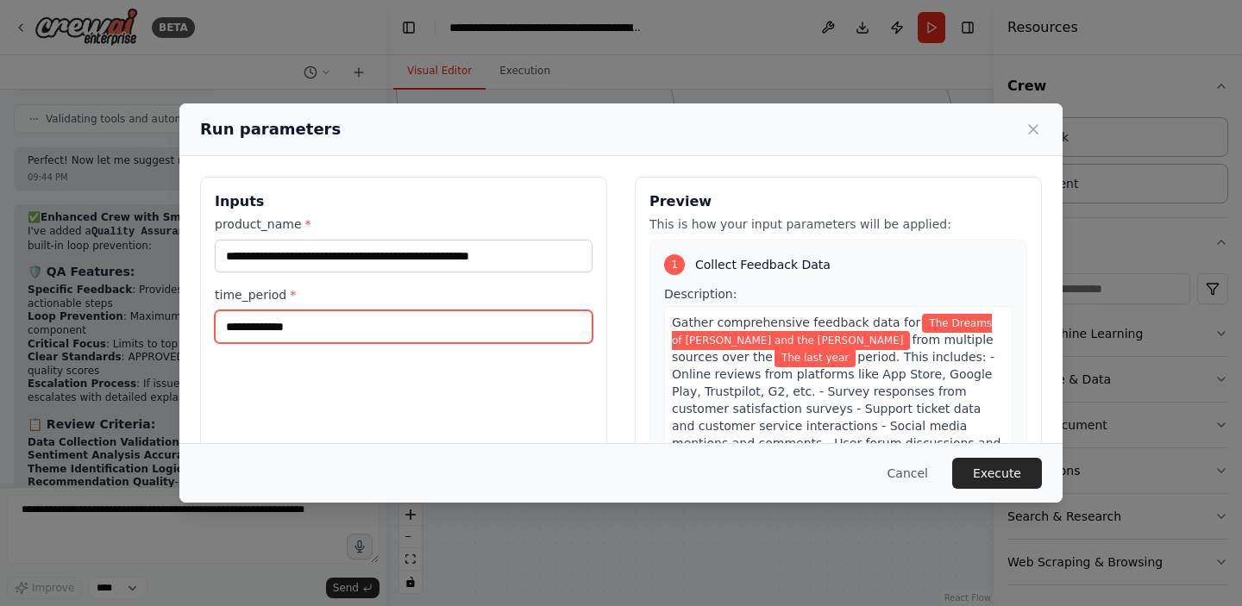
click at [320, 323] on input "**********" at bounding box center [404, 326] width 378 height 33
type input "**********"
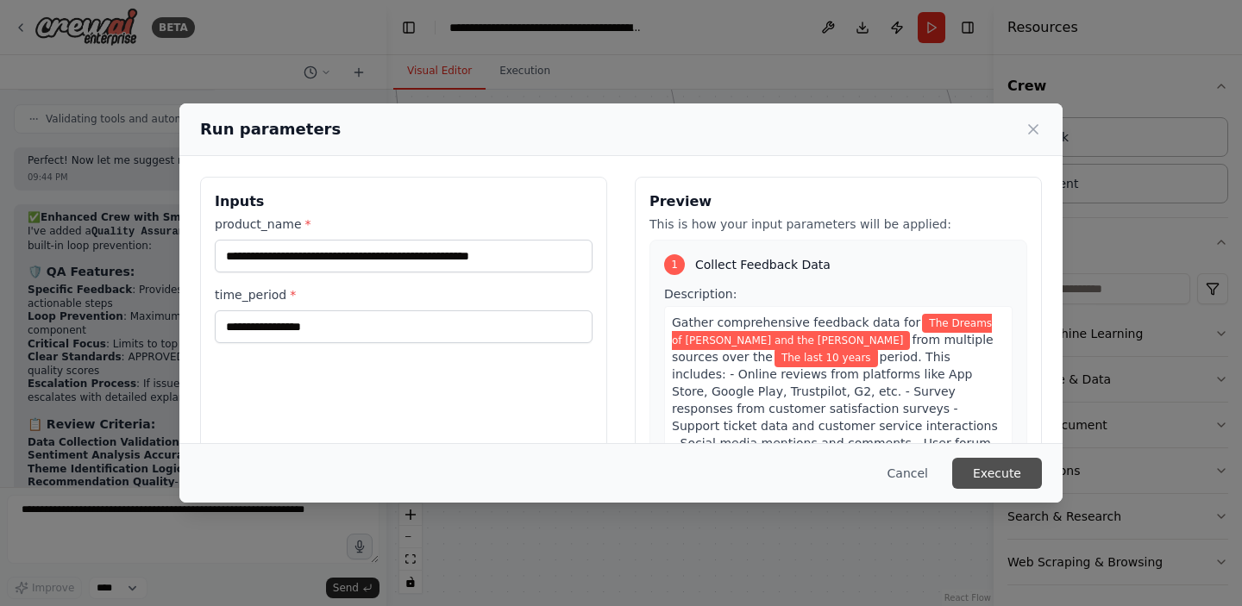
click at [1012, 475] on button "Execute" at bounding box center [997, 473] width 90 height 31
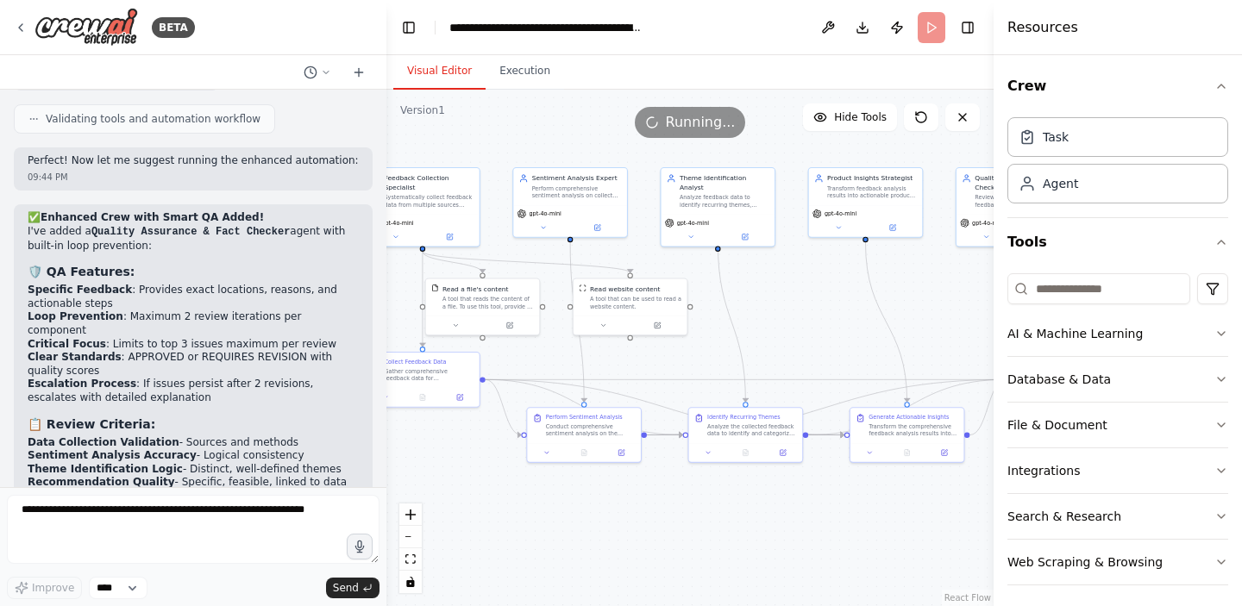
drag, startPoint x: 733, startPoint y: 364, endPoint x: 780, endPoint y: 523, distance: 165.4
click at [780, 523] on div ".deletable-edge-delete-btn { width: 20px; height: 20px; border: 0px solid #ffff…" at bounding box center [689, 348] width 607 height 517
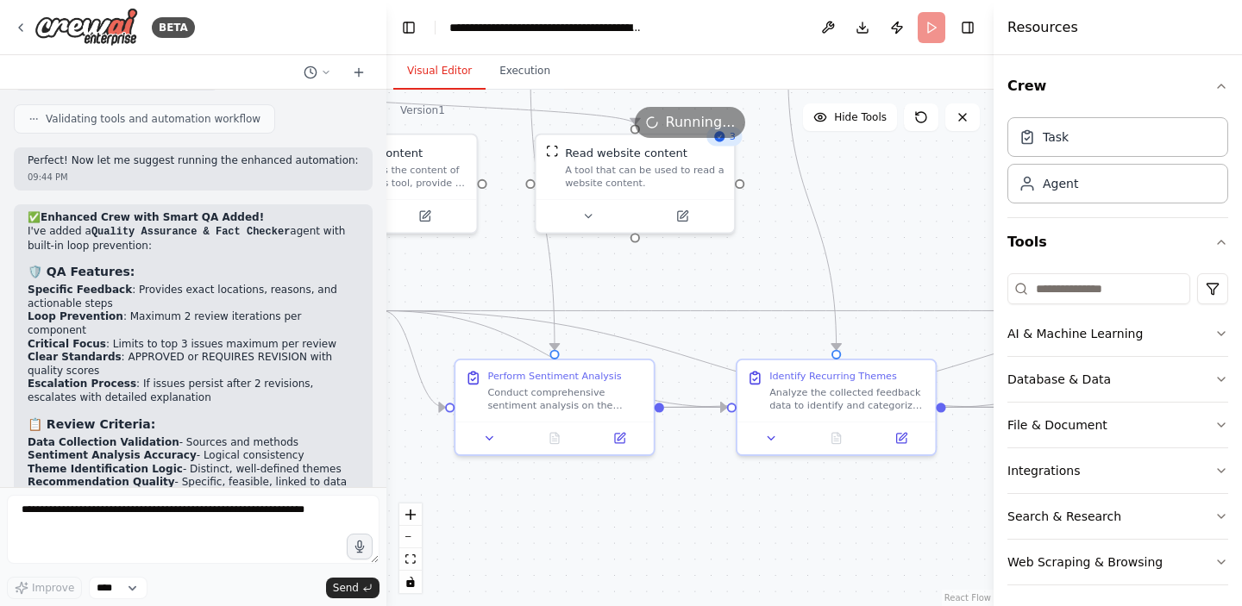
drag, startPoint x: 800, startPoint y: 316, endPoint x: 912, endPoint y: 280, distance: 117.6
click at [912, 280] on div ".deletable-edge-delete-btn { width: 20px; height: 20px; border: 0px solid #ffff…" at bounding box center [689, 348] width 607 height 517
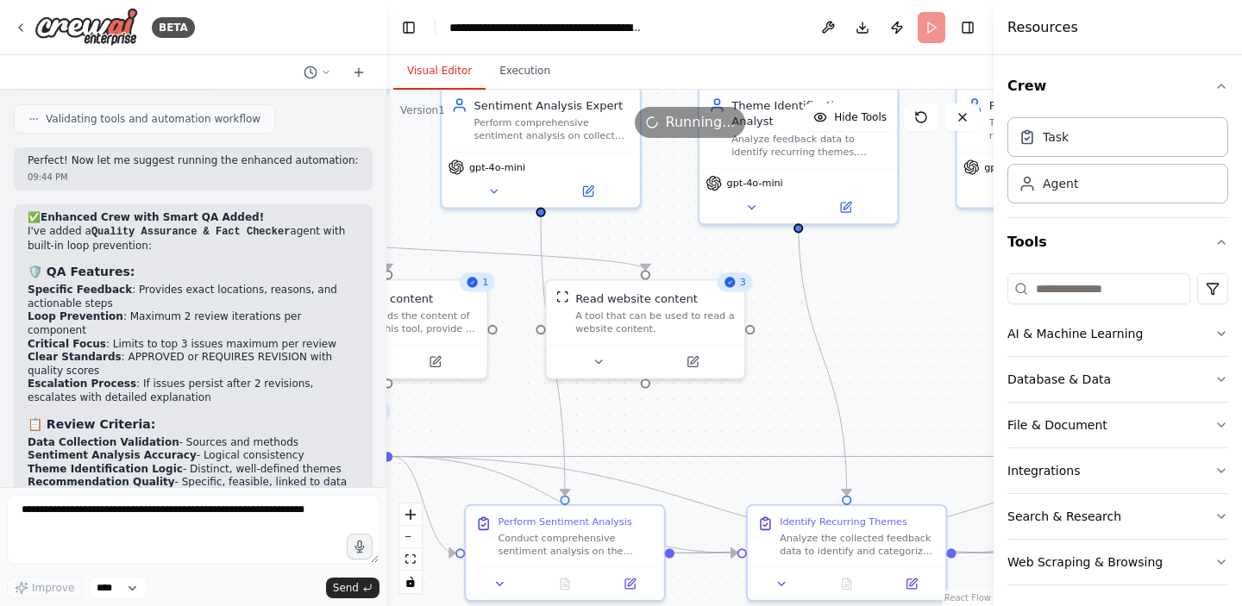
drag, startPoint x: 769, startPoint y: 267, endPoint x: 780, endPoint y: 412, distance: 145.3
click at [780, 412] on div ".deletable-edge-delete-btn { width: 20px; height: 20px; border: 0px solid #ffff…" at bounding box center [689, 348] width 607 height 517
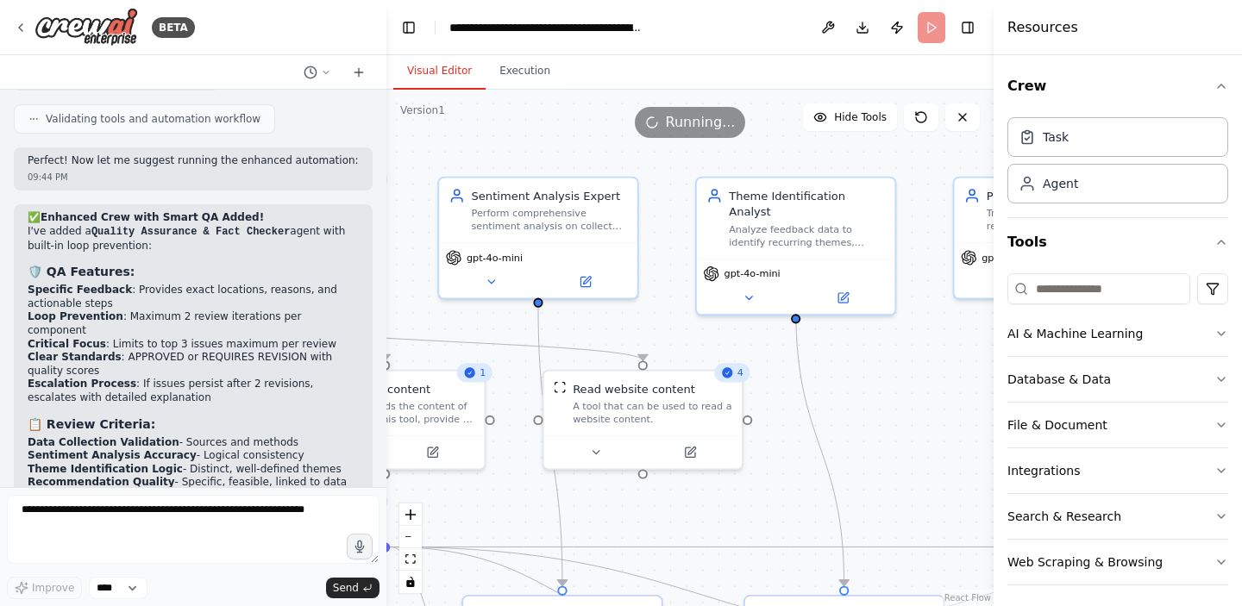
drag, startPoint x: 863, startPoint y: 305, endPoint x: 861, endPoint y: 396, distance: 90.6
click at [861, 396] on div ".deletable-edge-delete-btn { width: 20px; height: 20px; border: 0px solid #ffff…" at bounding box center [689, 348] width 607 height 517
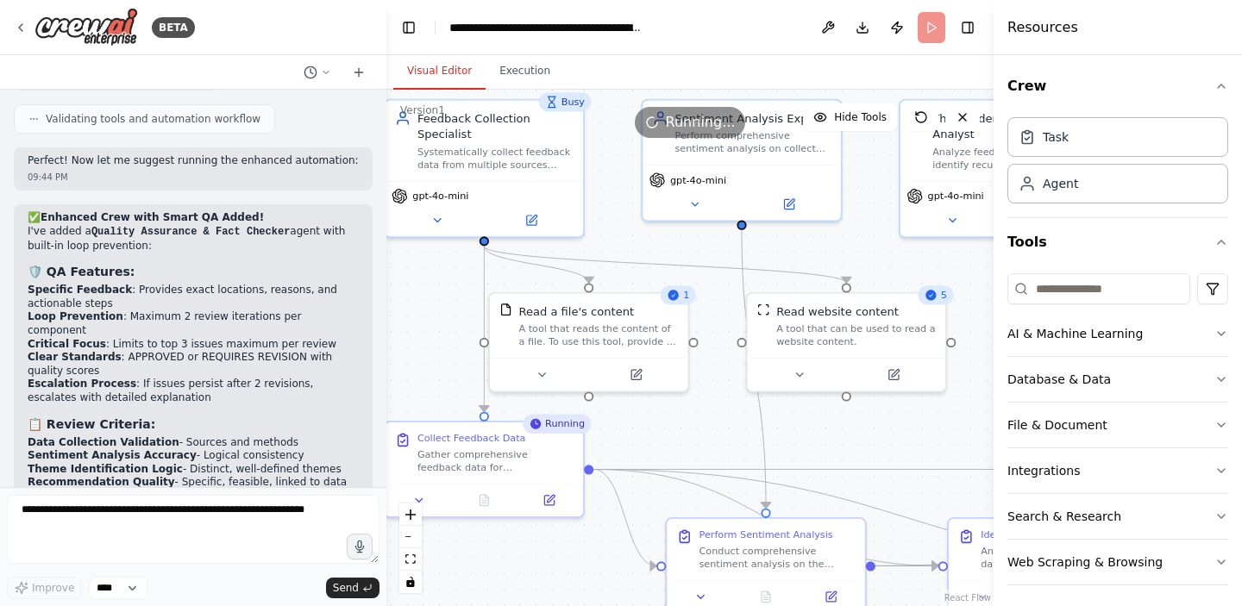
drag, startPoint x: 720, startPoint y: 521, endPoint x: 935, endPoint y: 442, distance: 228.6
click at [935, 442] on div ".deletable-edge-delete-btn { width: 20px; height: 20px; border: 0px solid #ffff…" at bounding box center [689, 348] width 607 height 517
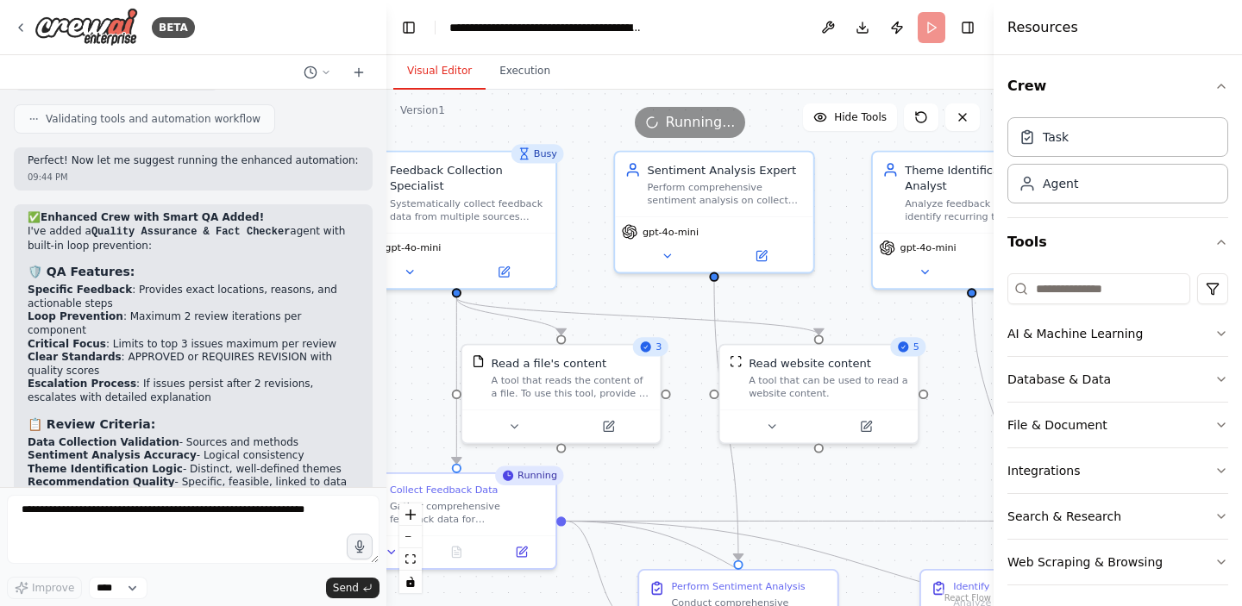
drag, startPoint x: 737, startPoint y: 431, endPoint x: 555, endPoint y: 459, distance: 183.2
click at [555, 459] on div ".deletable-edge-delete-btn { width: 20px; height: 20px; border: 0px solid #ffff…" at bounding box center [689, 348] width 607 height 517
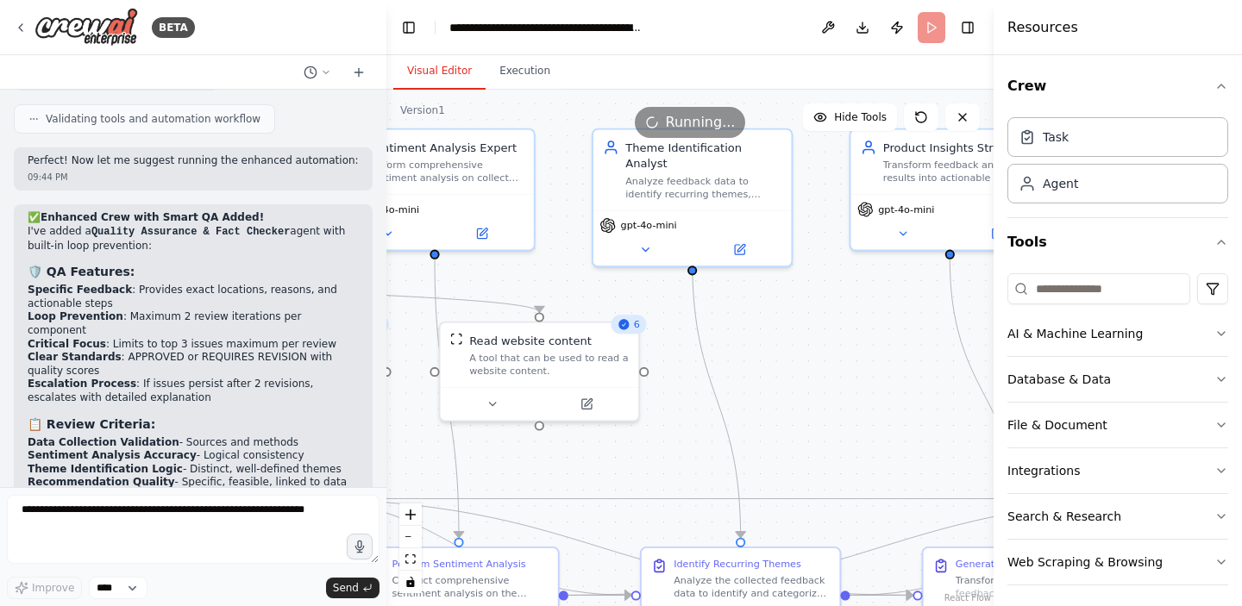
drag, startPoint x: 898, startPoint y: 375, endPoint x: 642, endPoint y: 399, distance: 257.3
click at [642, 399] on div ".deletable-edge-delete-btn { width: 20px; height: 20px; border: 0px solid #ffff…" at bounding box center [689, 348] width 607 height 517
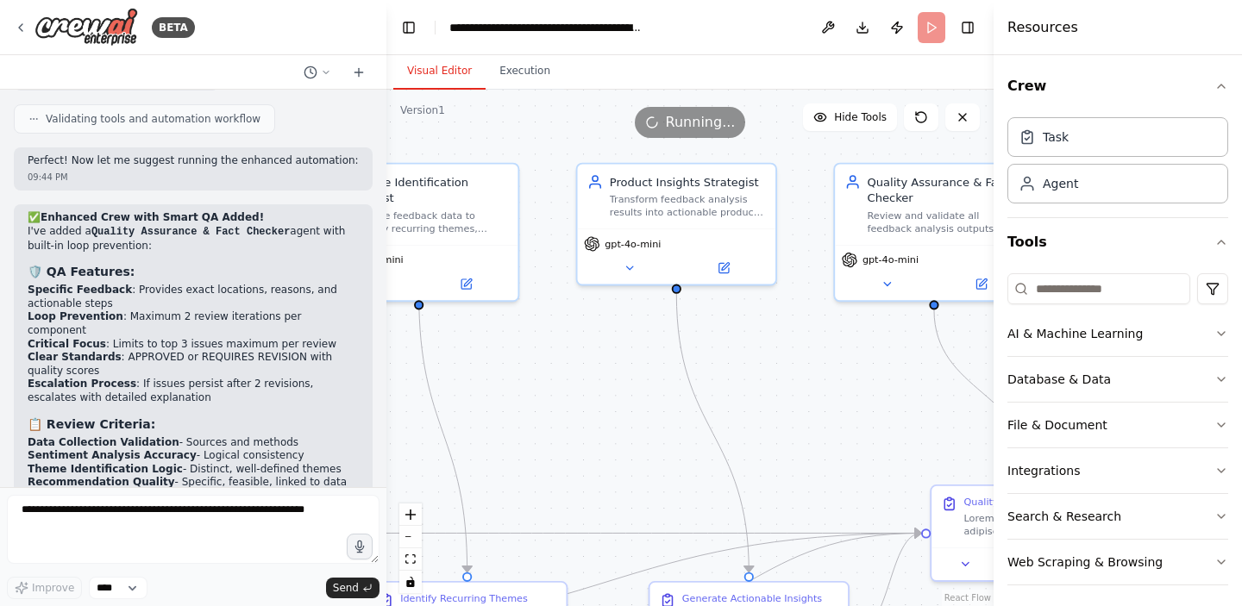
drag, startPoint x: 756, startPoint y: 416, endPoint x: 586, endPoint y: 431, distance: 170.6
click at [586, 431] on div ".deletable-edge-delete-btn { width: 20px; height: 20px; border: 0px solid #ffff…" at bounding box center [689, 348] width 607 height 517
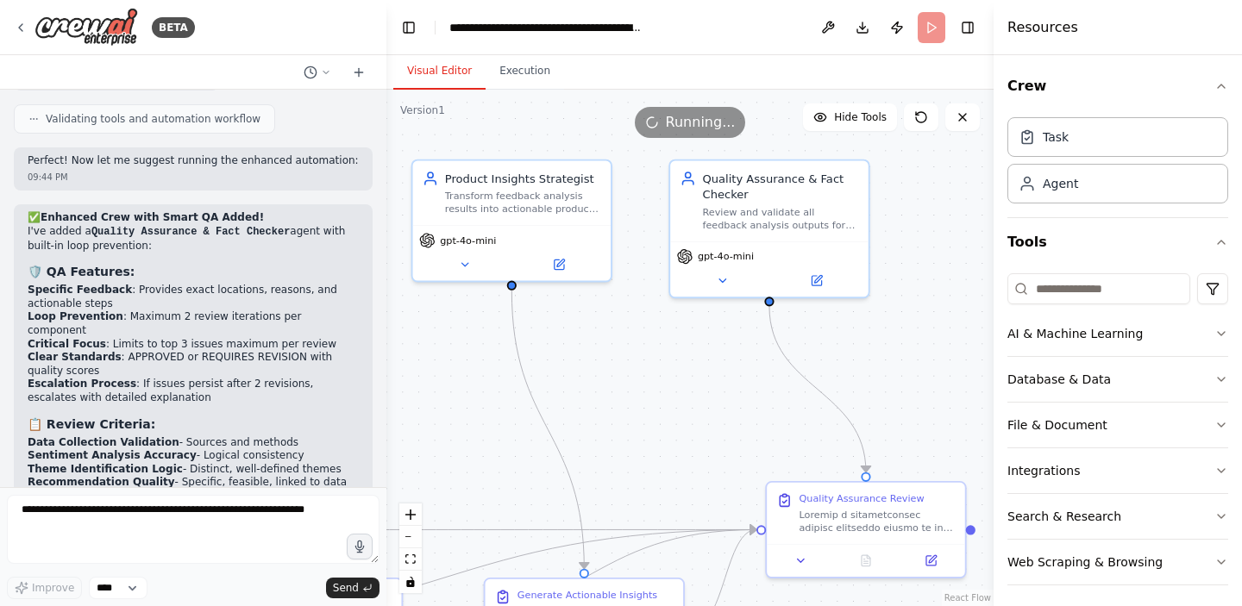
drag, startPoint x: 762, startPoint y: 430, endPoint x: 613, endPoint y: 423, distance: 149.3
click at [613, 423] on div ".deletable-edge-delete-btn { width: 20px; height: 20px; border: 0px solid #ffff…" at bounding box center [689, 348] width 607 height 517
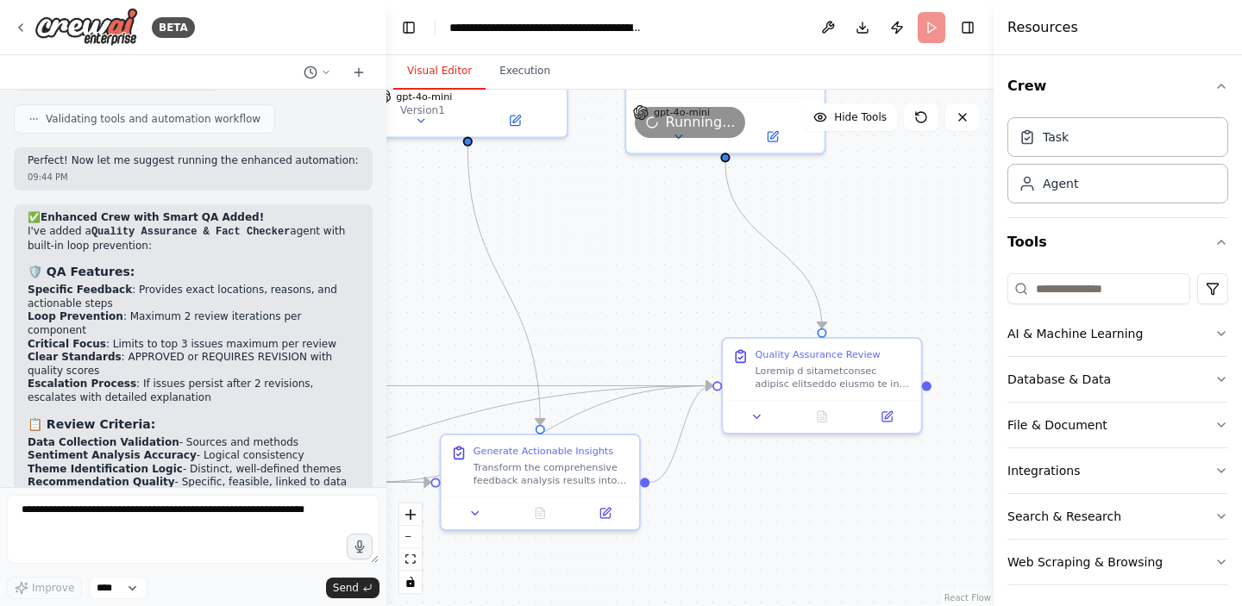
drag, startPoint x: 680, startPoint y: 451, endPoint x: 637, endPoint y: 307, distance: 150.6
click at [637, 307] on div ".deletable-edge-delete-btn { width: 20px; height: 20px; border: 0px solid #ffff…" at bounding box center [689, 348] width 607 height 517
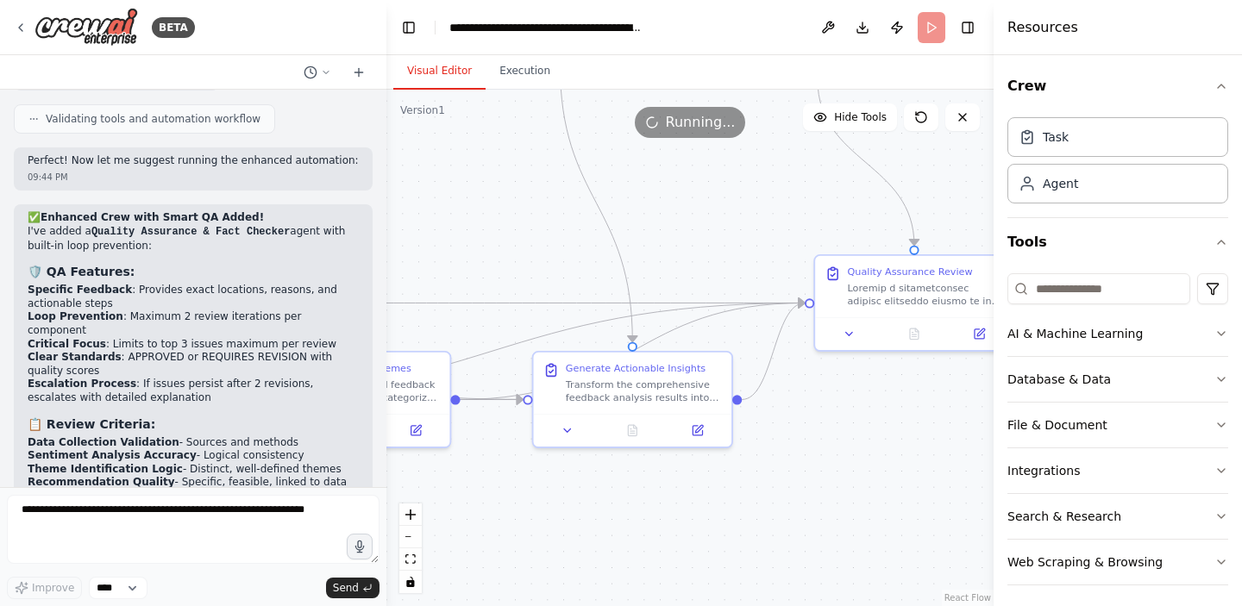
drag, startPoint x: 624, startPoint y: 327, endPoint x: 716, endPoint y: 245, distance: 123.4
click at [716, 245] on div ".deletable-edge-delete-btn { width: 20px; height: 20px; border: 0px solid #ffff…" at bounding box center [689, 348] width 607 height 517
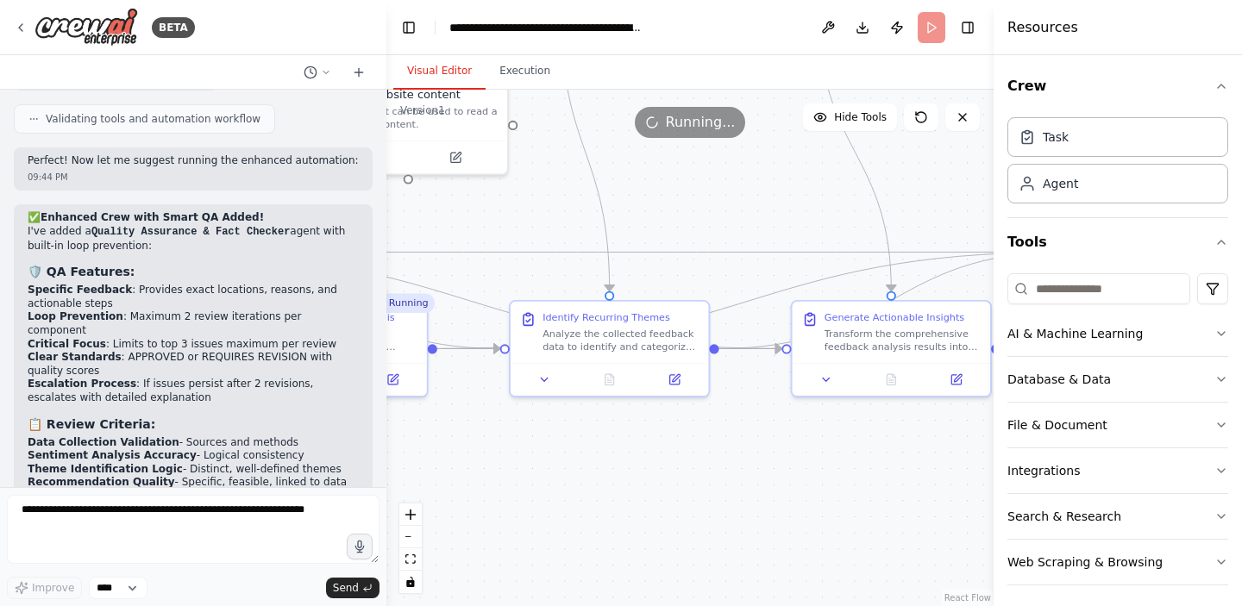
drag, startPoint x: 556, startPoint y: 262, endPoint x: 815, endPoint y: 210, distance: 263.9
click at [815, 210] on div ".deletable-edge-delete-btn { width: 20px; height: 20px; border: 0px solid #ffff…" at bounding box center [689, 348] width 607 height 517
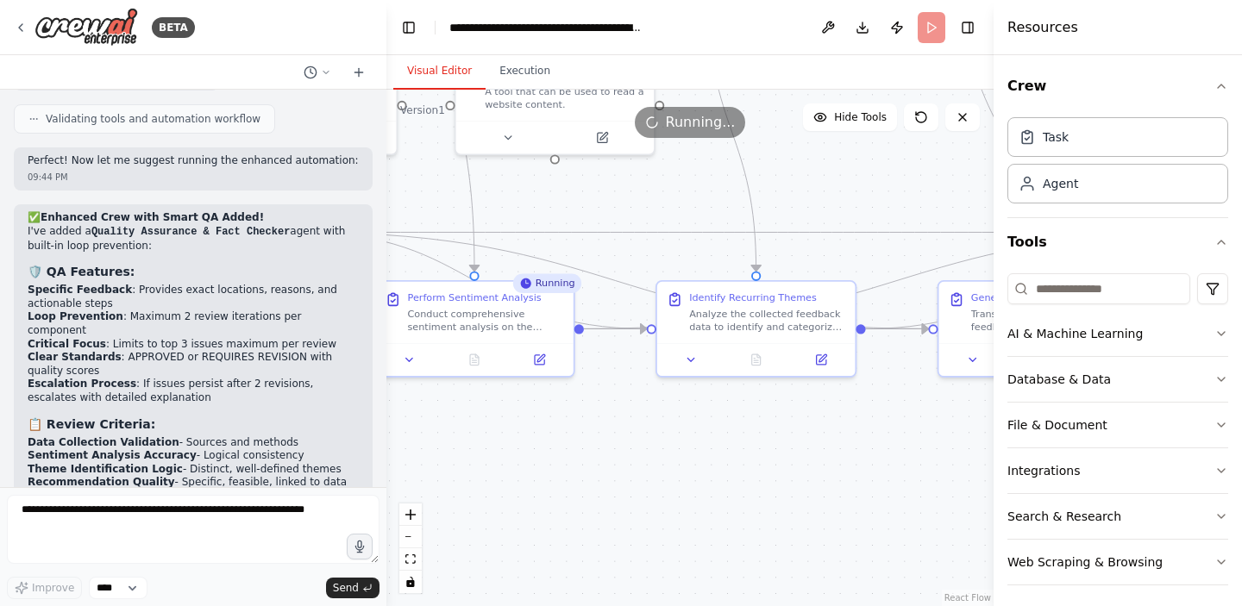
drag, startPoint x: 755, startPoint y: 209, endPoint x: 951, endPoint y: 189, distance: 197.6
click at [951, 189] on div ".deletable-edge-delete-btn { width: 20px; height: 20px; border: 0px solid #ffff…" at bounding box center [689, 348] width 607 height 517
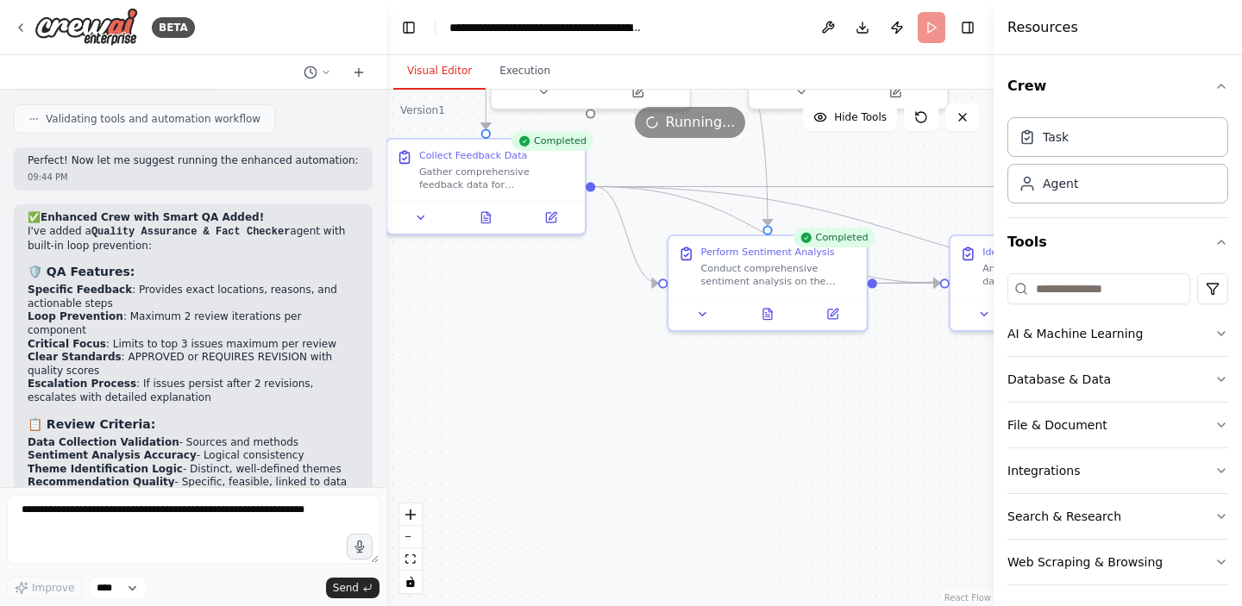
drag, startPoint x: 745, startPoint y: 250, endPoint x: 988, endPoint y: 204, distance: 247.5
click at [988, 204] on div "BETA Develop a crew that collects feedback from multiple sources (surveys, revi…" at bounding box center [621, 303] width 1242 height 606
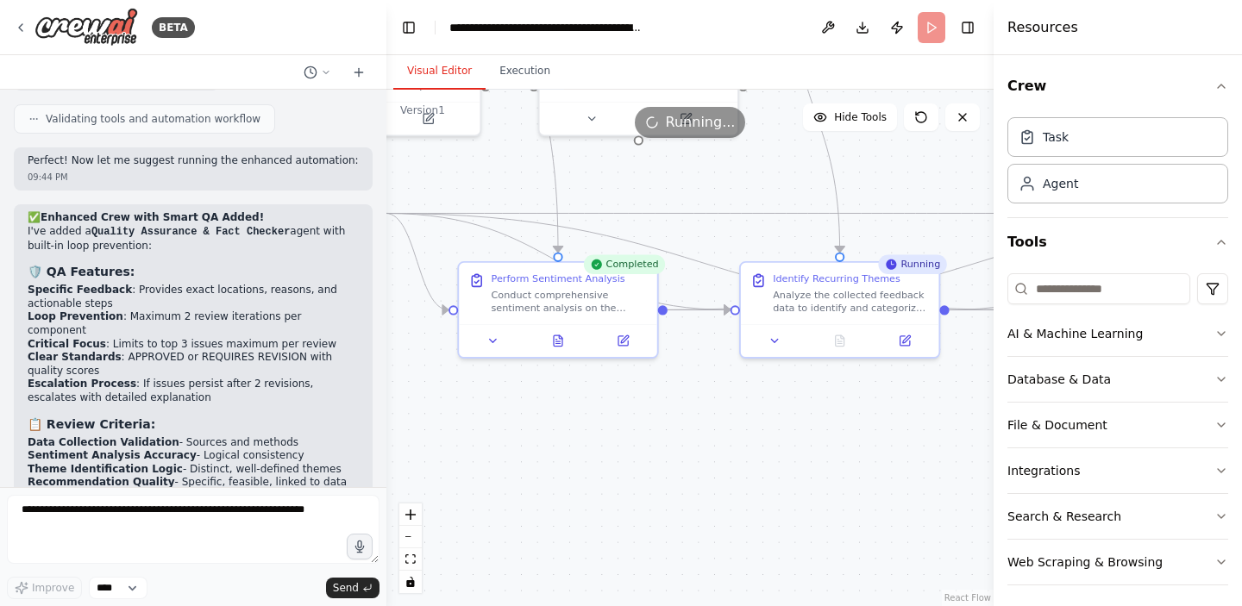
drag, startPoint x: 963, startPoint y: 202, endPoint x: 695, endPoint y: 235, distance: 270.3
click at [695, 235] on div ".deletable-edge-delete-btn { width: 20px; height: 20px; border: 0px solid #ffff…" at bounding box center [689, 348] width 607 height 517
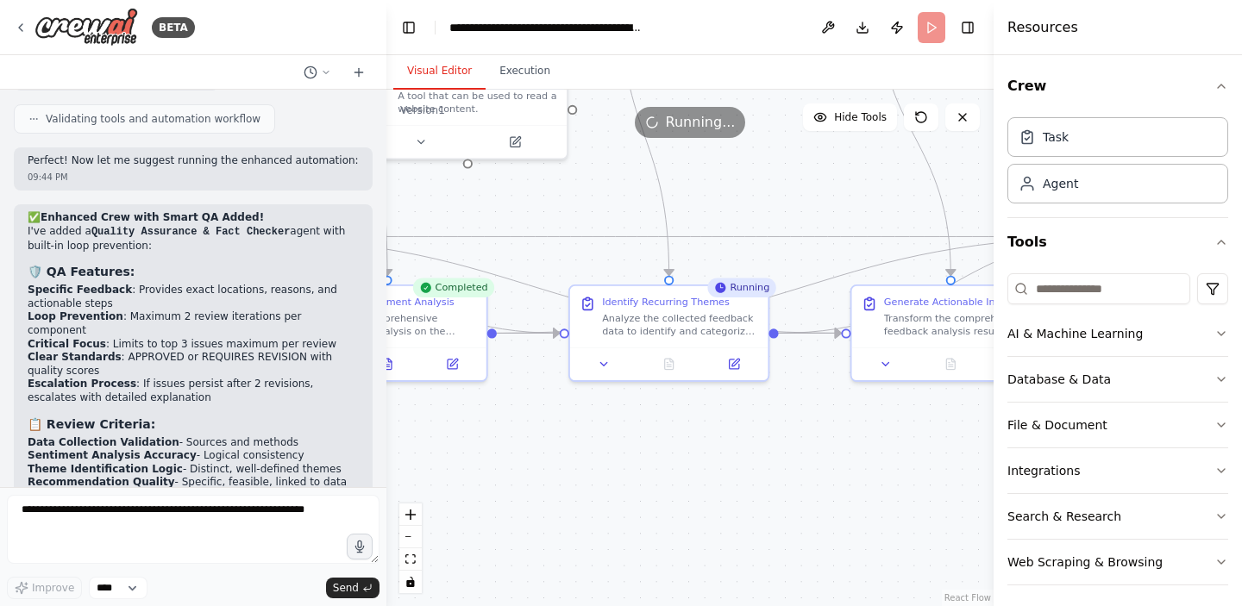
drag, startPoint x: 884, startPoint y: 179, endPoint x: 636, endPoint y: 223, distance: 252.1
click at [636, 223] on div ".deletable-edge-delete-btn { width: 20px; height: 20px; border: 0px solid #ffff…" at bounding box center [689, 348] width 607 height 517
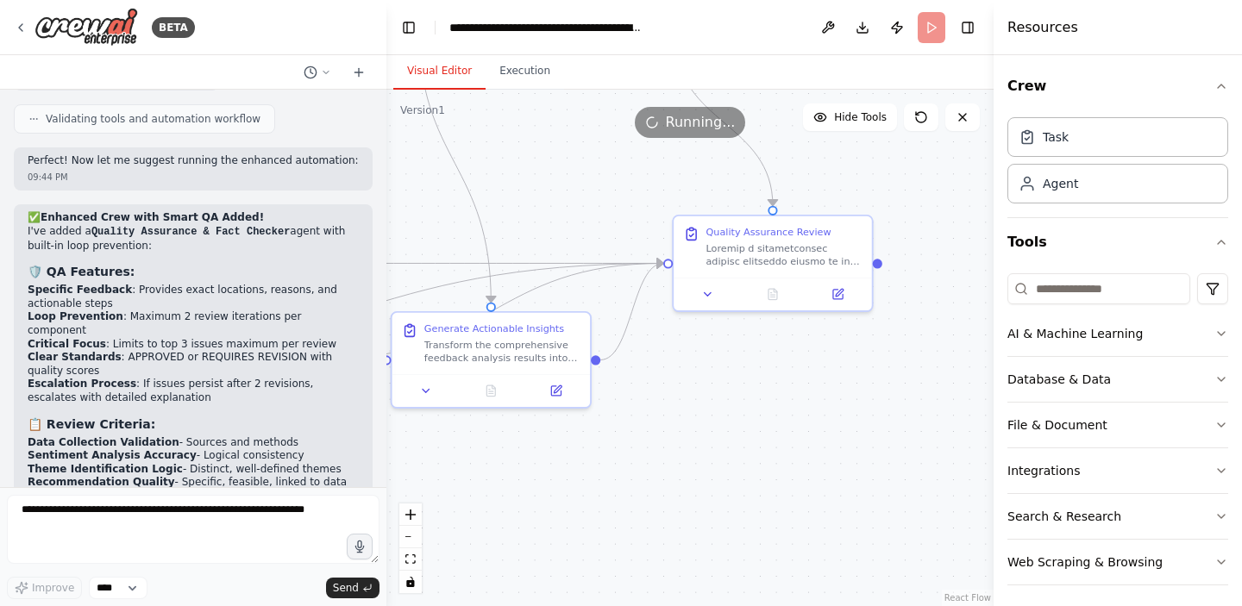
drag, startPoint x: 842, startPoint y: 211, endPoint x: 474, endPoint y: 208, distance: 367.4
click at [474, 208] on div ".deletable-edge-delete-btn { width: 20px; height: 20px; border: 0px solid #ffff…" at bounding box center [689, 348] width 607 height 517
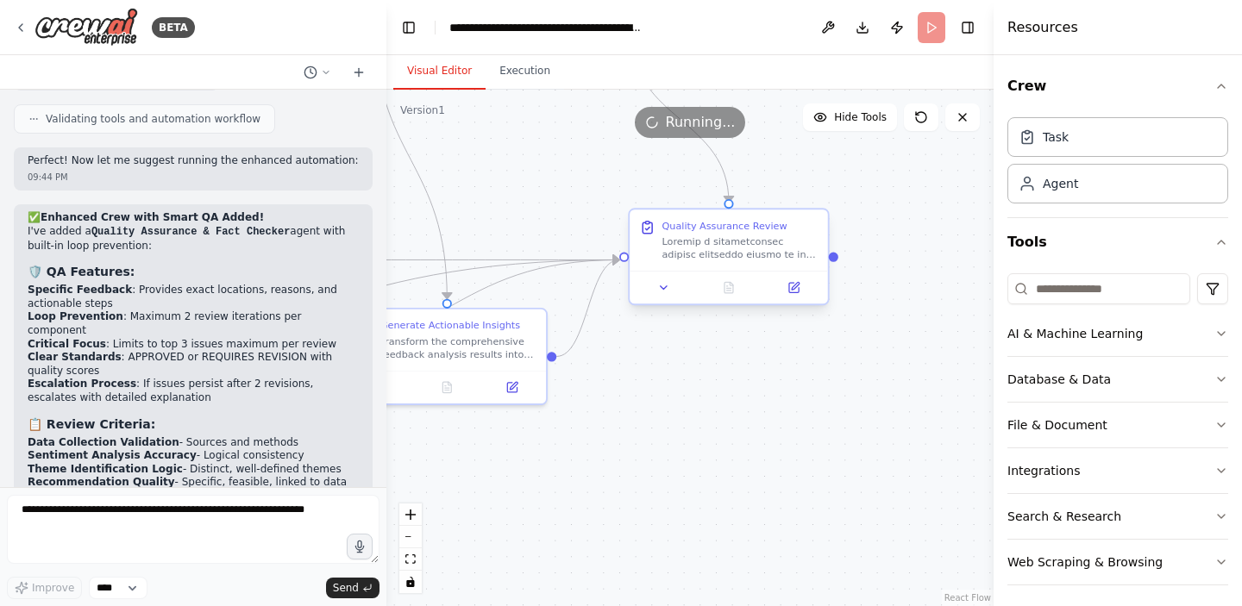
click at [720, 250] on div at bounding box center [740, 248] width 156 height 26
click at [669, 298] on div at bounding box center [729, 287] width 198 height 33
click at [668, 294] on icon at bounding box center [663, 287] width 13 height 13
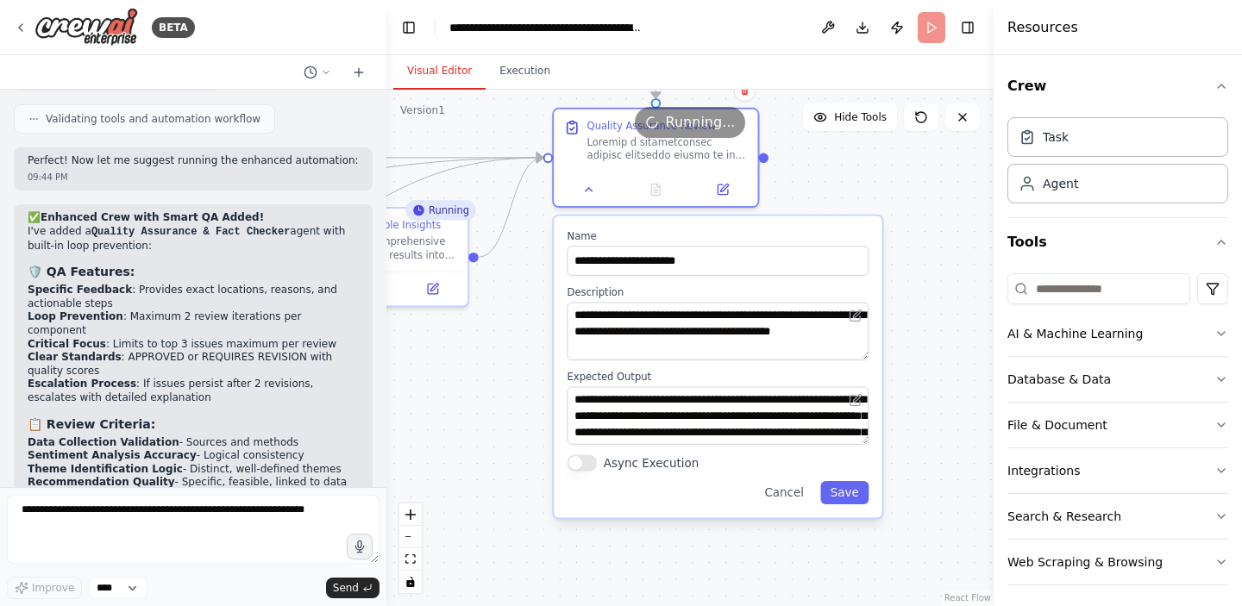
drag, startPoint x: 614, startPoint y: 511, endPoint x: 542, endPoint y: 416, distance: 118.9
click at [542, 416] on div ".deletable-edge-delete-btn { width: 20px; height: 20px; border: 0px solid #ffff…" at bounding box center [689, 348] width 607 height 517
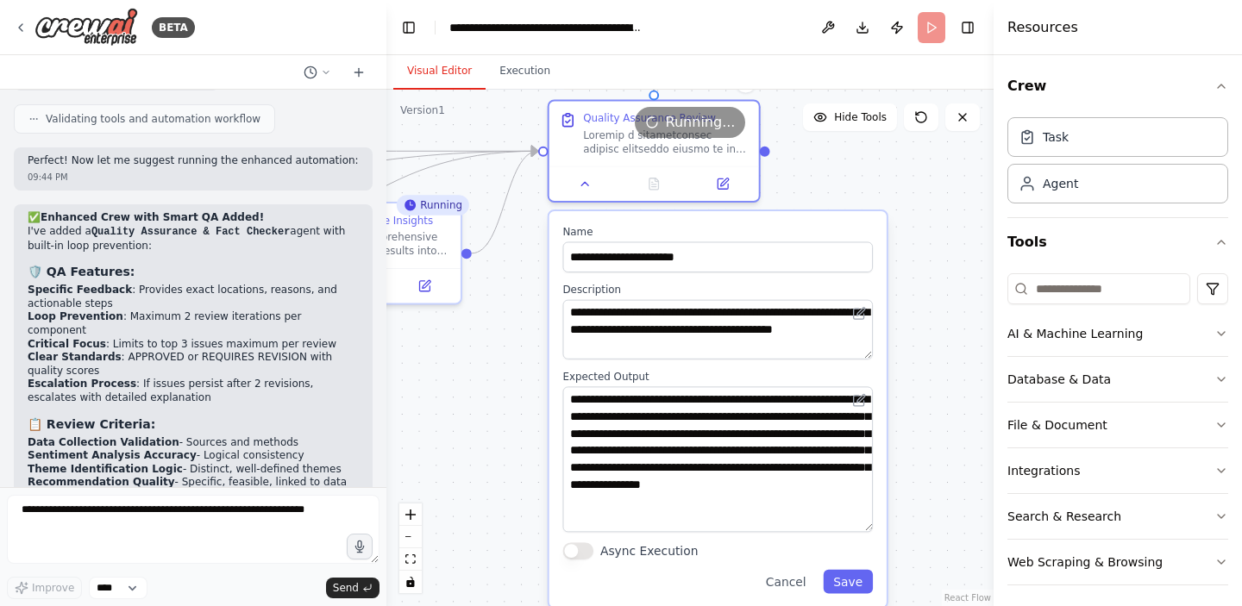
drag, startPoint x: 869, startPoint y: 442, endPoint x: 860, endPoint y: 529, distance: 86.8
click at [860, 529] on textarea "**********" at bounding box center [717, 459] width 310 height 146
click at [787, 582] on button "Cancel" at bounding box center [786, 582] width 61 height 24
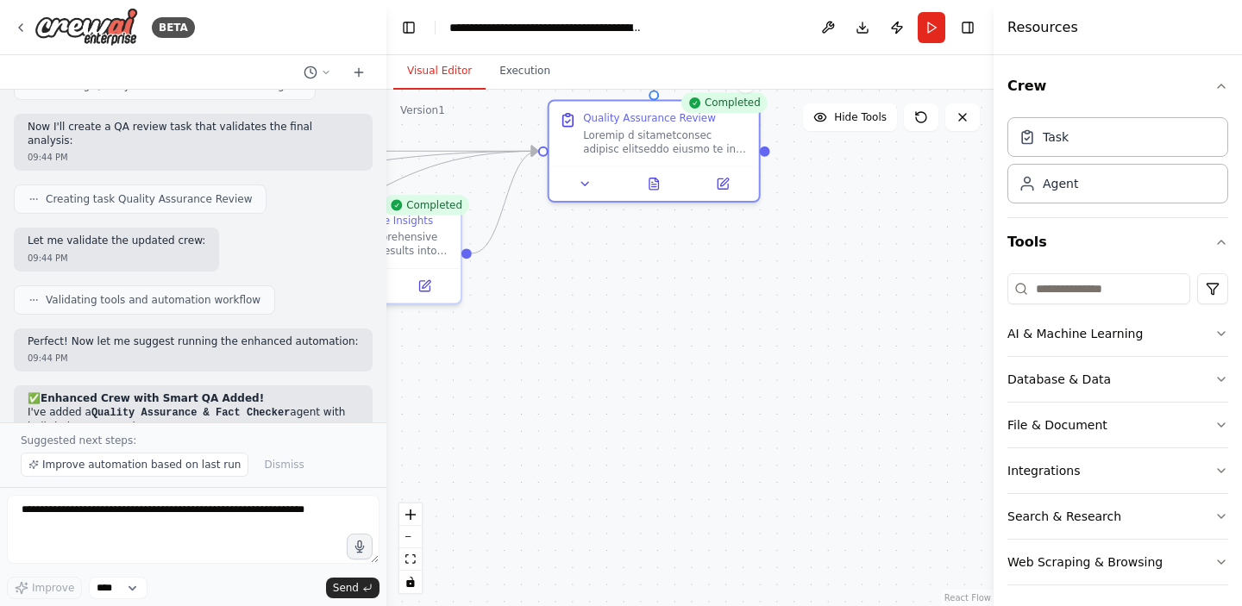
scroll to position [6952, 0]
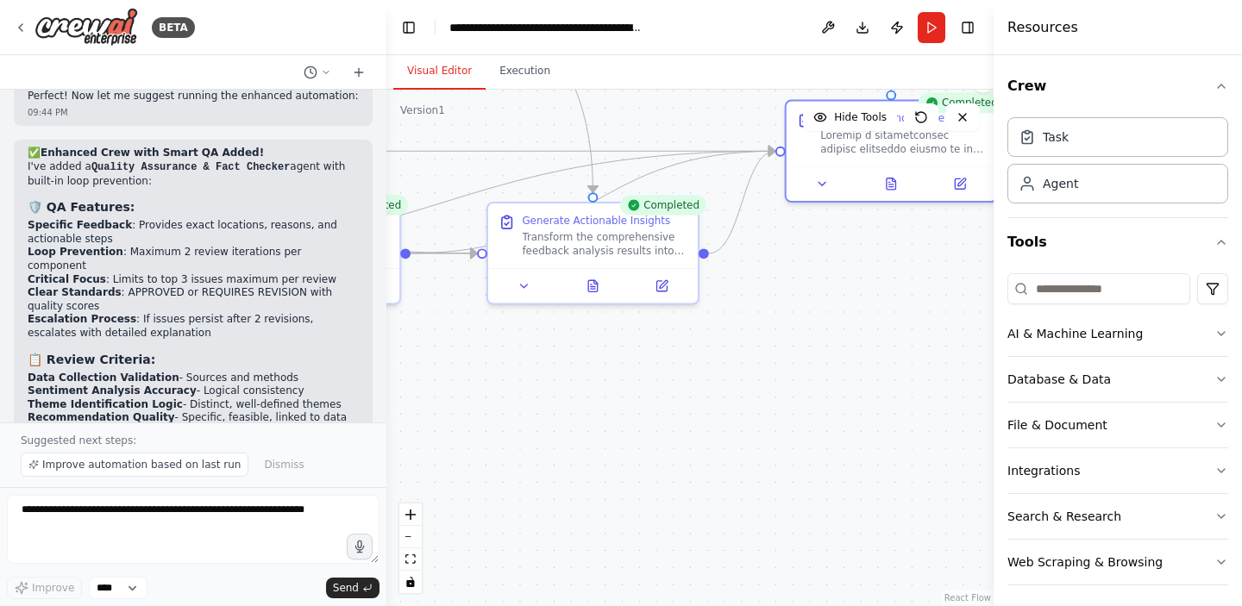
drag, startPoint x: 453, startPoint y: 392, endPoint x: 690, endPoint y: 392, distance: 237.2
click at [690, 392] on div ".deletable-edge-delete-btn { width: 20px; height: 20px; border: 0px solid #ffff…" at bounding box center [689, 348] width 607 height 517
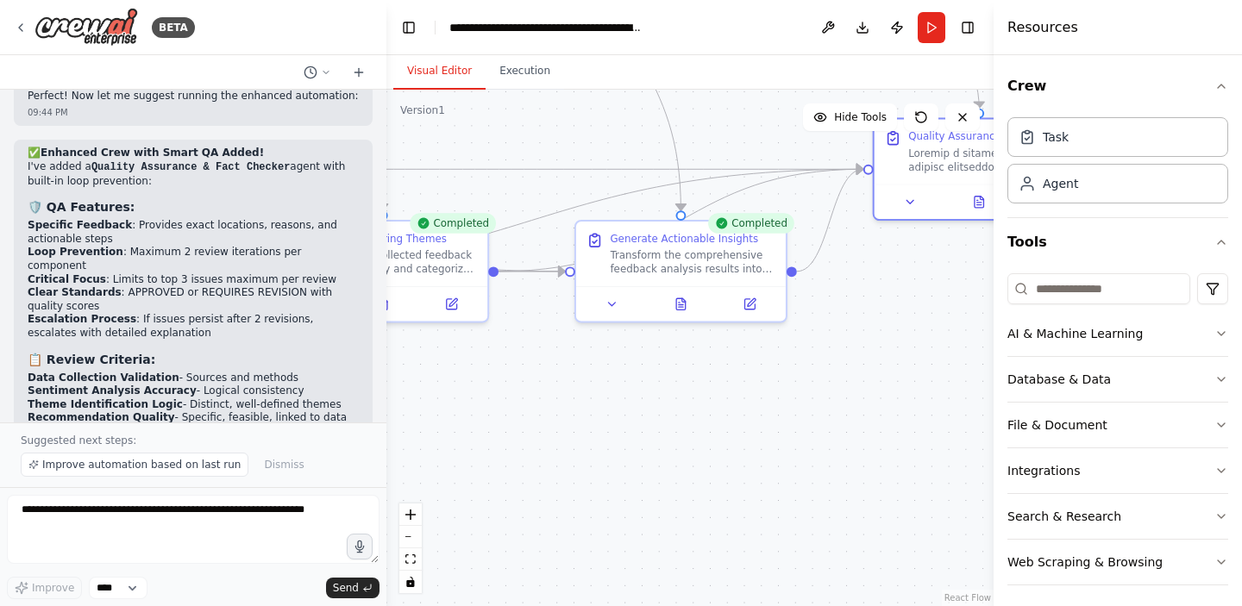
drag, startPoint x: 603, startPoint y: 376, endPoint x: 706, endPoint y: 400, distance: 105.4
click at [706, 400] on div ".deletable-edge-delete-btn { width: 20px; height: 20px; border: 0px solid #ffff…" at bounding box center [689, 348] width 607 height 517
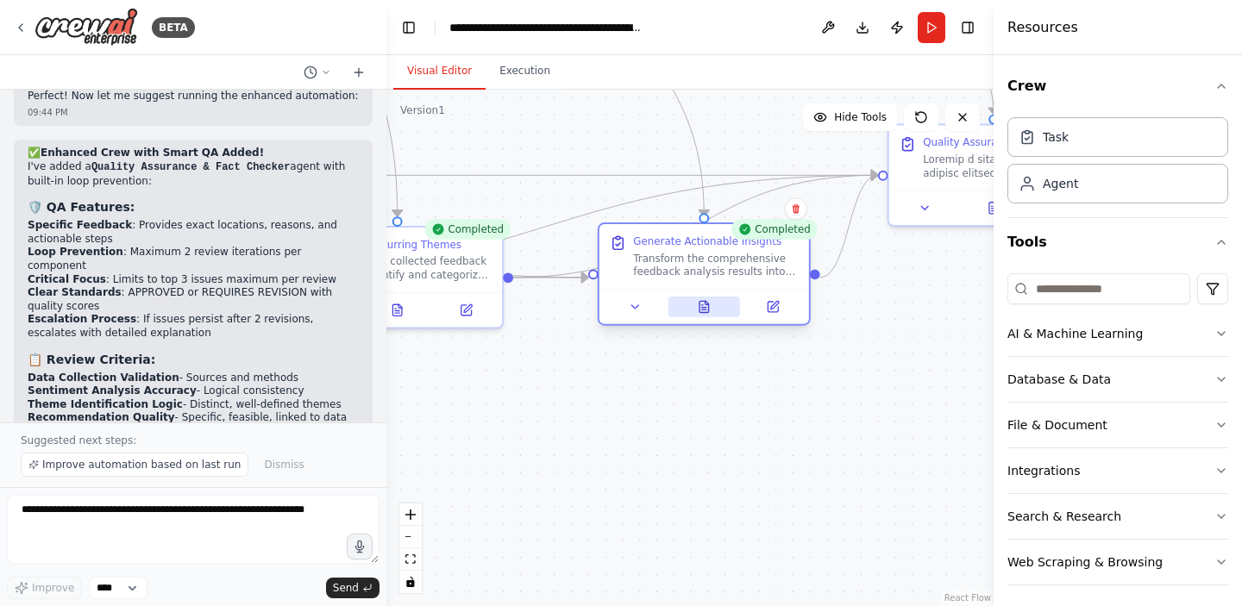
click at [693, 307] on button at bounding box center [704, 307] width 72 height 21
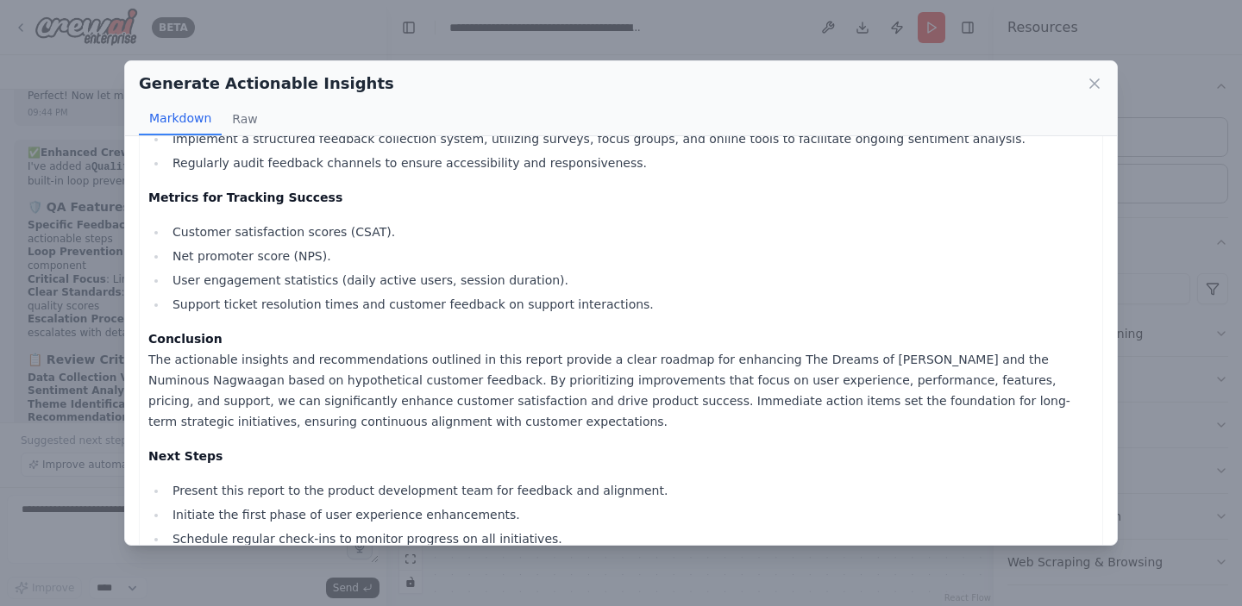
scroll to position [1508, 0]
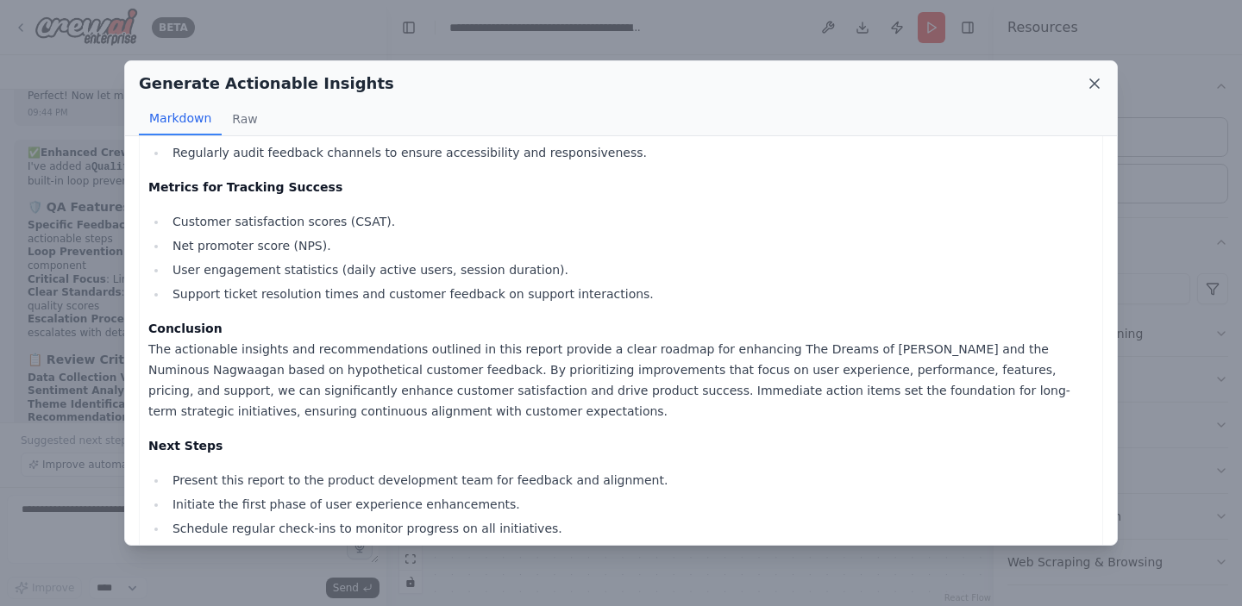
click at [1100, 79] on icon at bounding box center [1094, 83] width 17 height 17
